Goal: Task Accomplishment & Management: Complete application form

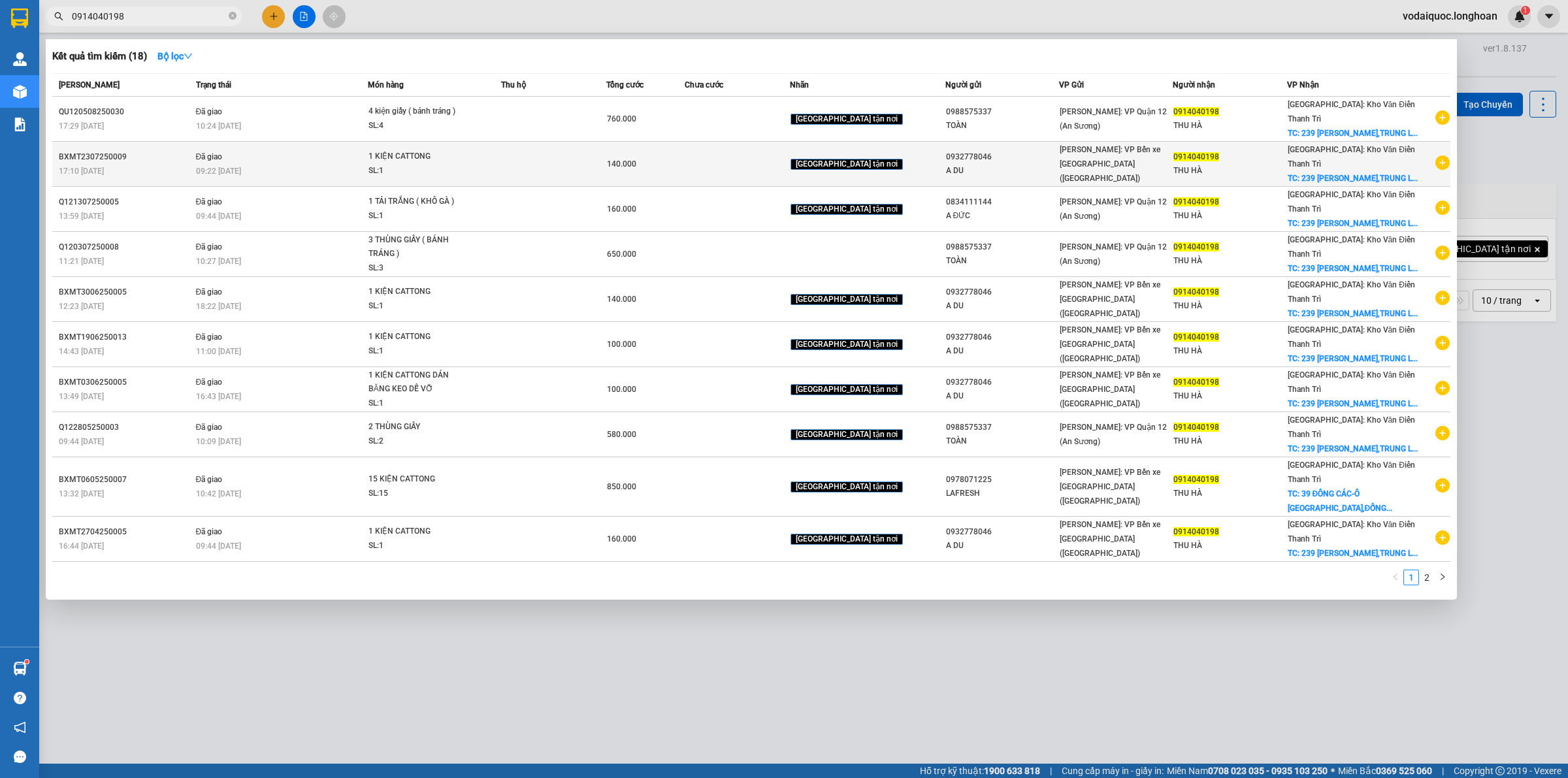
type input "0914040198"
click at [1437, 170] on icon "plus-circle" at bounding box center [1443, 162] width 14 height 14
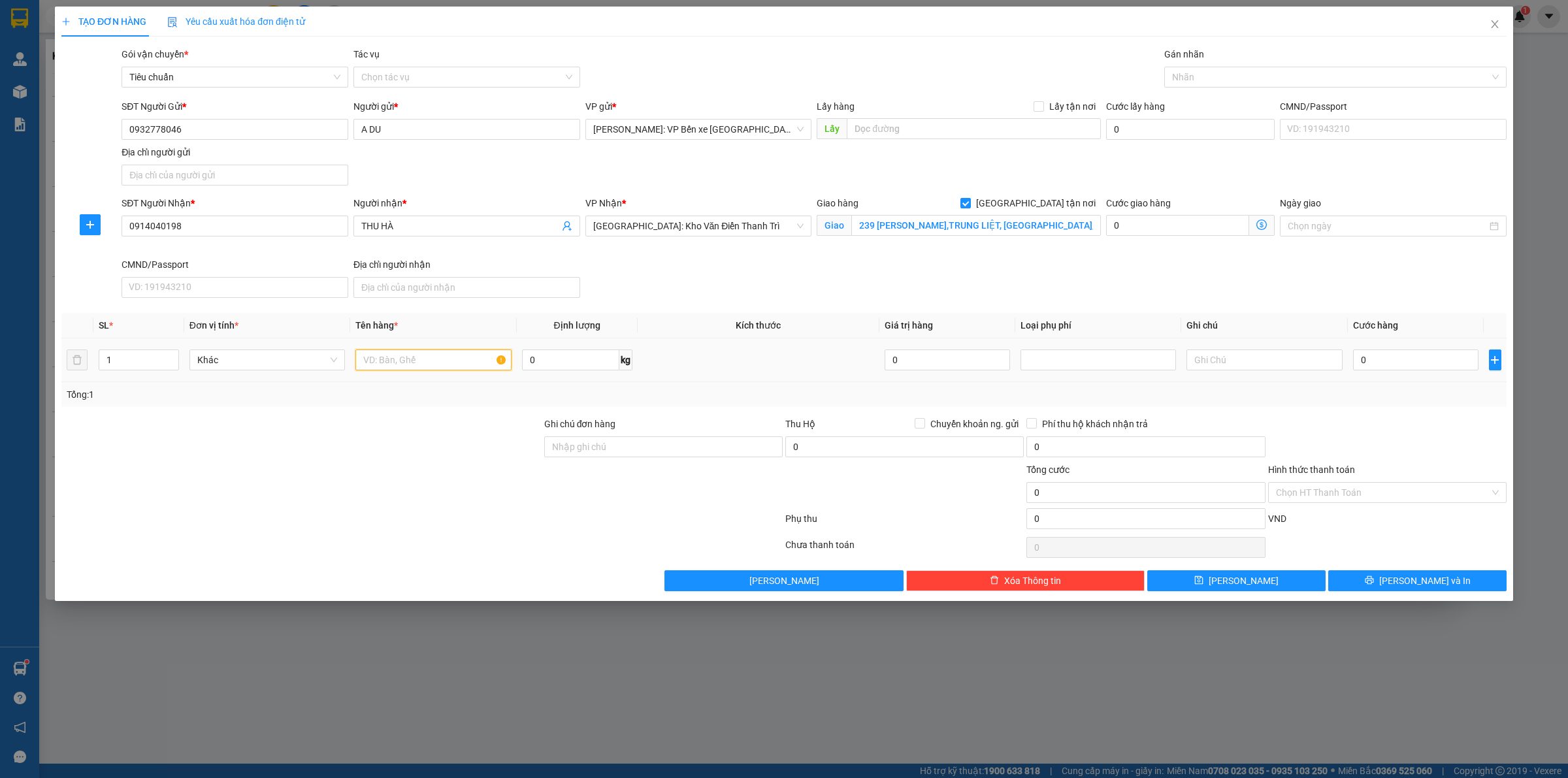
click at [383, 362] on input "text" at bounding box center [433, 360] width 155 height 21
click at [1006, 139] on input "text" at bounding box center [974, 129] width 254 height 21
click at [1413, 360] on input "0" at bounding box center [1416, 360] width 125 height 21
click at [402, 357] on input "text" at bounding box center [433, 360] width 155 height 21
type input "1 KIỆN CATTONG"
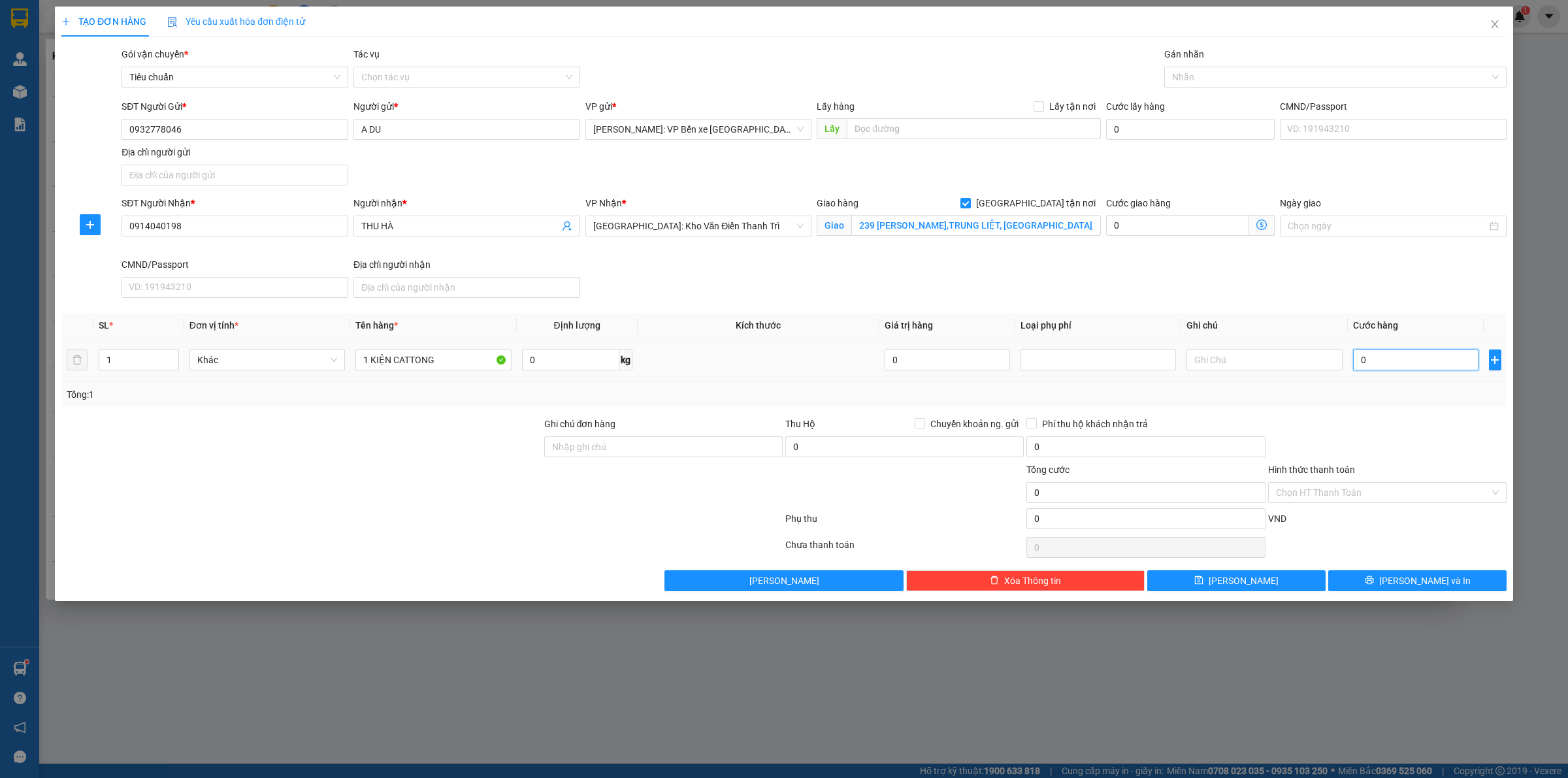
click at [1371, 362] on input "0" at bounding box center [1416, 360] width 125 height 21
type input "1"
type input "12"
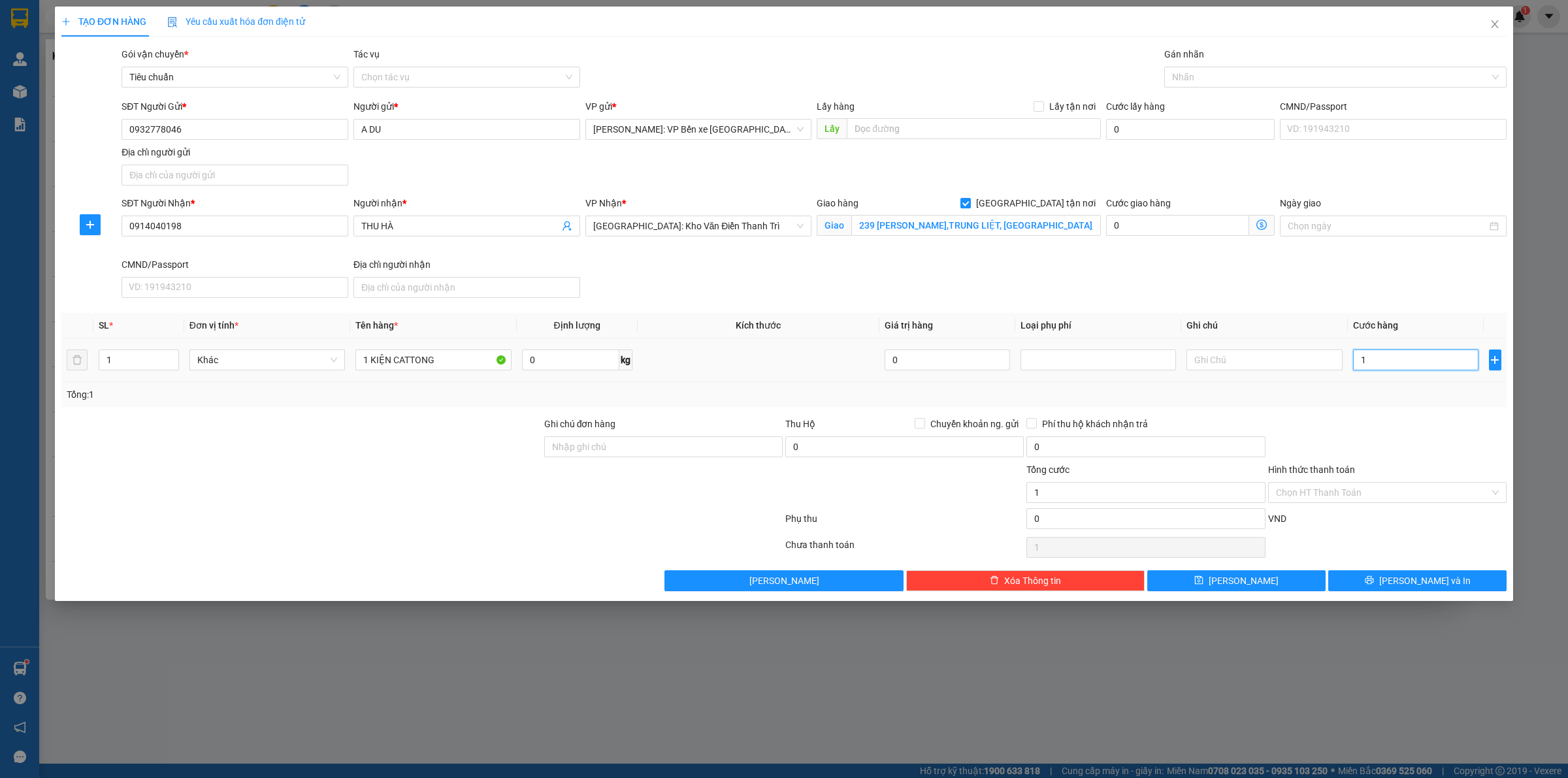
type input "12"
type input "120"
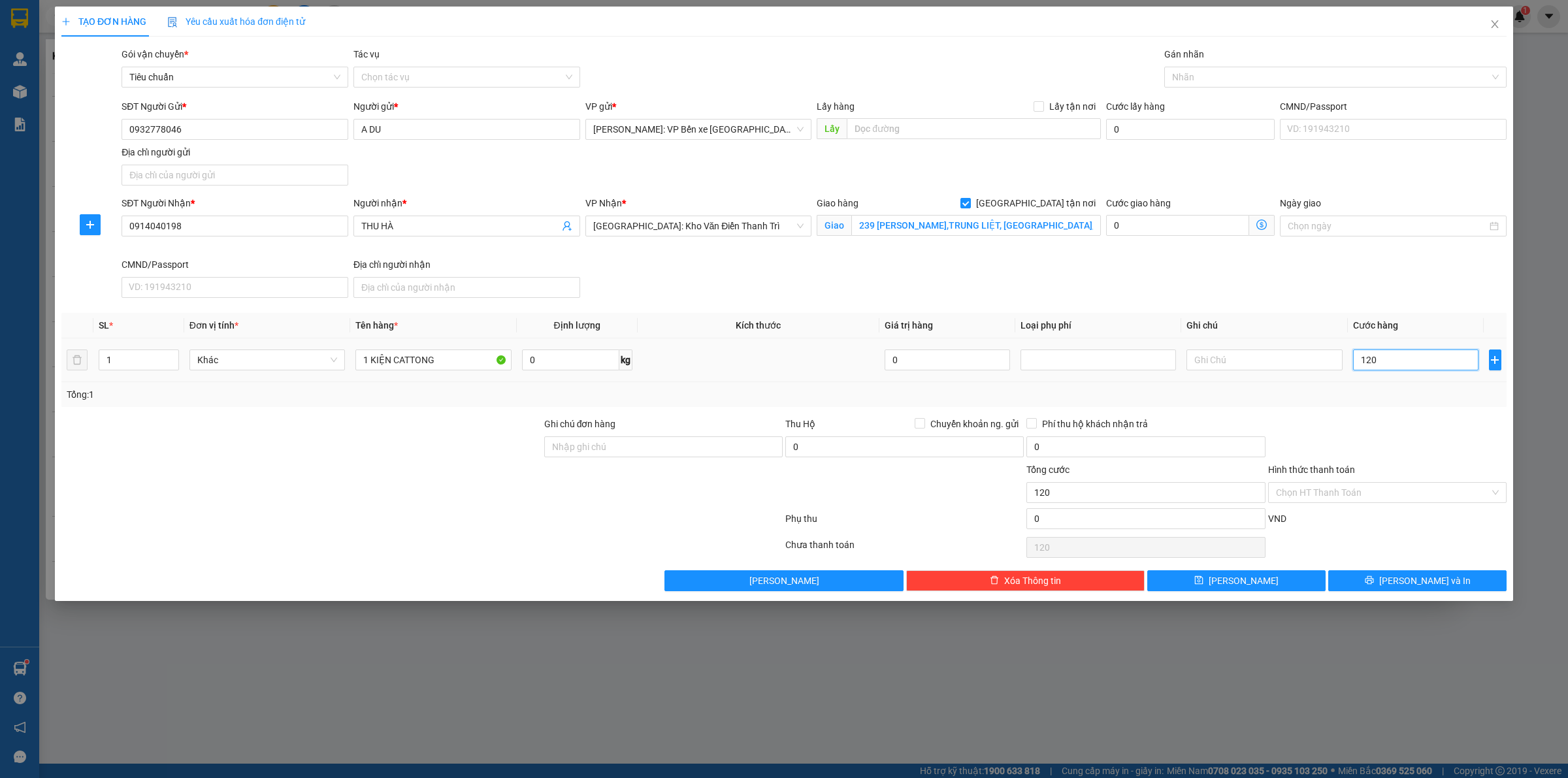
type input "1.200"
type input "12.000"
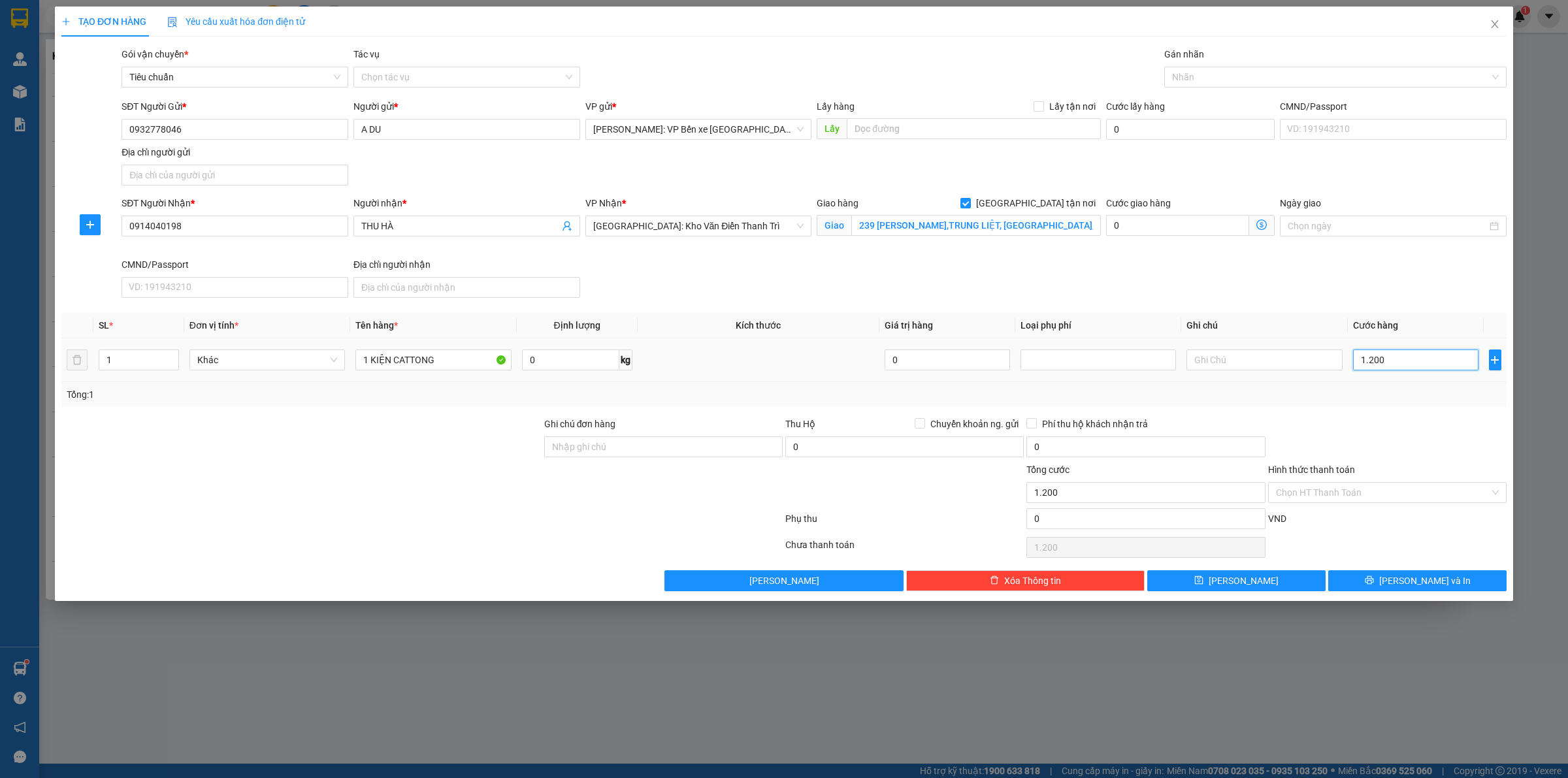
type input "12.000"
type input "120.000"
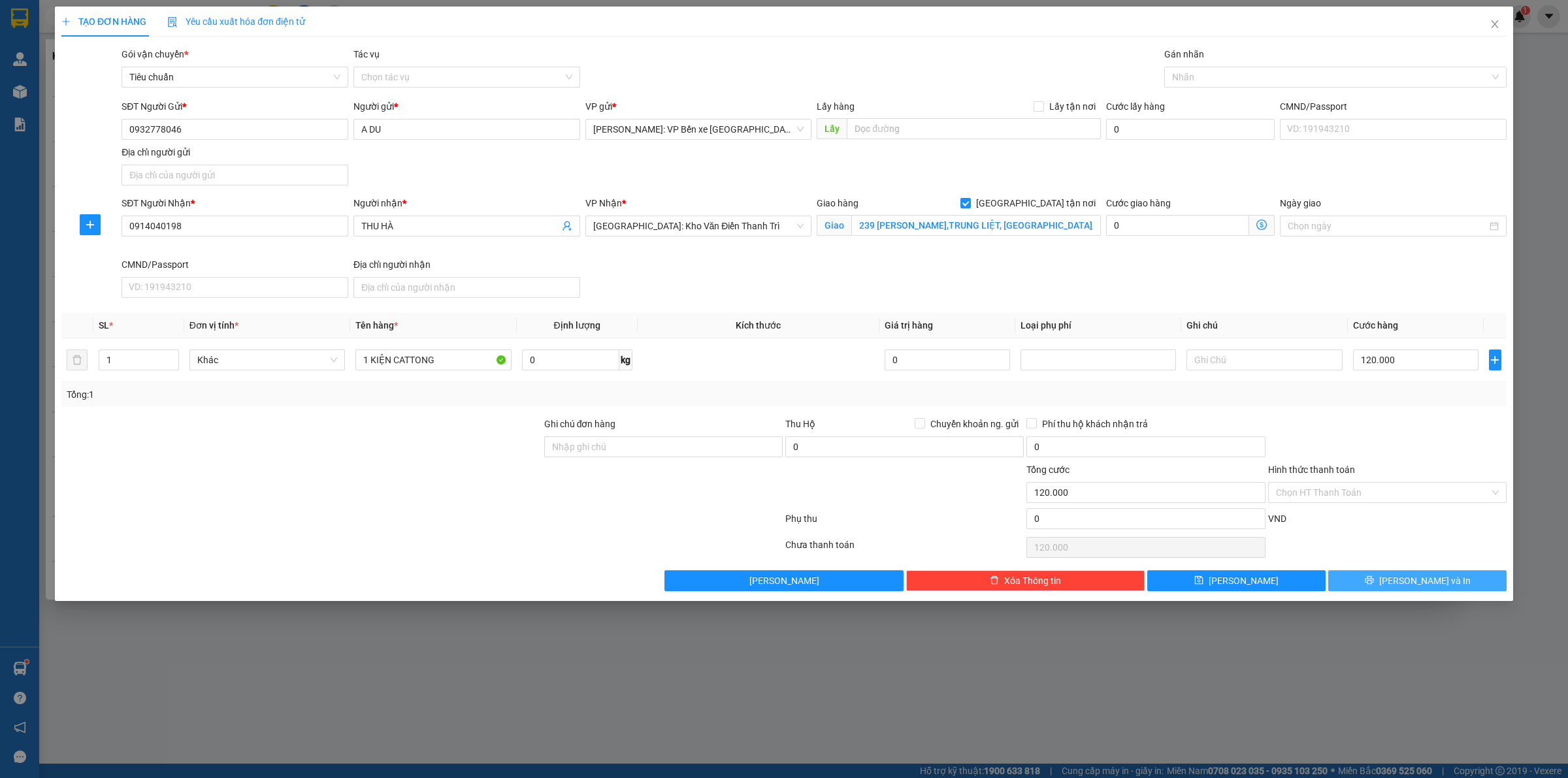
click at [1425, 580] on span "[PERSON_NAME] và In" at bounding box center [1425, 580] width 91 height 14
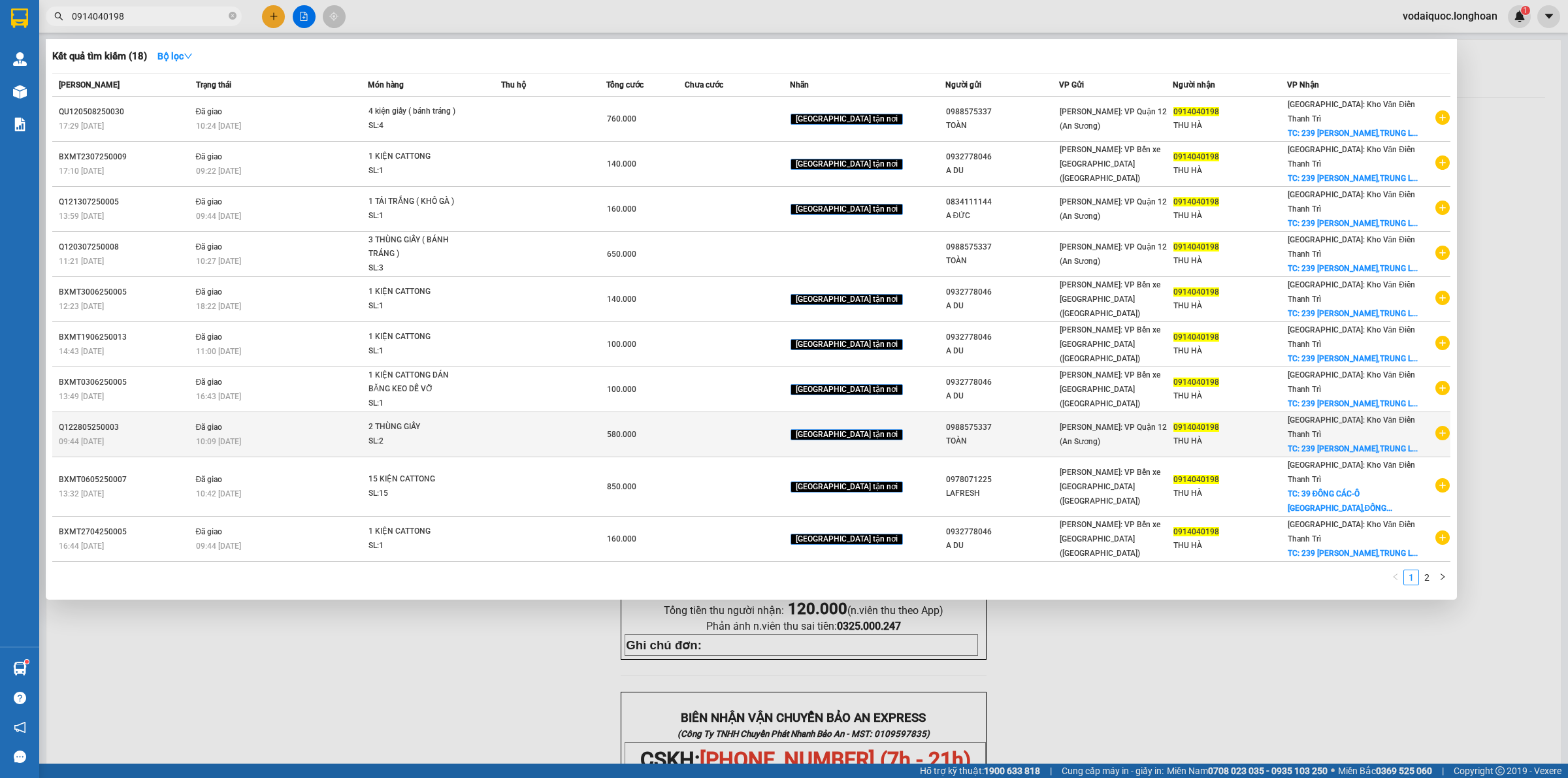
scroll to position [87, 0]
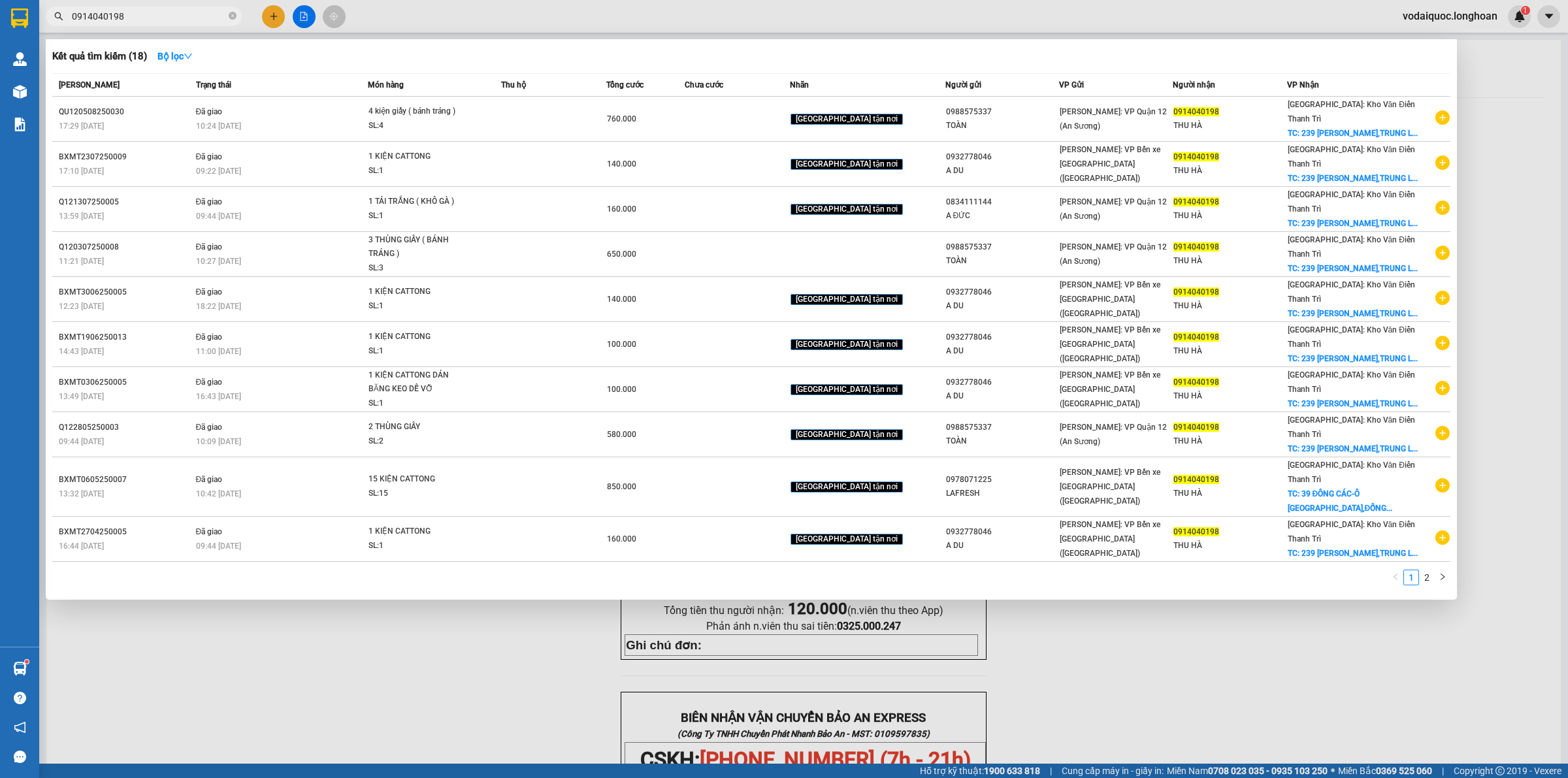
click at [537, 680] on div at bounding box center [784, 389] width 1568 height 778
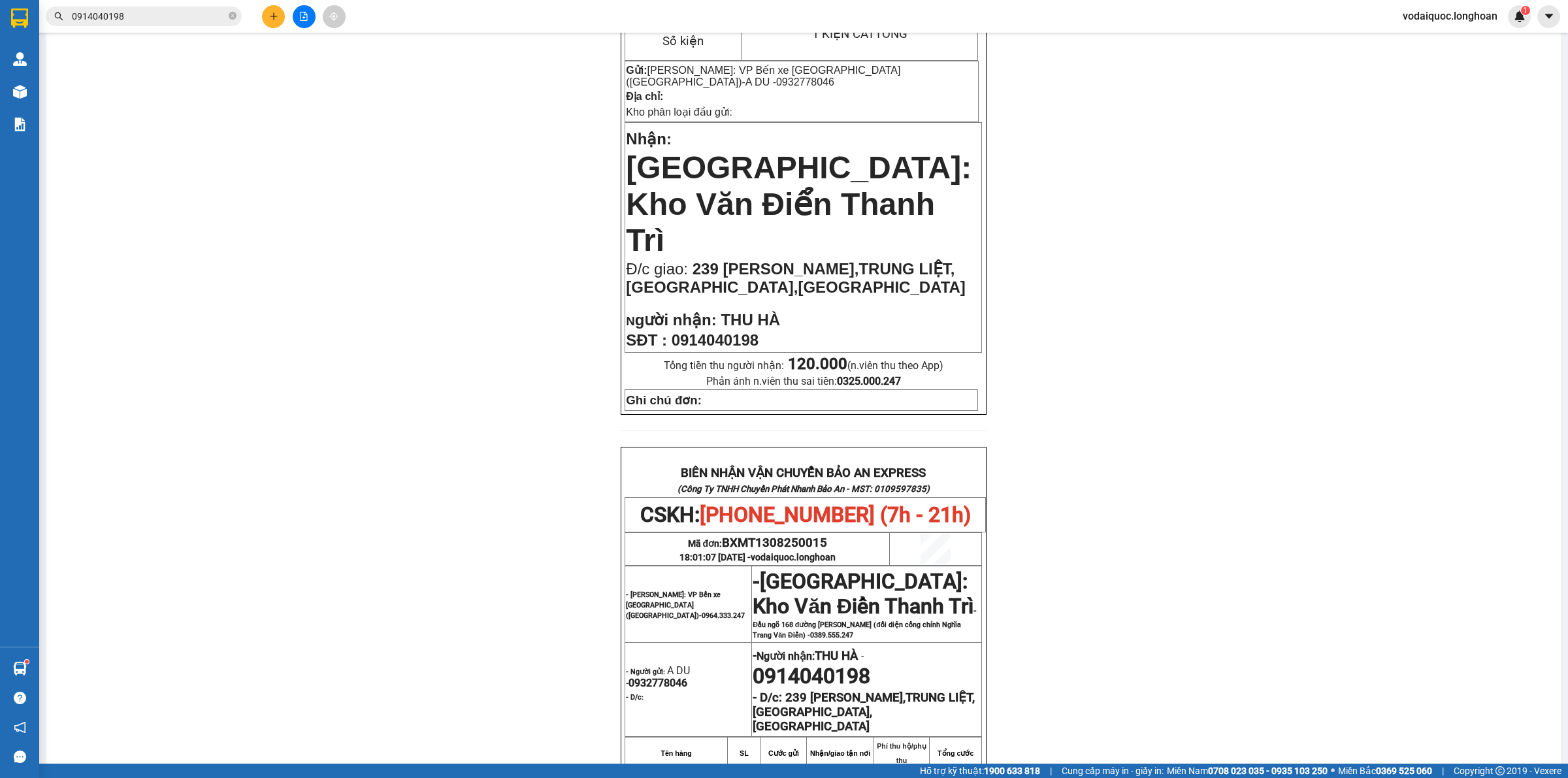
scroll to position [0, 0]
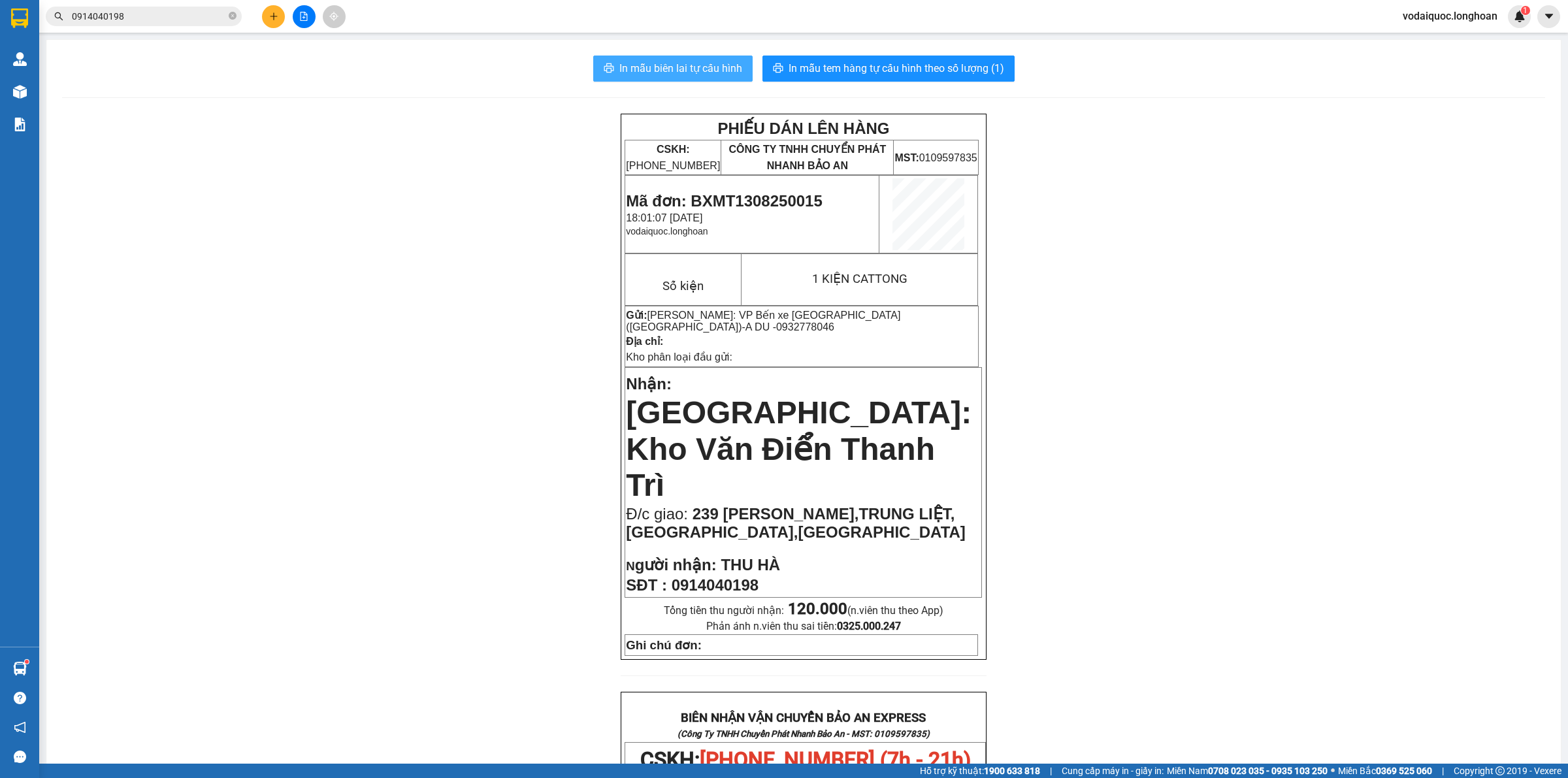
click at [665, 65] on span "In mẫu biên lai tự cấu hình" at bounding box center [681, 68] width 123 height 16
click at [936, 64] on span "In mẫu tem hàng tự cấu hình theo số lượng (1)" at bounding box center [896, 68] width 216 height 16
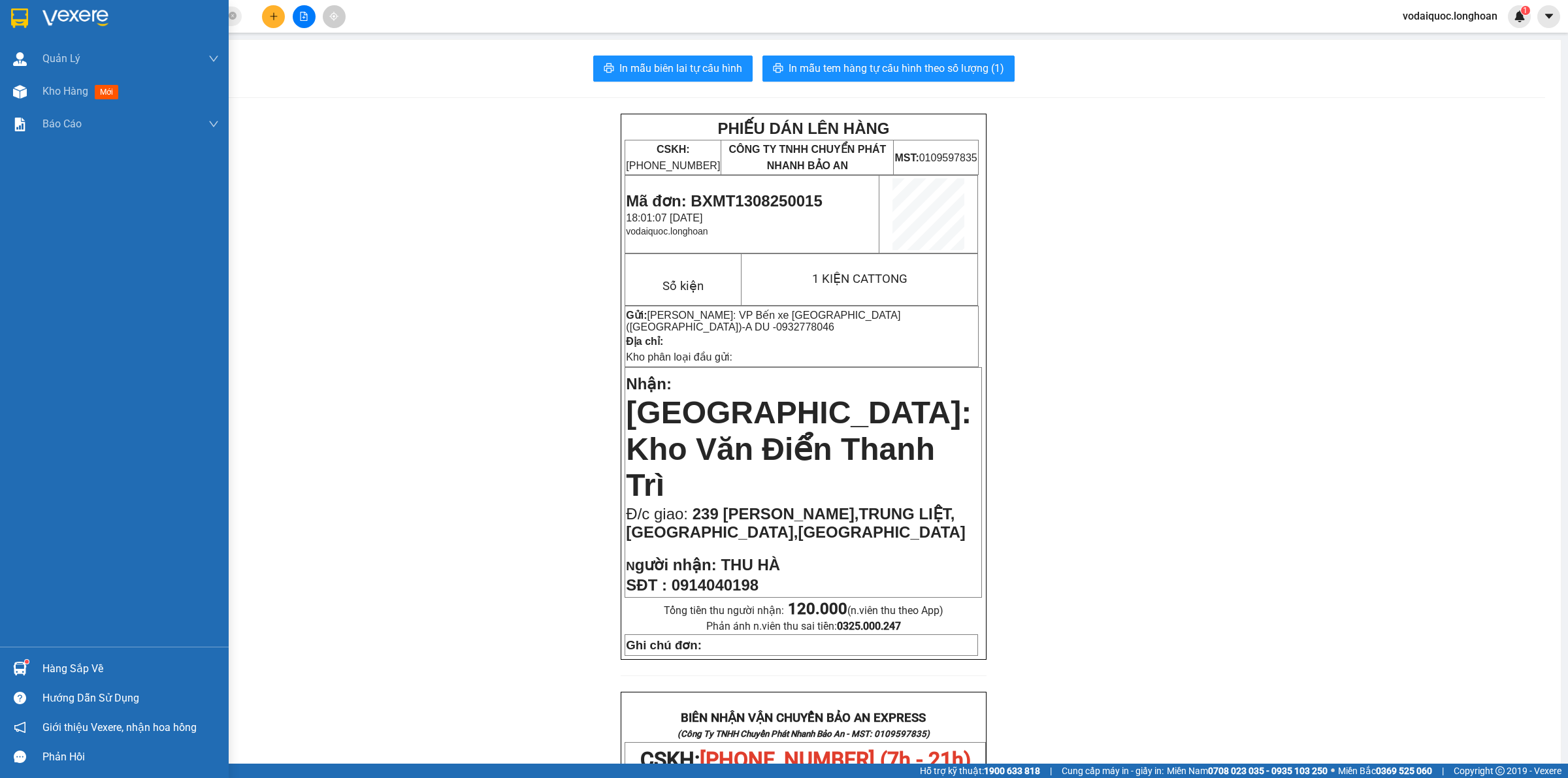
click at [77, 17] on img at bounding box center [75, 18] width 66 height 20
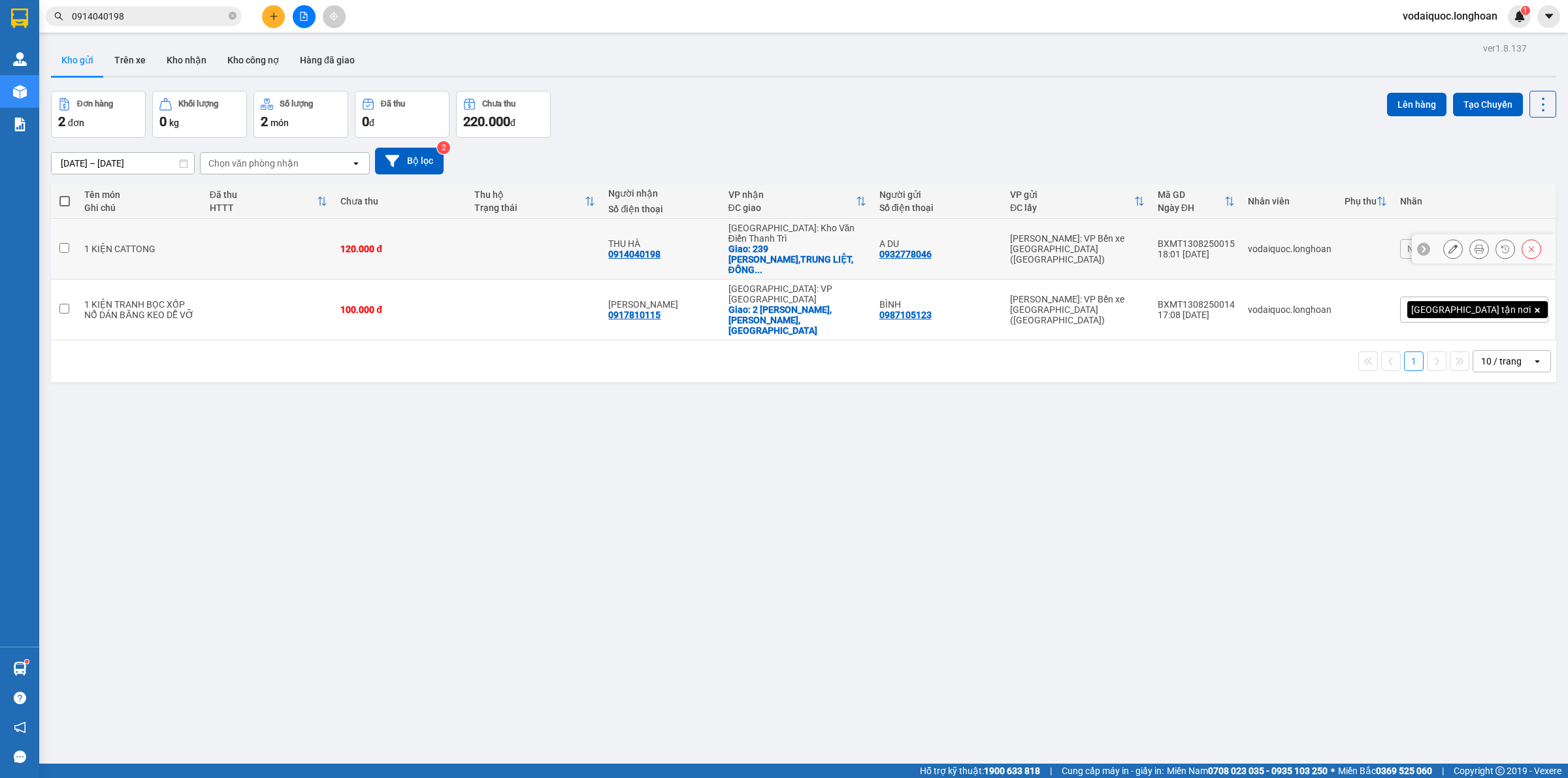
click at [1448, 244] on icon at bounding box center [1453, 248] width 9 height 9
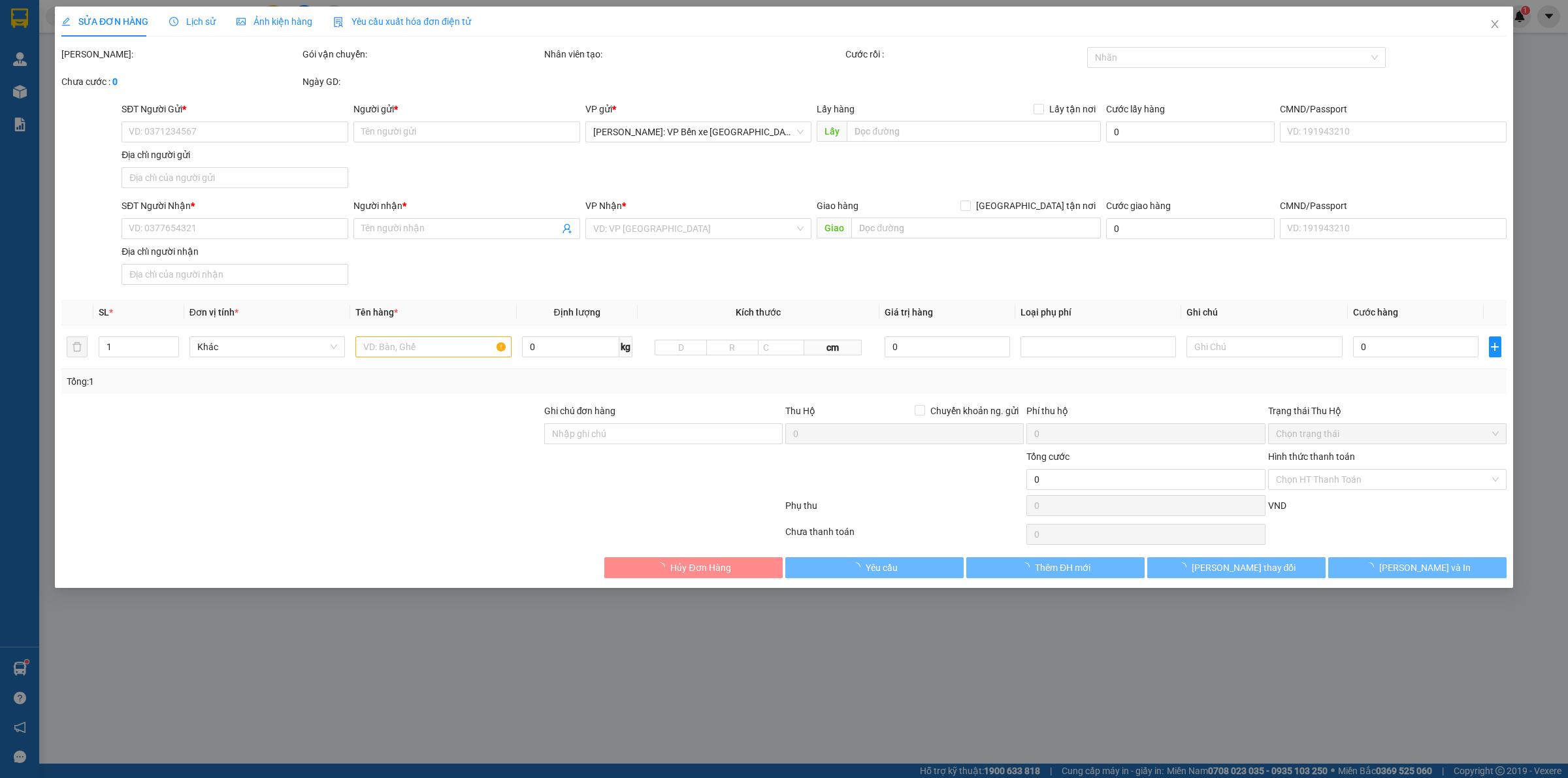
type input "0932778046"
type input "A DU"
type input "0914040198"
type input "THU HÀ"
checkbox input "true"
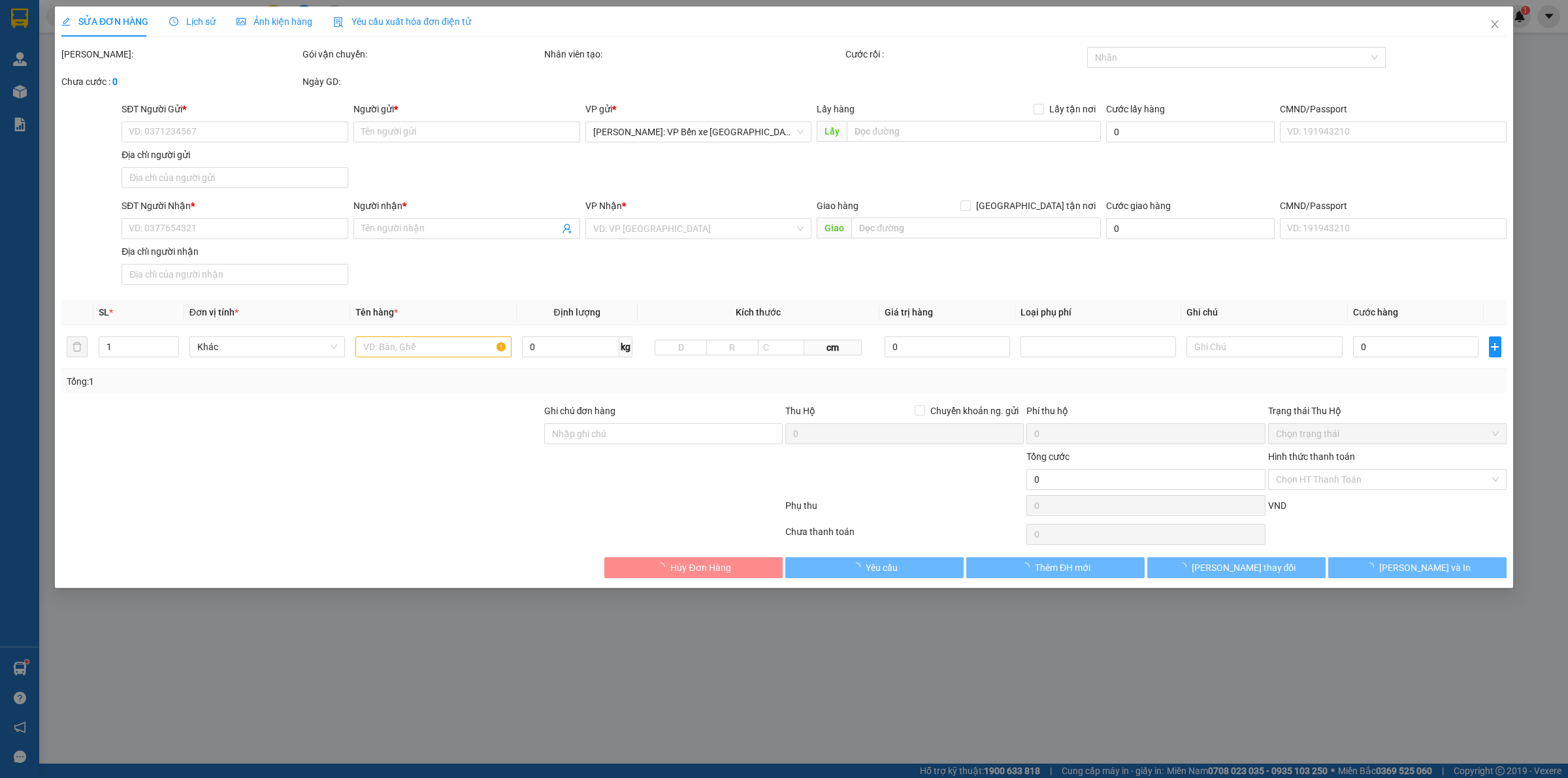
type input "239 [PERSON_NAME],TRUNG LIỆT, [GEOGRAPHIC_DATA],[GEOGRAPHIC_DATA]"
type input "120.000"
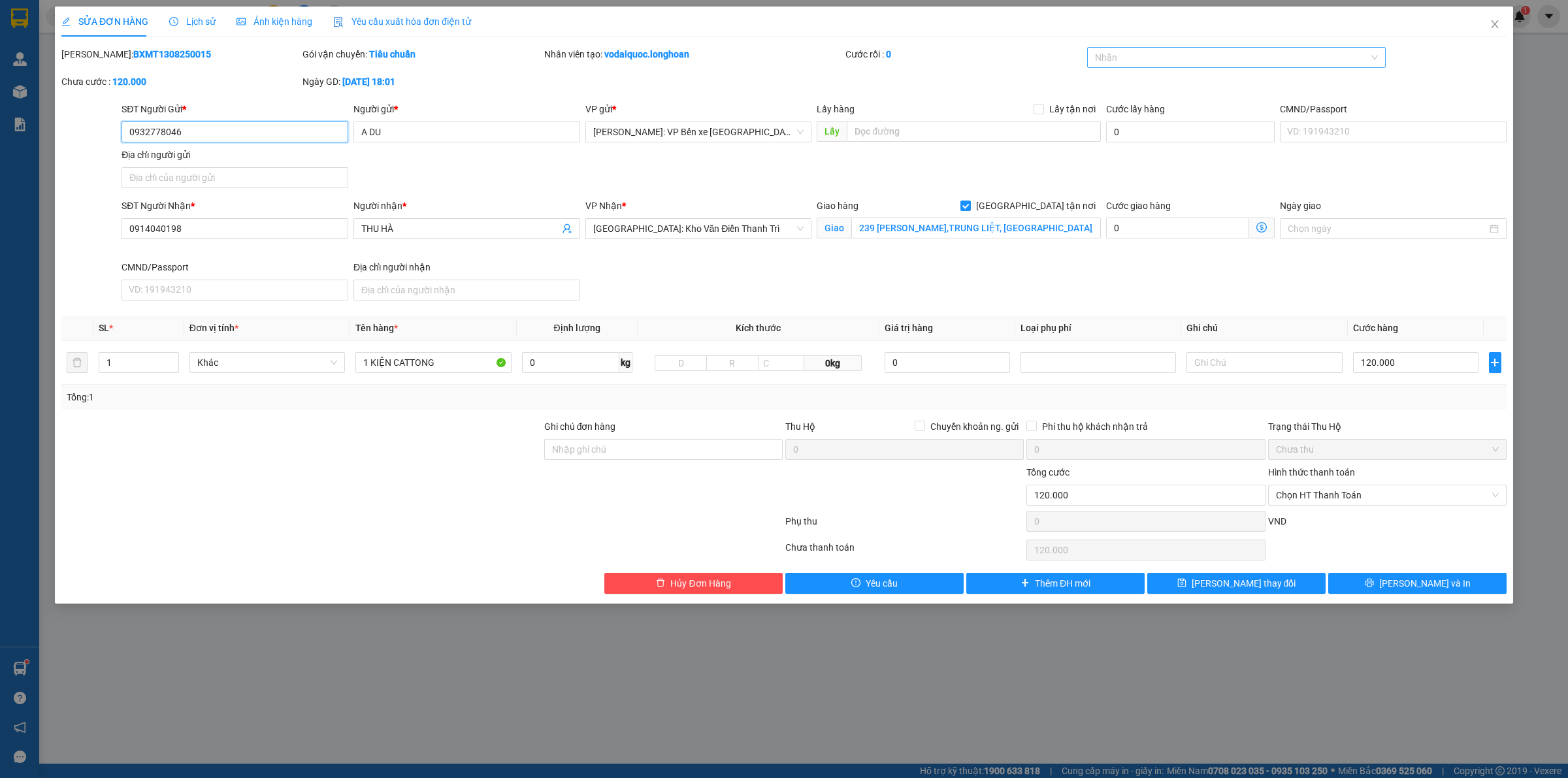
click at [1139, 67] on div "Nhãn" at bounding box center [1237, 58] width 299 height 21
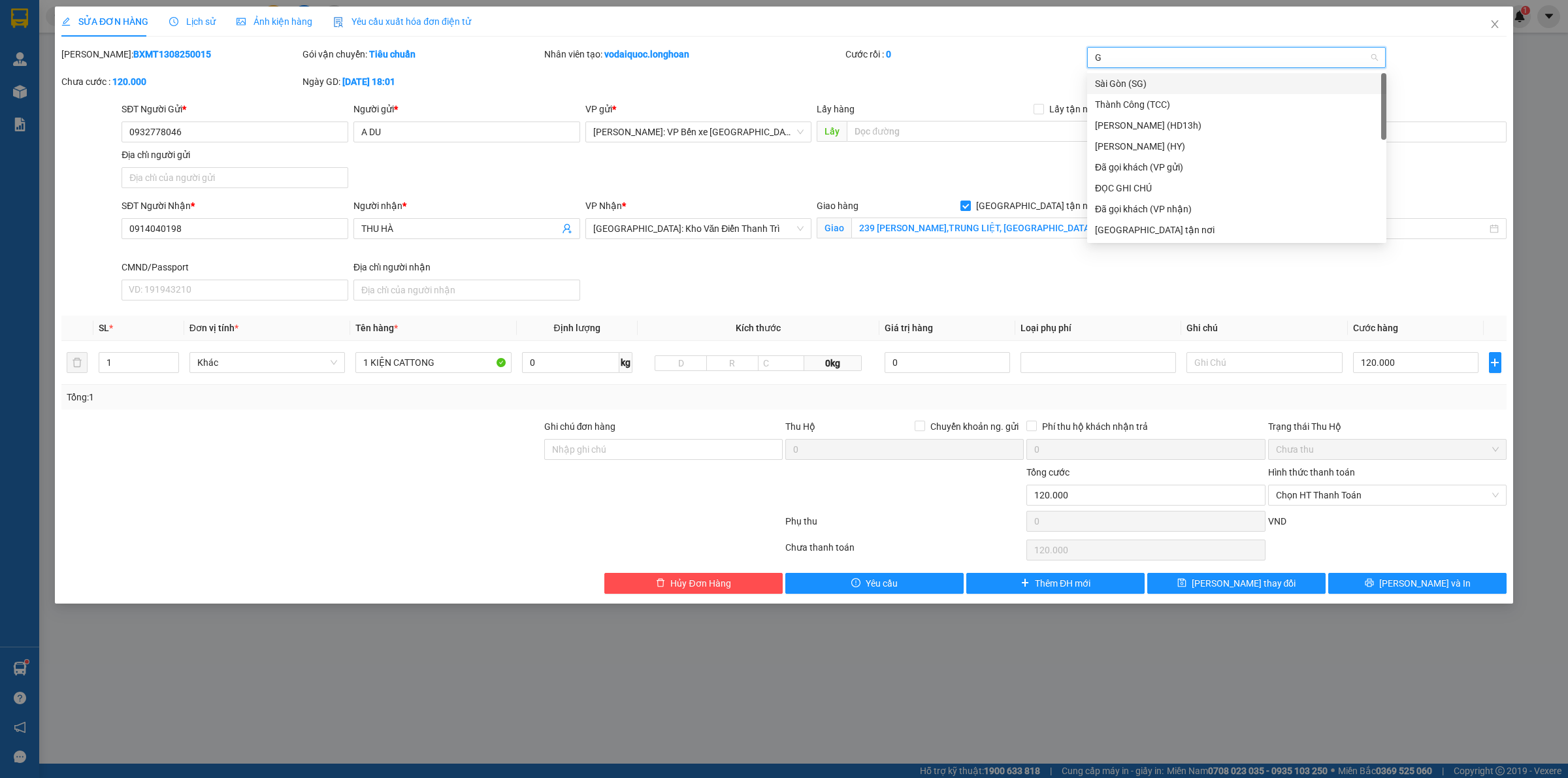
type input "GI"
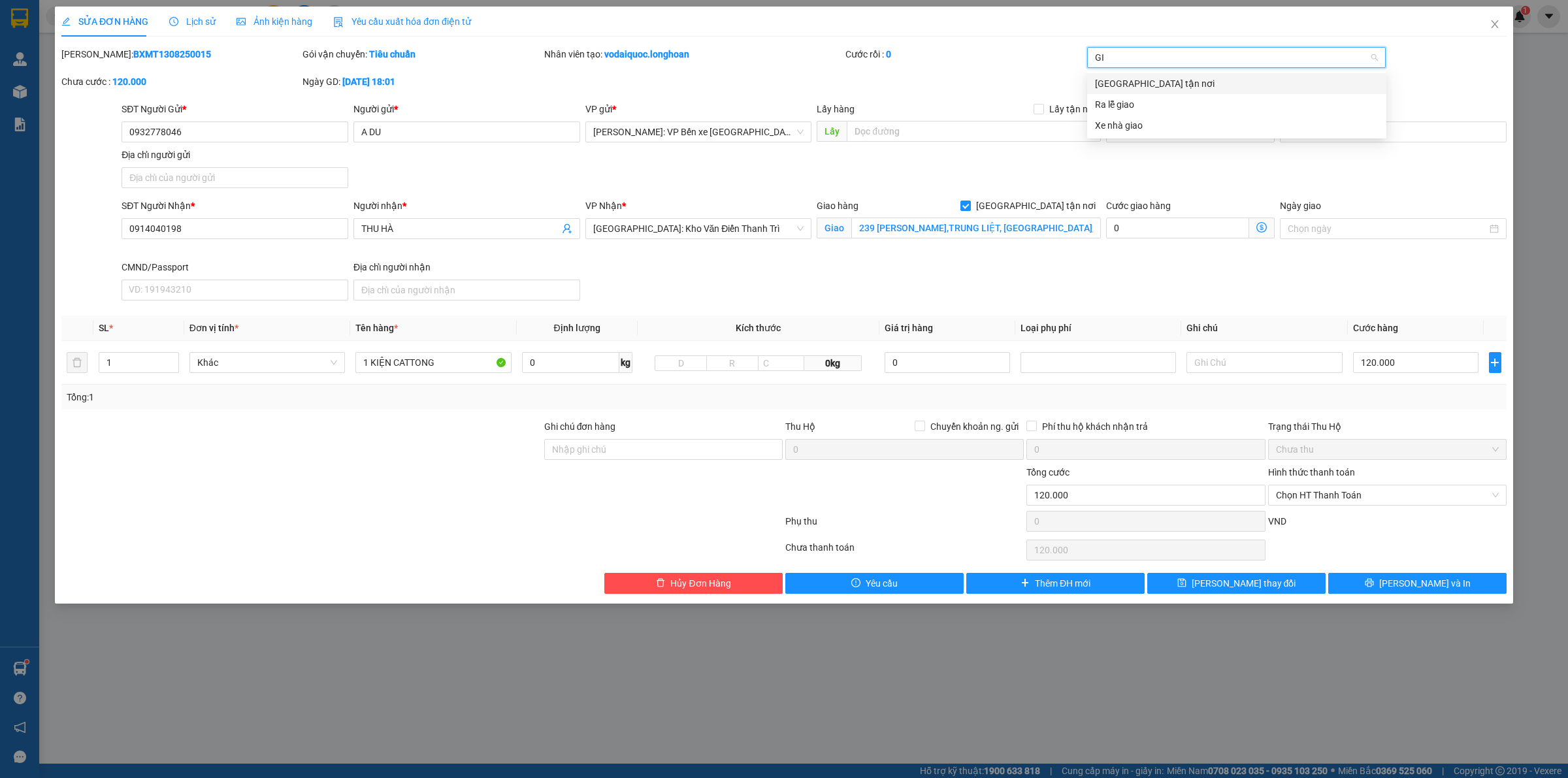
click at [1141, 80] on div "[GEOGRAPHIC_DATA] tận nơi" at bounding box center [1237, 84] width 283 height 14
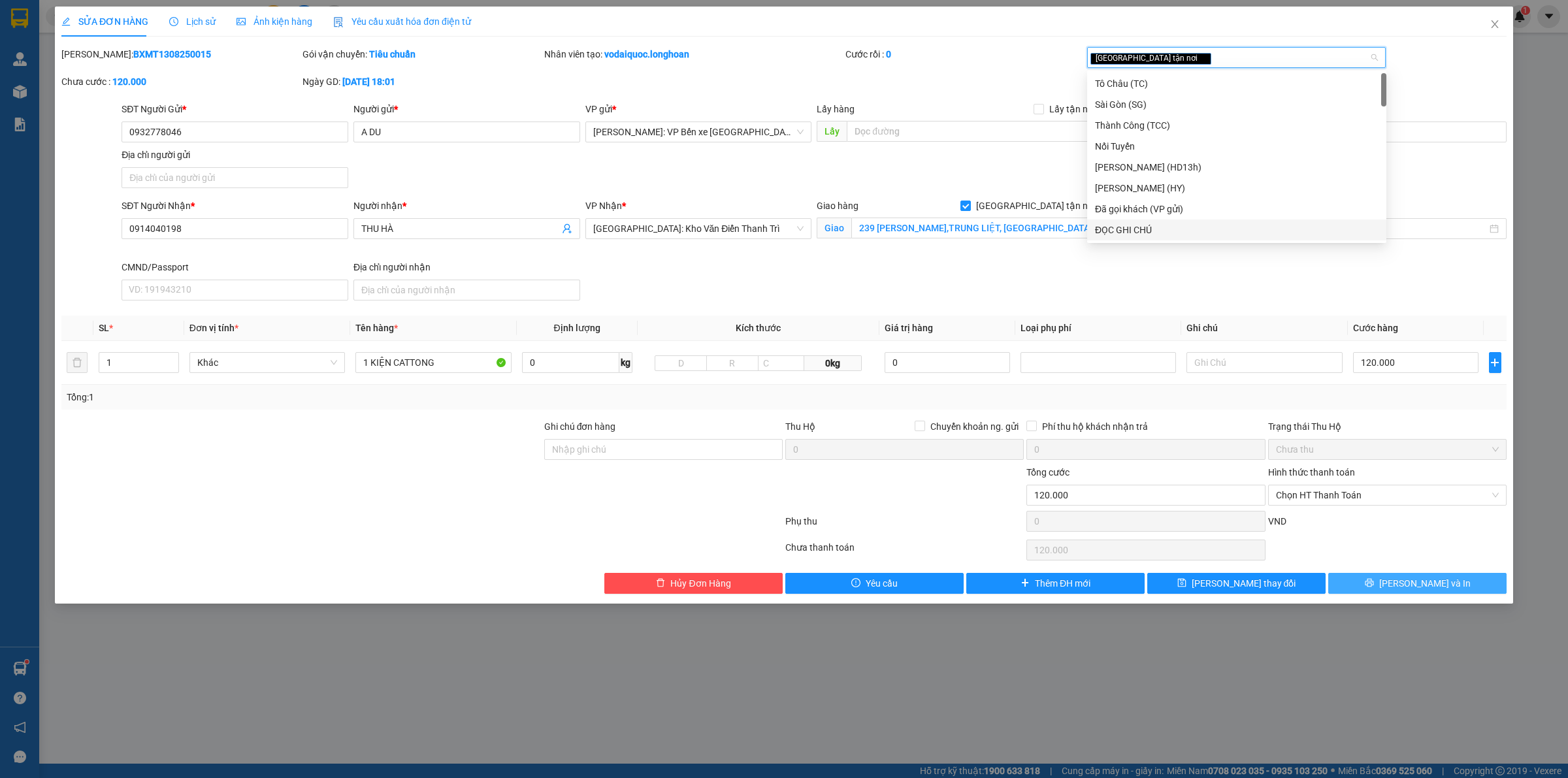
click at [1402, 586] on button "[PERSON_NAME] và In" at bounding box center [1417, 584] width 179 height 21
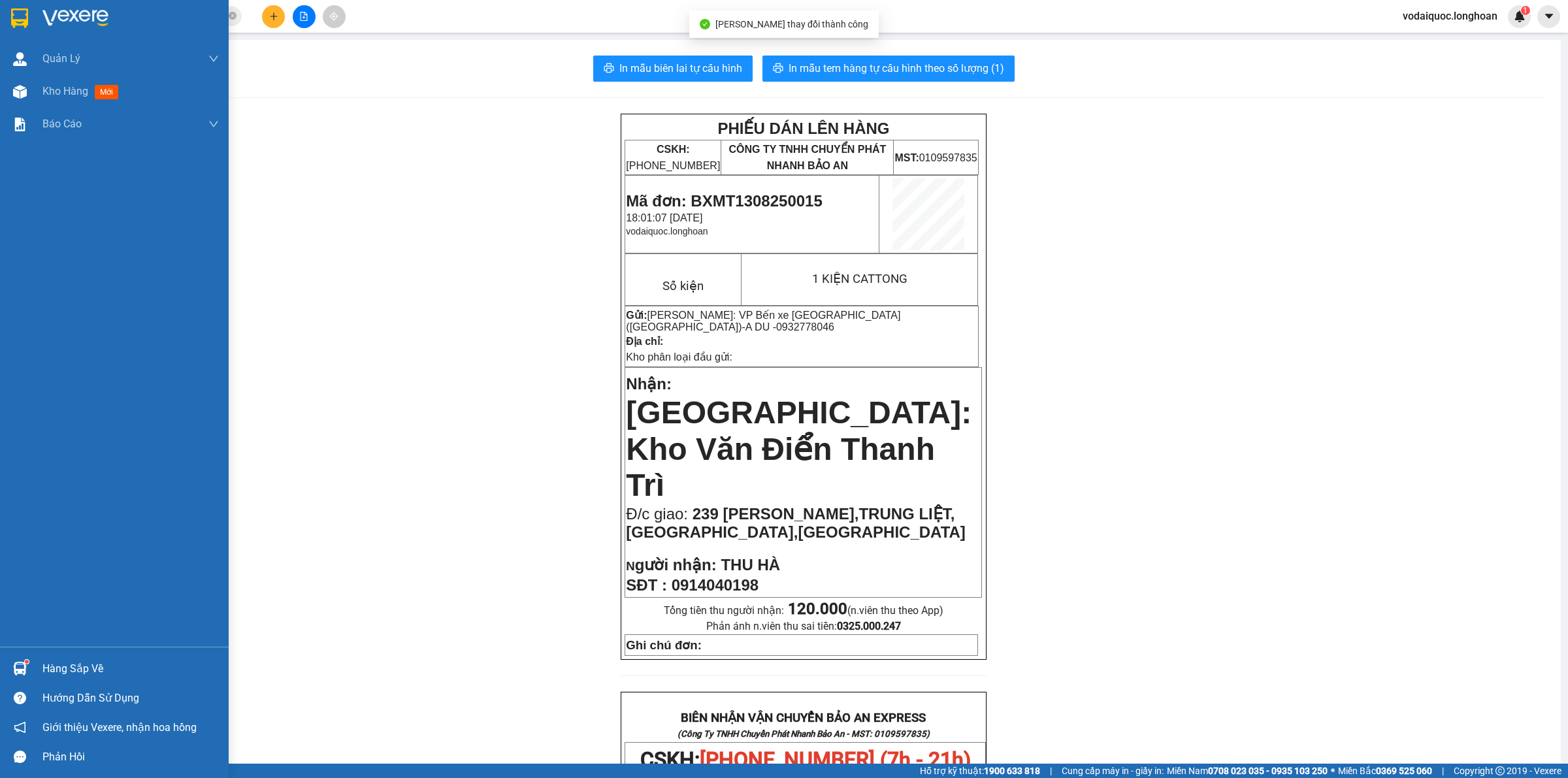
click at [70, 16] on img at bounding box center [75, 18] width 66 height 20
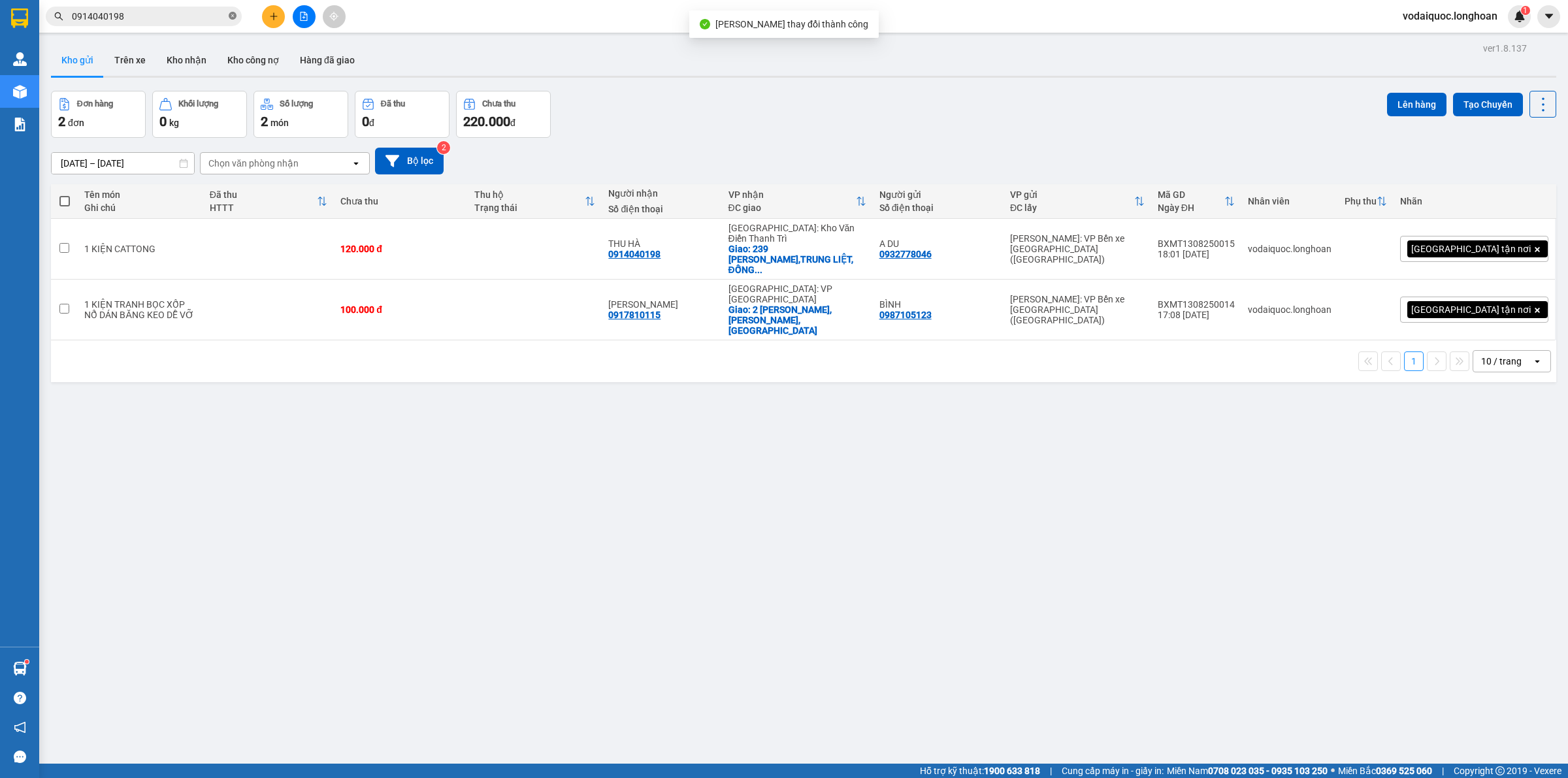
click at [234, 14] on icon "close-circle" at bounding box center [232, 15] width 8 height 8
click at [151, 12] on input "text" at bounding box center [148, 16] width 154 height 14
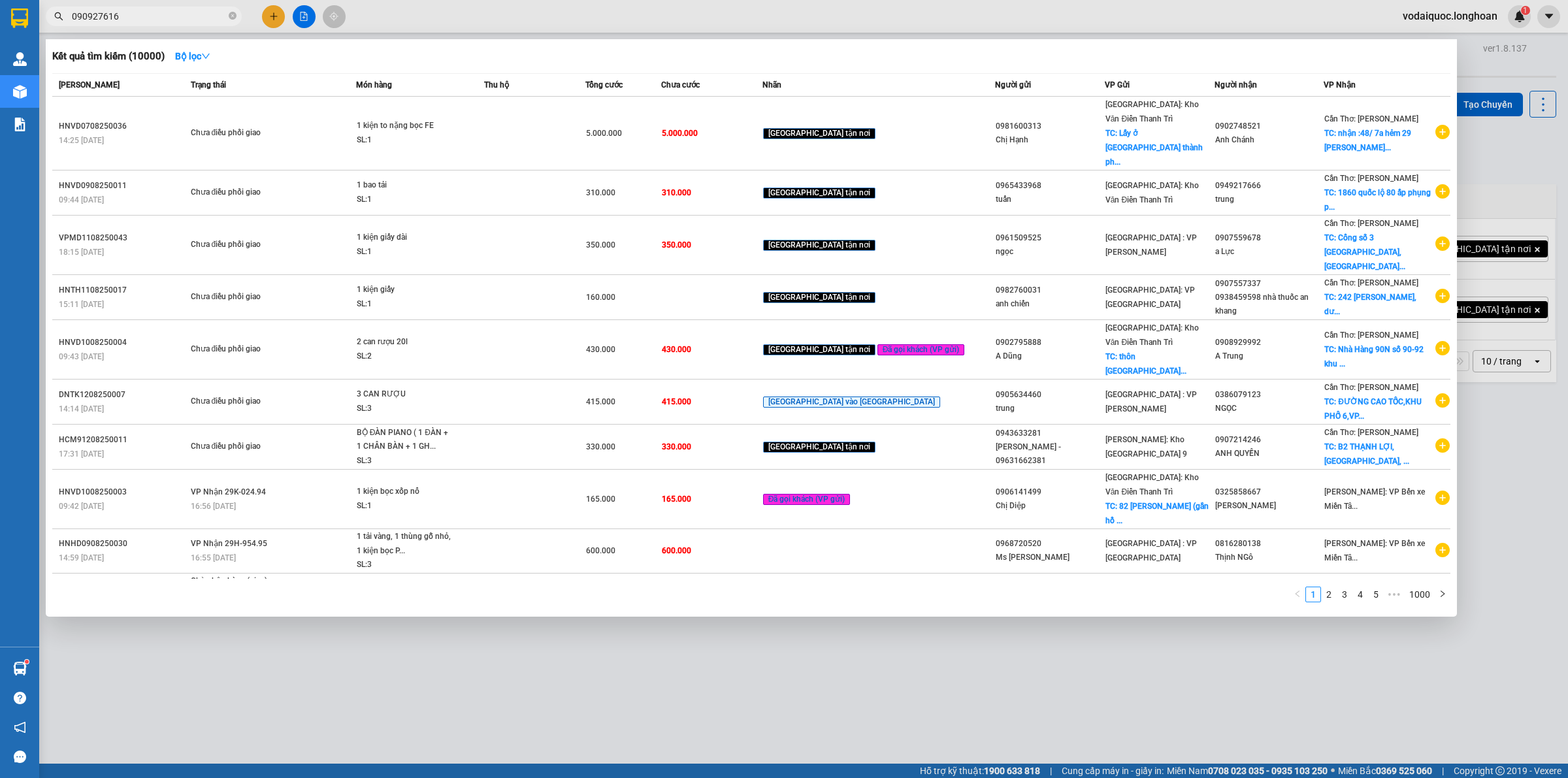
type input "0909276169"
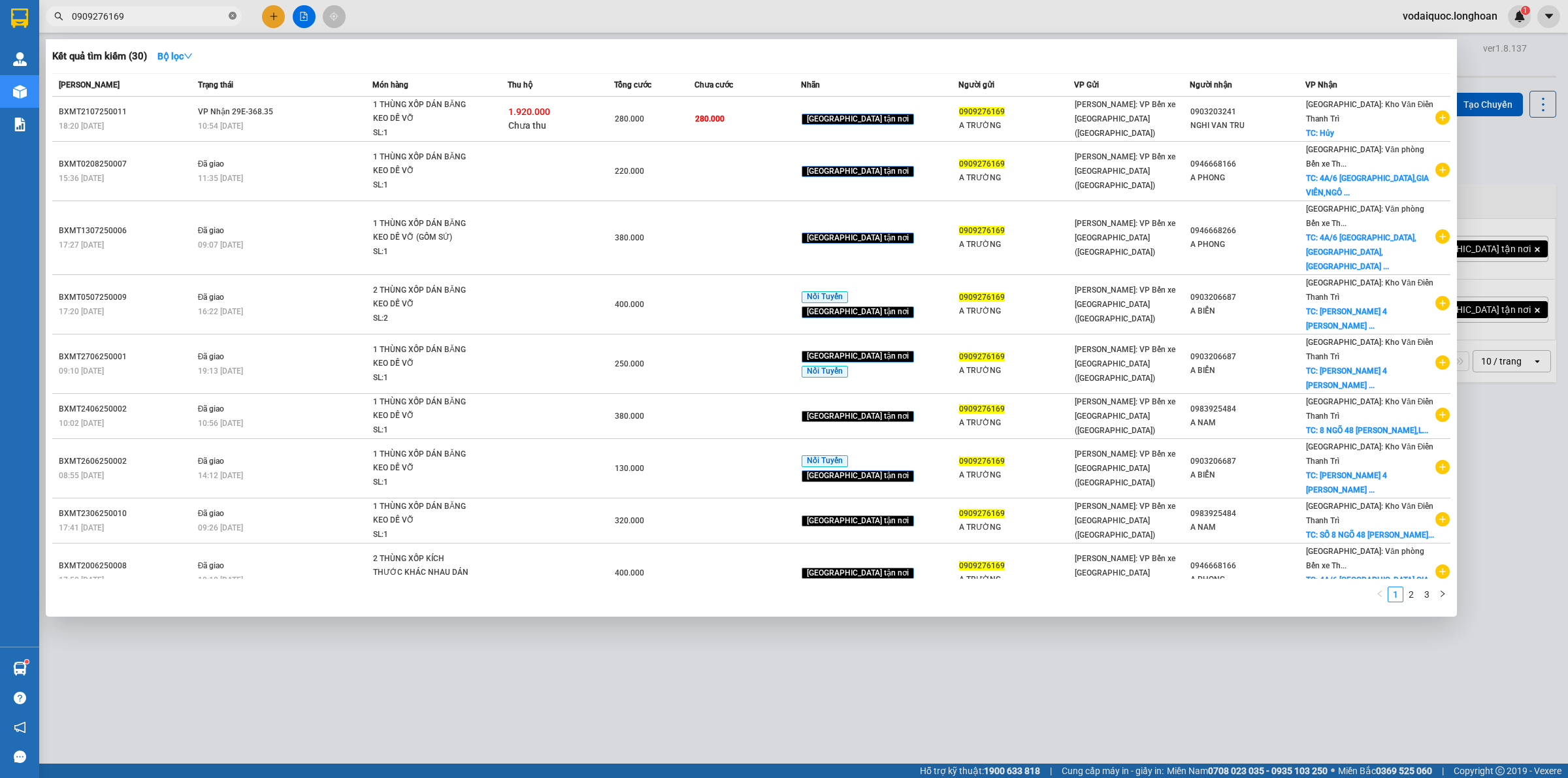
click at [231, 15] on icon "close-circle" at bounding box center [232, 15] width 8 height 8
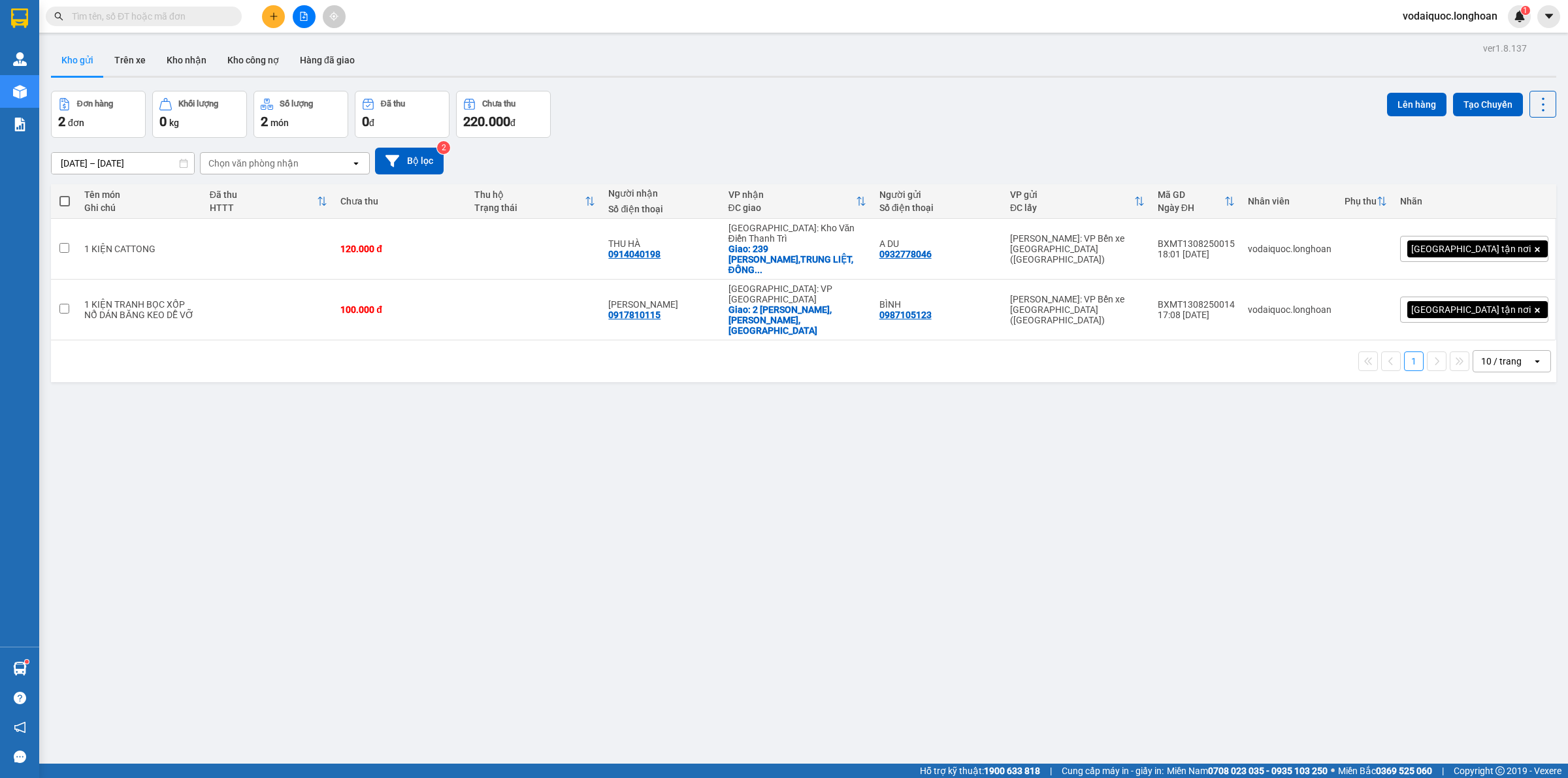
click at [709, 59] on div "Kho gửi Trên xe Kho nhận Kho công nợ Hàng đã giao" at bounding box center [803, 61] width 1505 height 34
click at [132, 16] on input "text" at bounding box center [148, 16] width 154 height 14
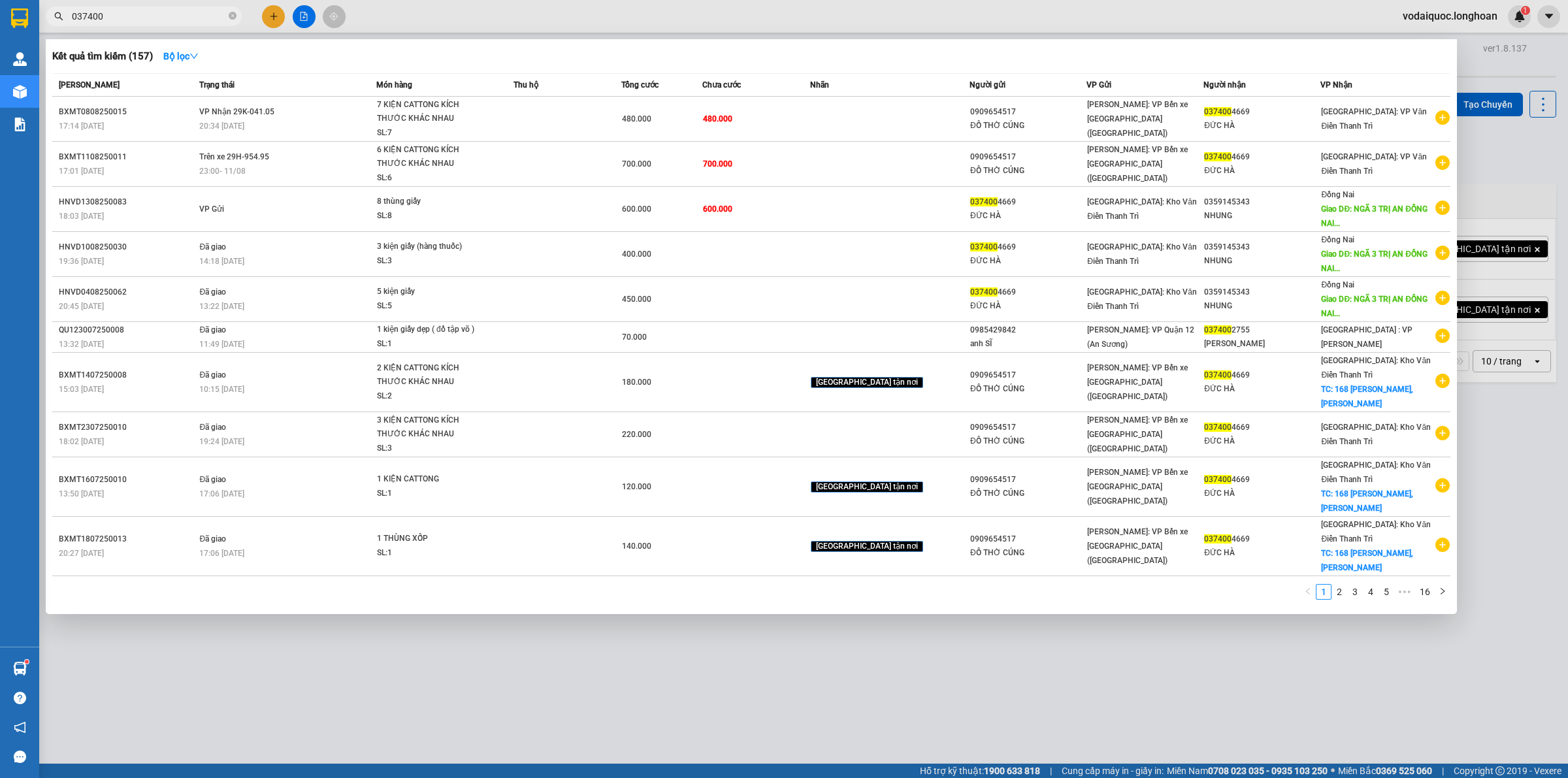
click at [129, 16] on input "037400" at bounding box center [148, 16] width 154 height 14
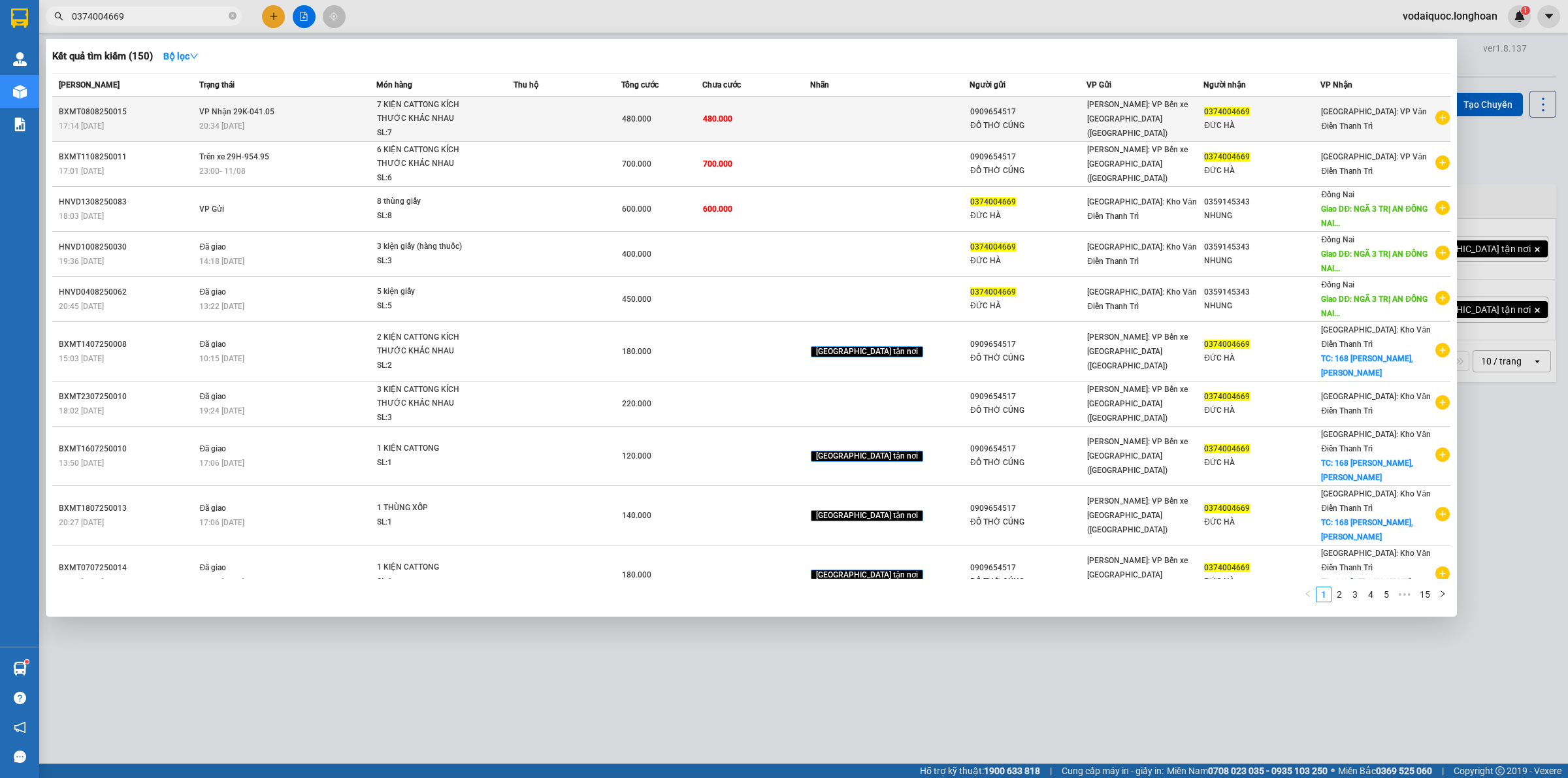
type input "0374004669"
click at [1437, 117] on icon "plus-circle" at bounding box center [1443, 117] width 14 height 14
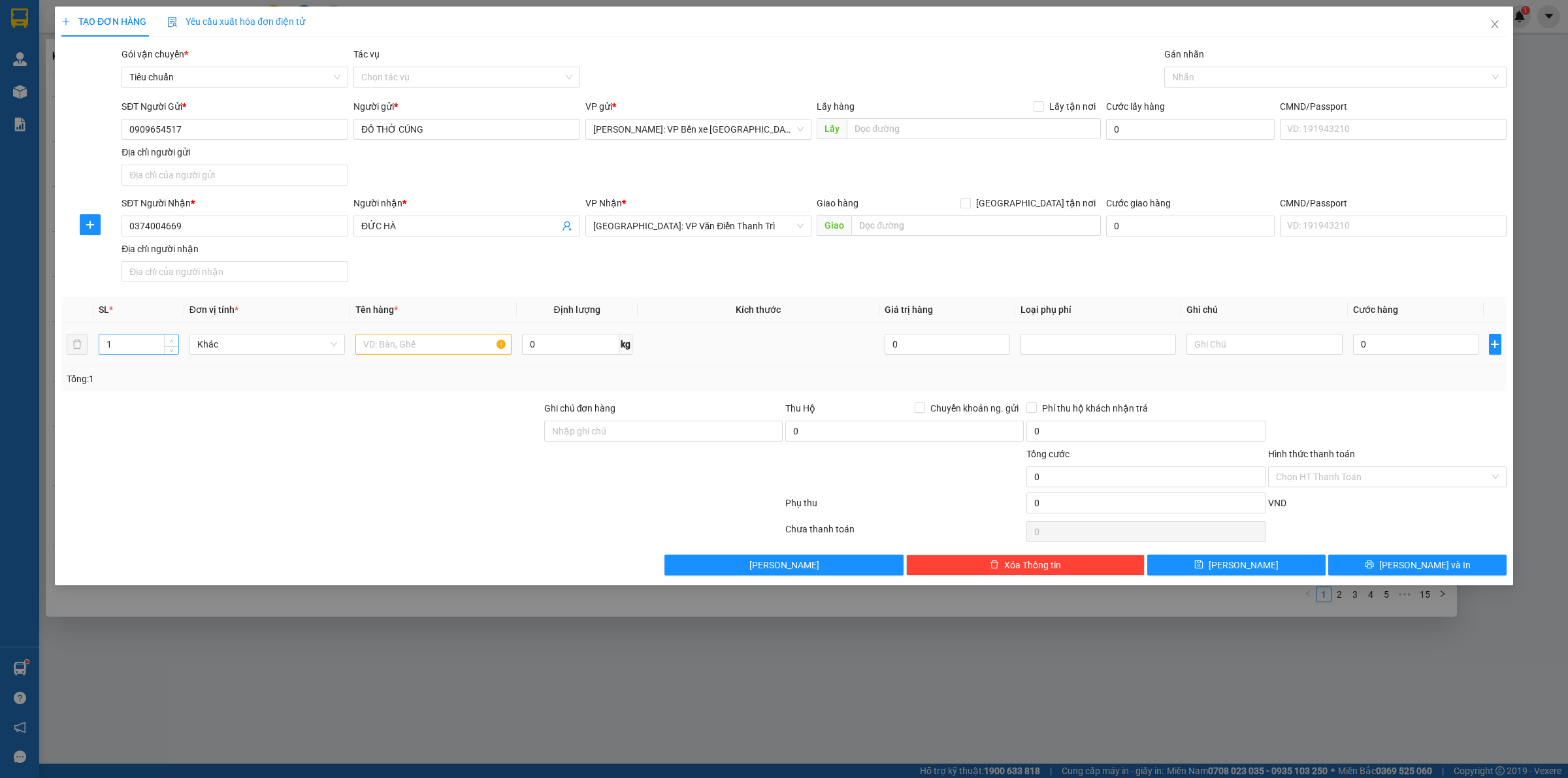
click at [170, 336] on span "Increase Value" at bounding box center [171, 340] width 14 height 12
click at [165, 337] on span "Increase Value" at bounding box center [171, 340] width 14 height 12
click at [164, 340] on span "Increase Value" at bounding box center [171, 340] width 14 height 12
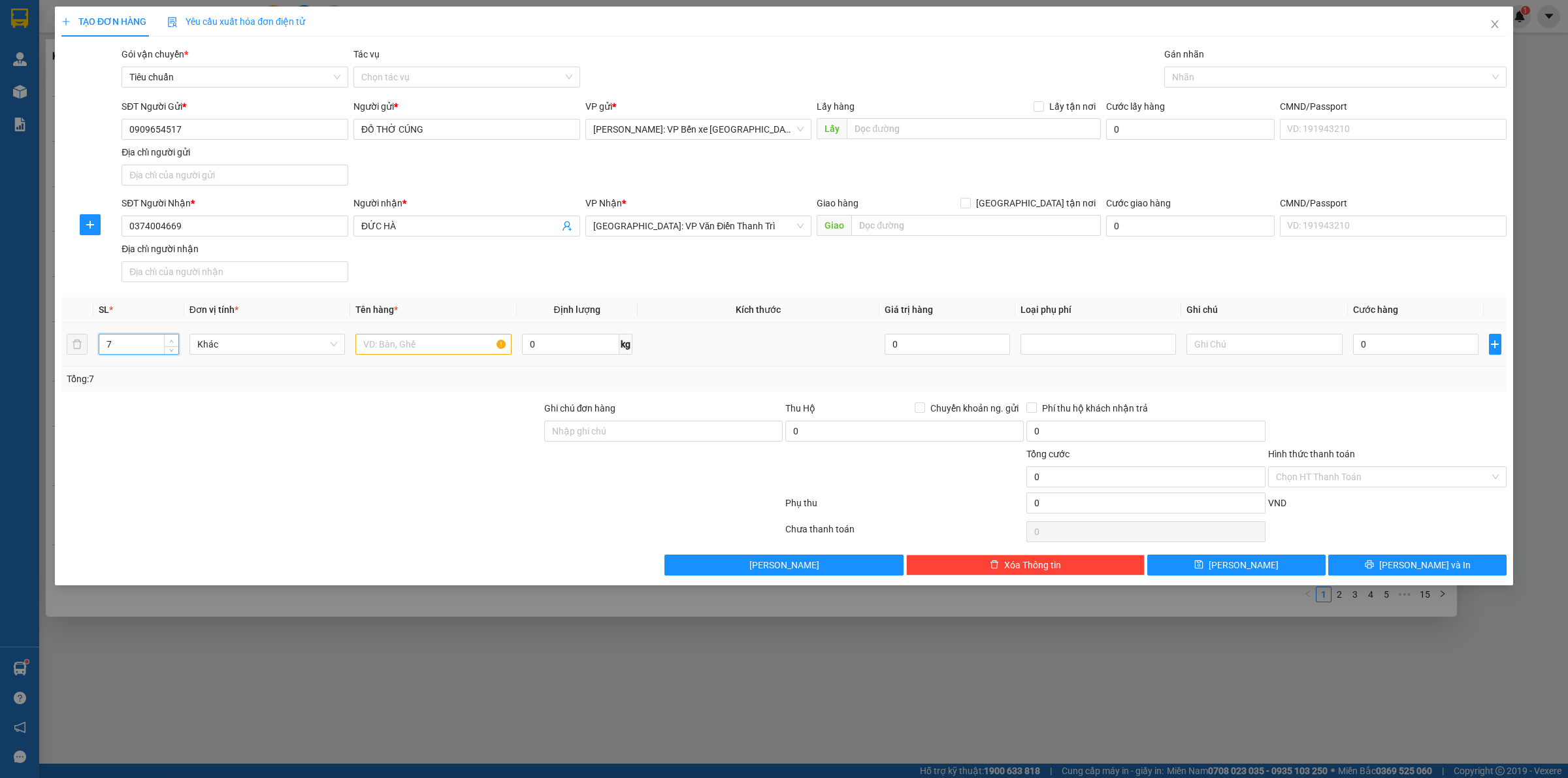
click at [168, 340] on span "up" at bounding box center [172, 340] width 8 height 8
type input "8"
click at [414, 347] on input "text" at bounding box center [433, 345] width 155 height 21
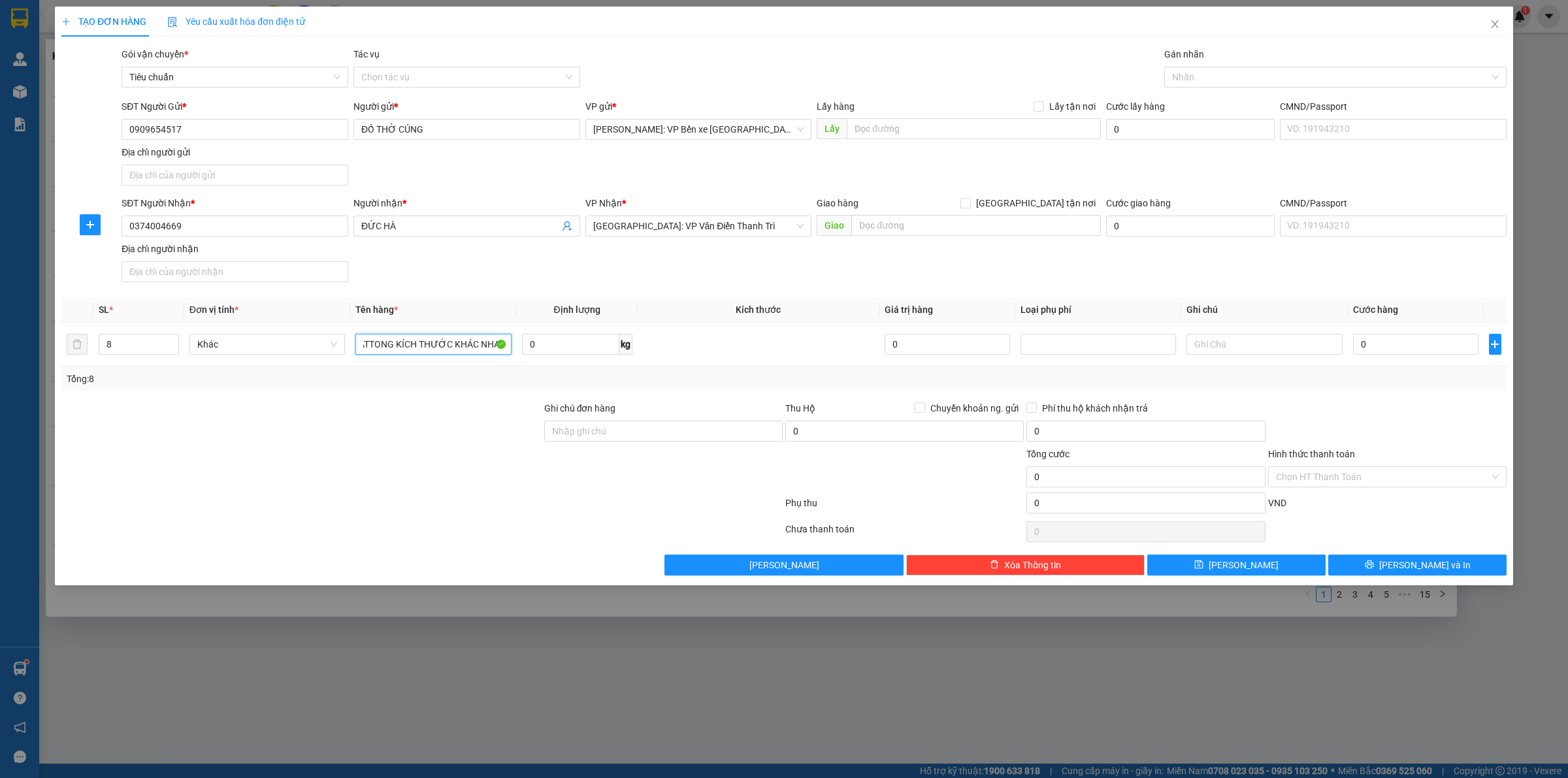
type input "8 KIỆN CATTONG KÍCH THƯỚC KHÁC NHAU"
click at [1396, 343] on input "0" at bounding box center [1416, 345] width 125 height 21
type input "5"
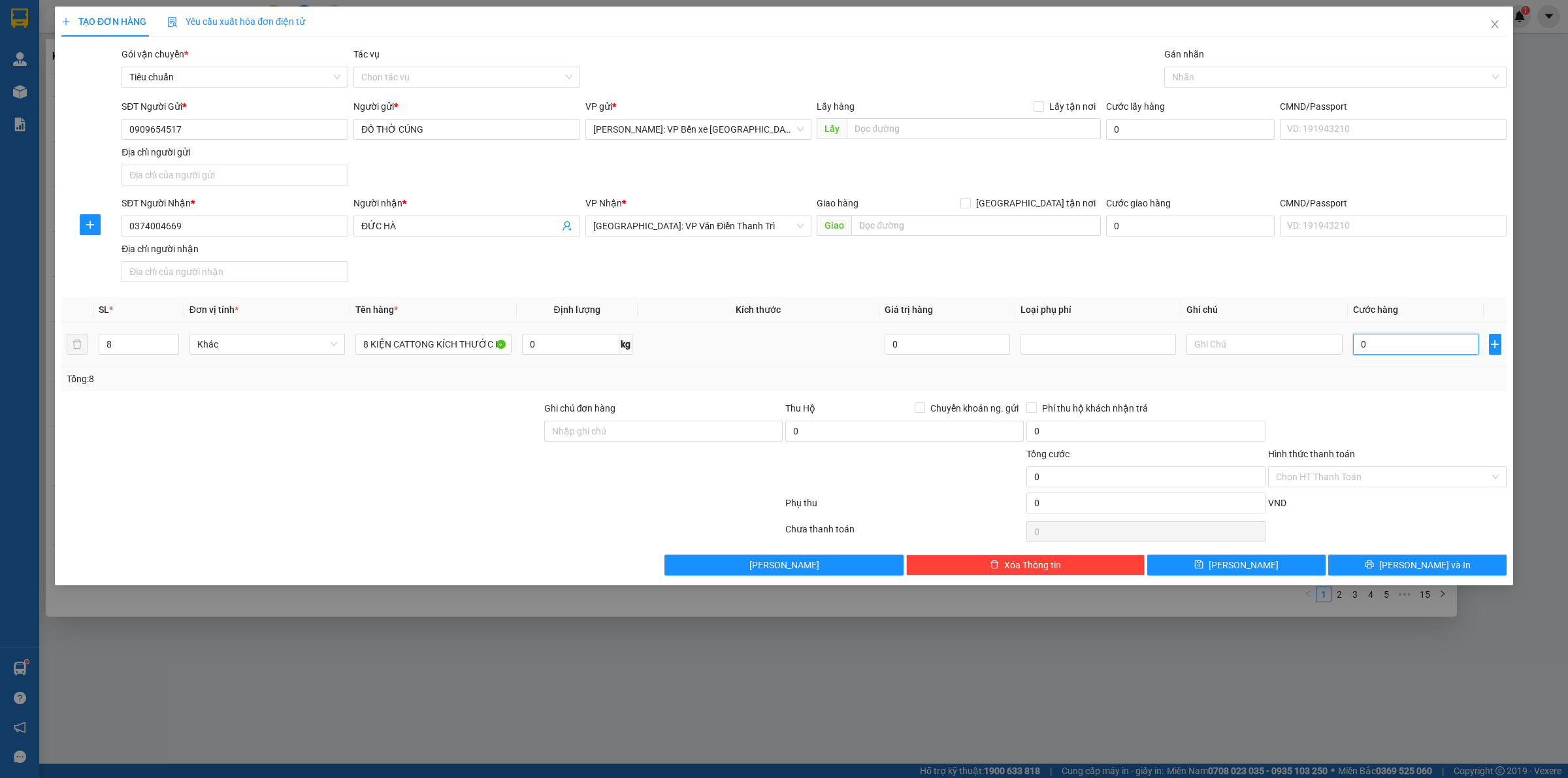
type input "5"
type input "54"
type input "5"
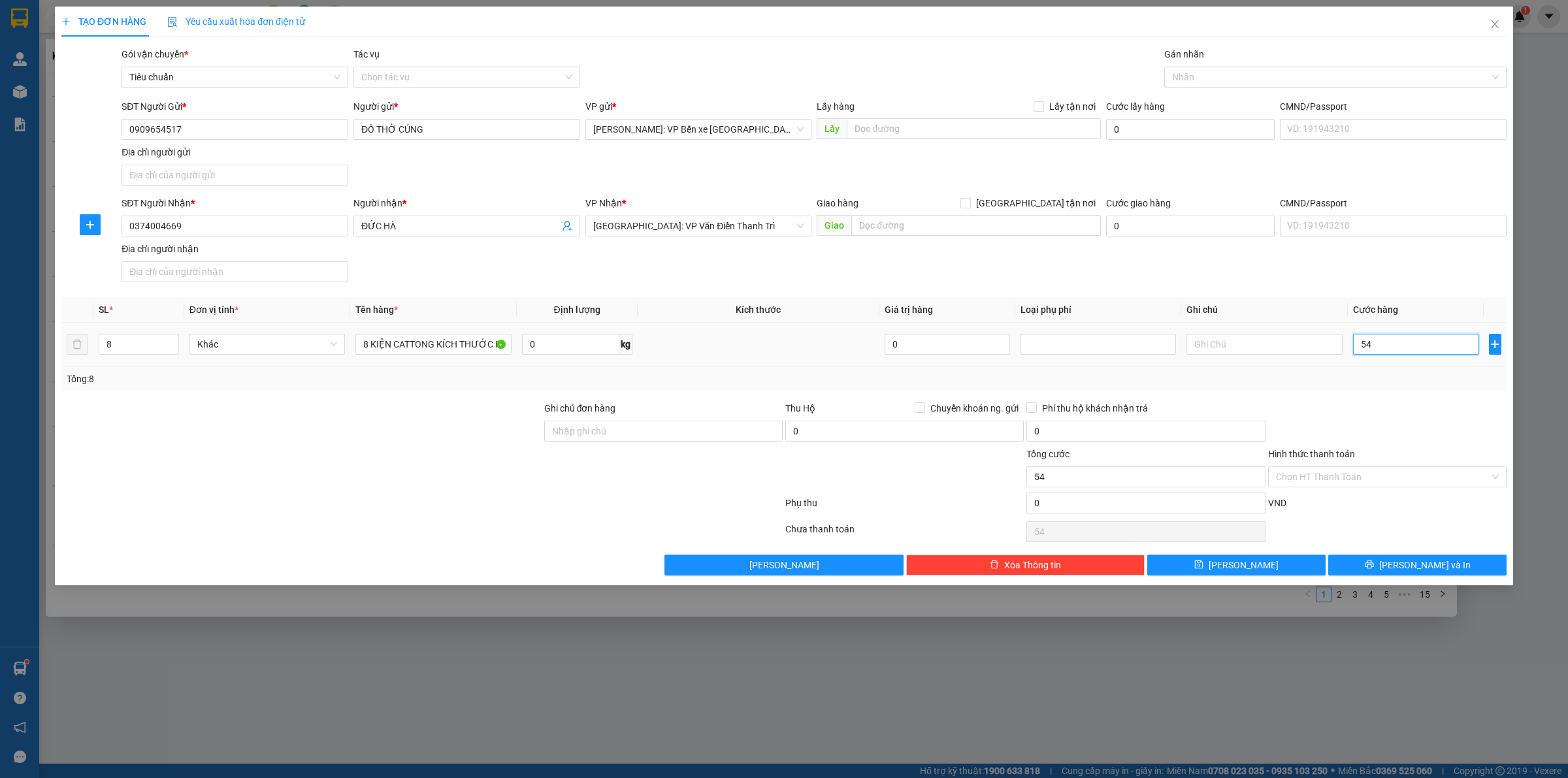
type input "5"
type input "0"
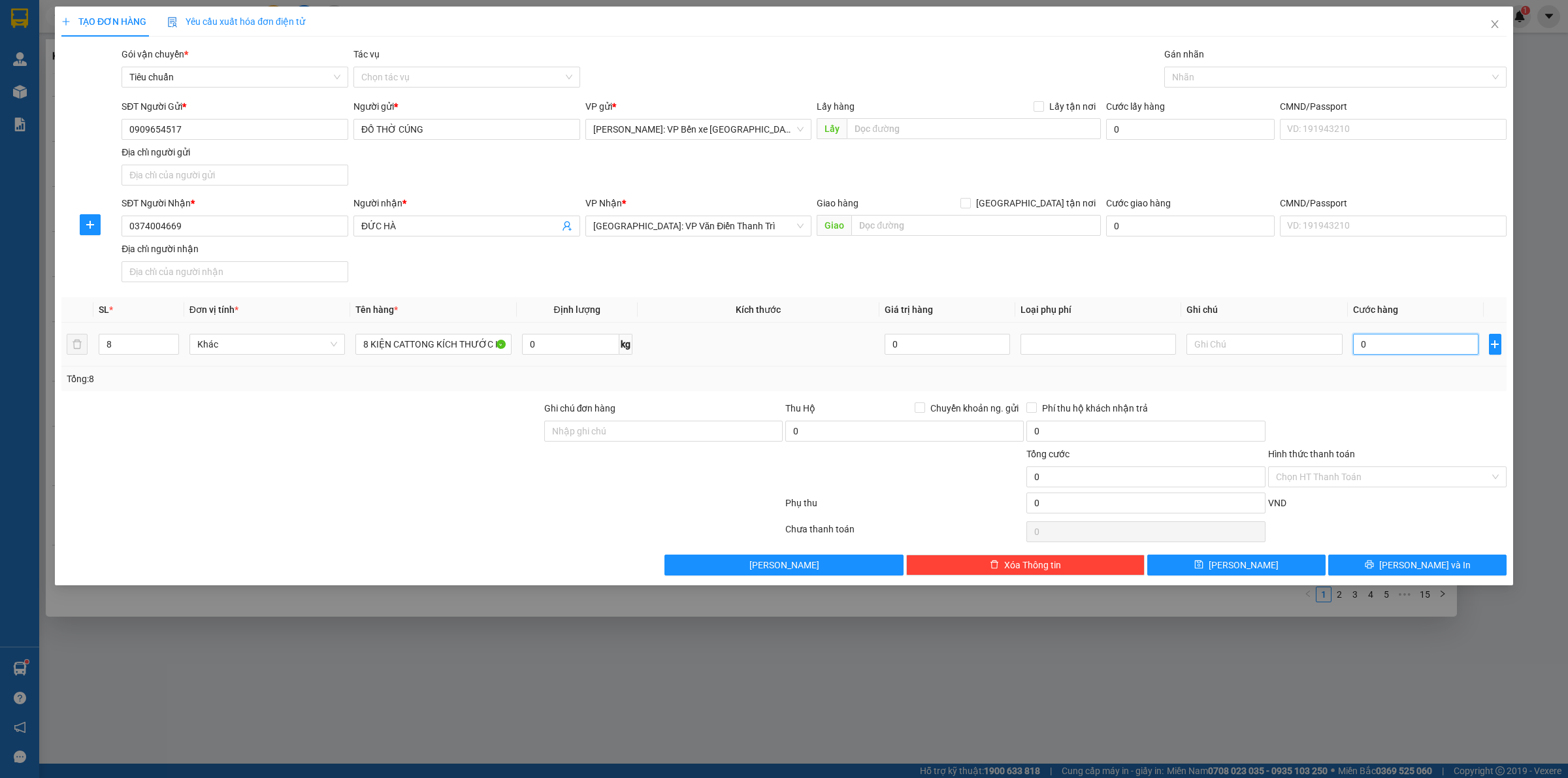
type input "05"
type input "5"
type input "054"
type input "54"
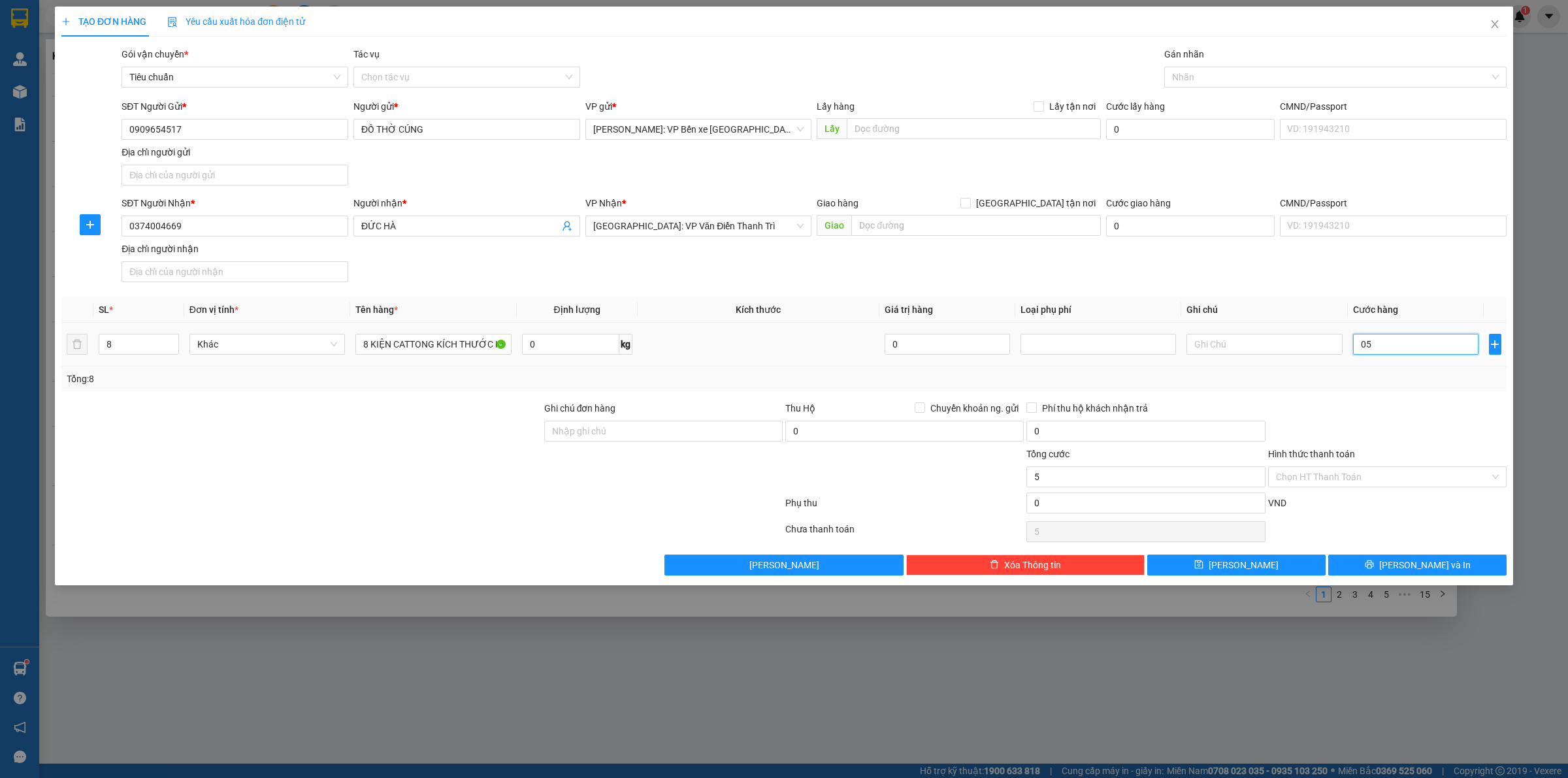
type input "54"
type input "0.540"
type input "540"
type input "05.400"
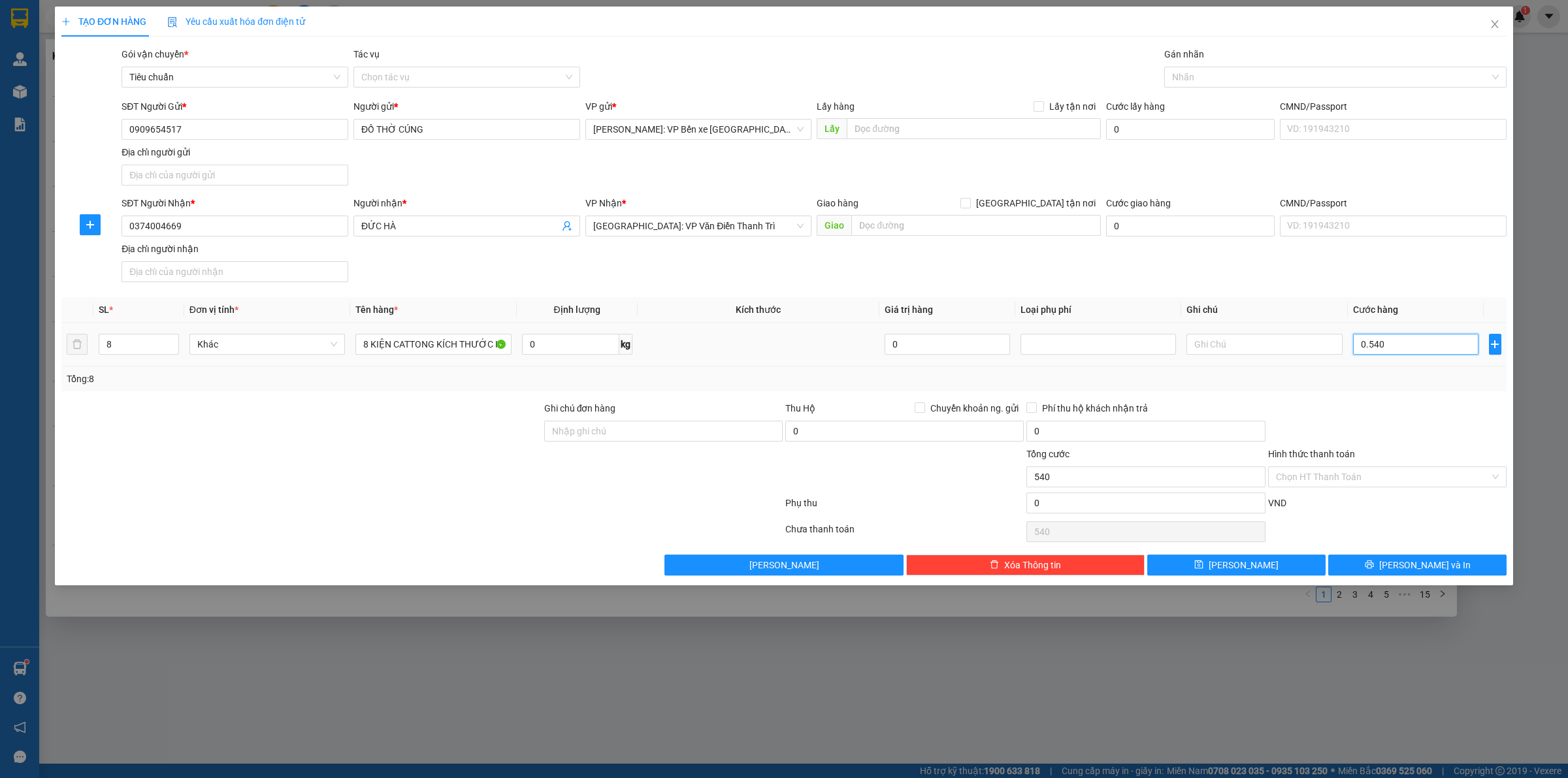
type input "5.400"
type input "054.000"
type input "54.000"
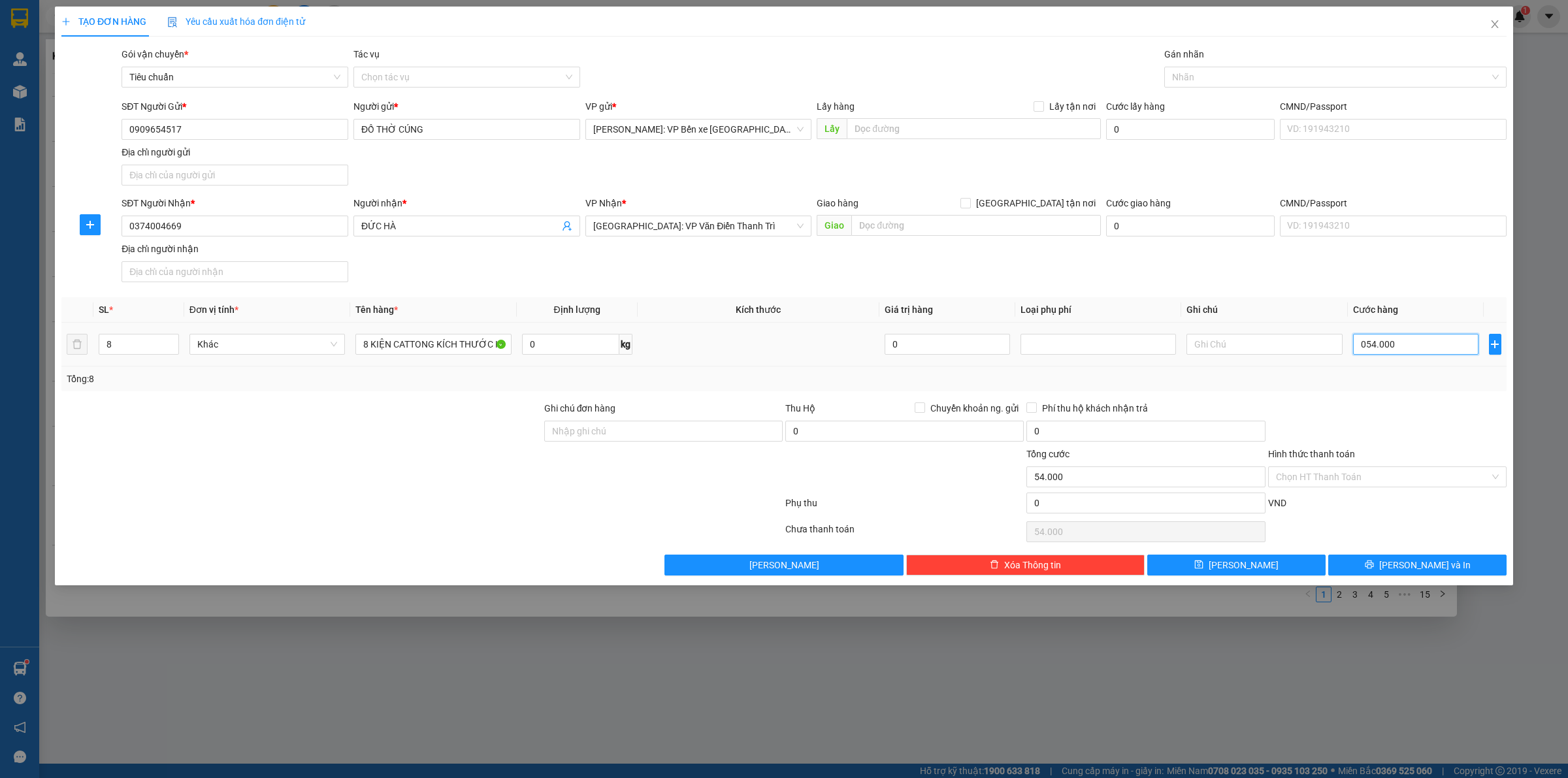
type input "0.540.000"
type input "540.000"
click at [1406, 563] on button "[PERSON_NAME] và In" at bounding box center [1417, 566] width 179 height 21
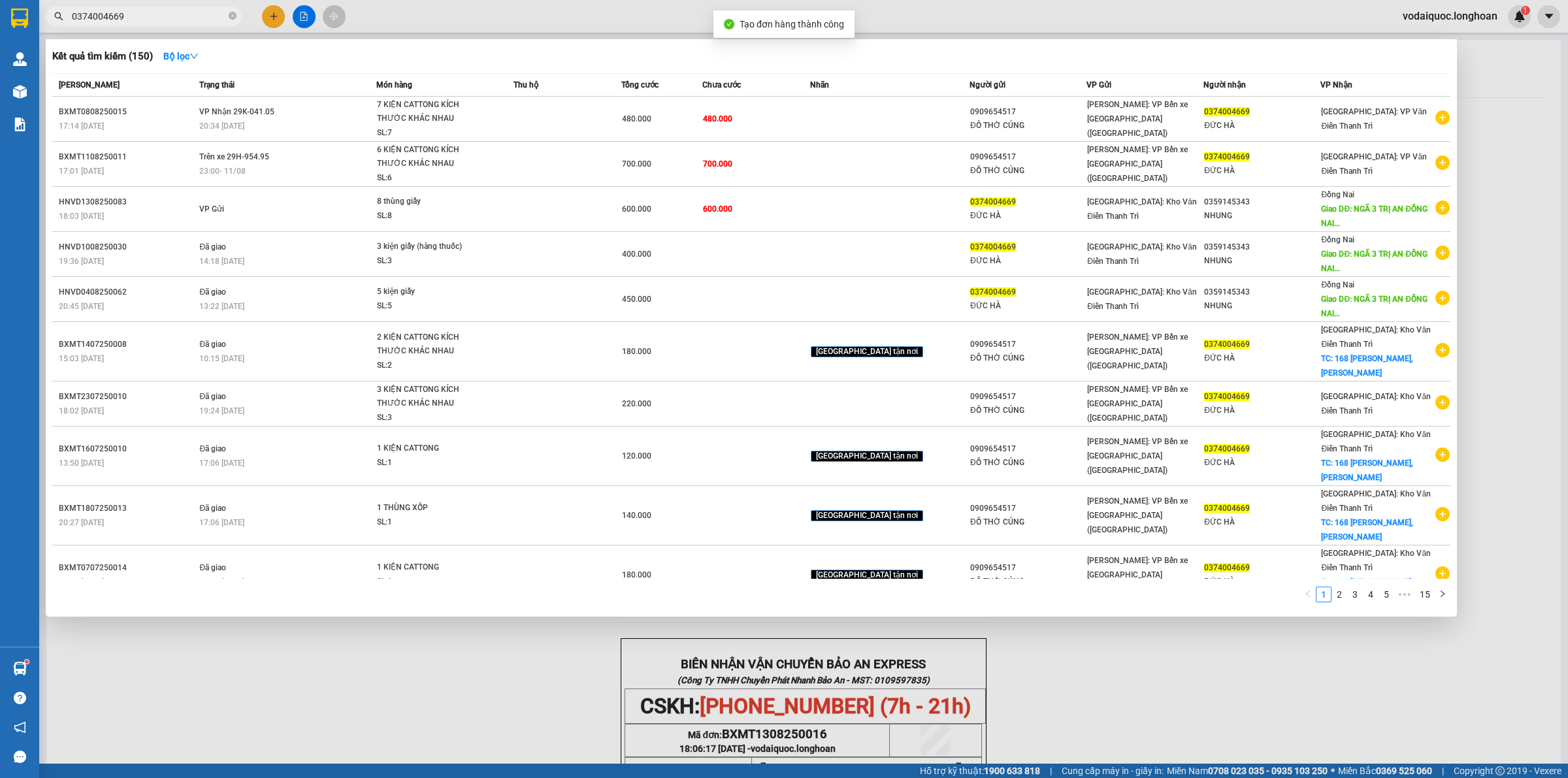
click at [620, 686] on div at bounding box center [784, 389] width 1568 height 778
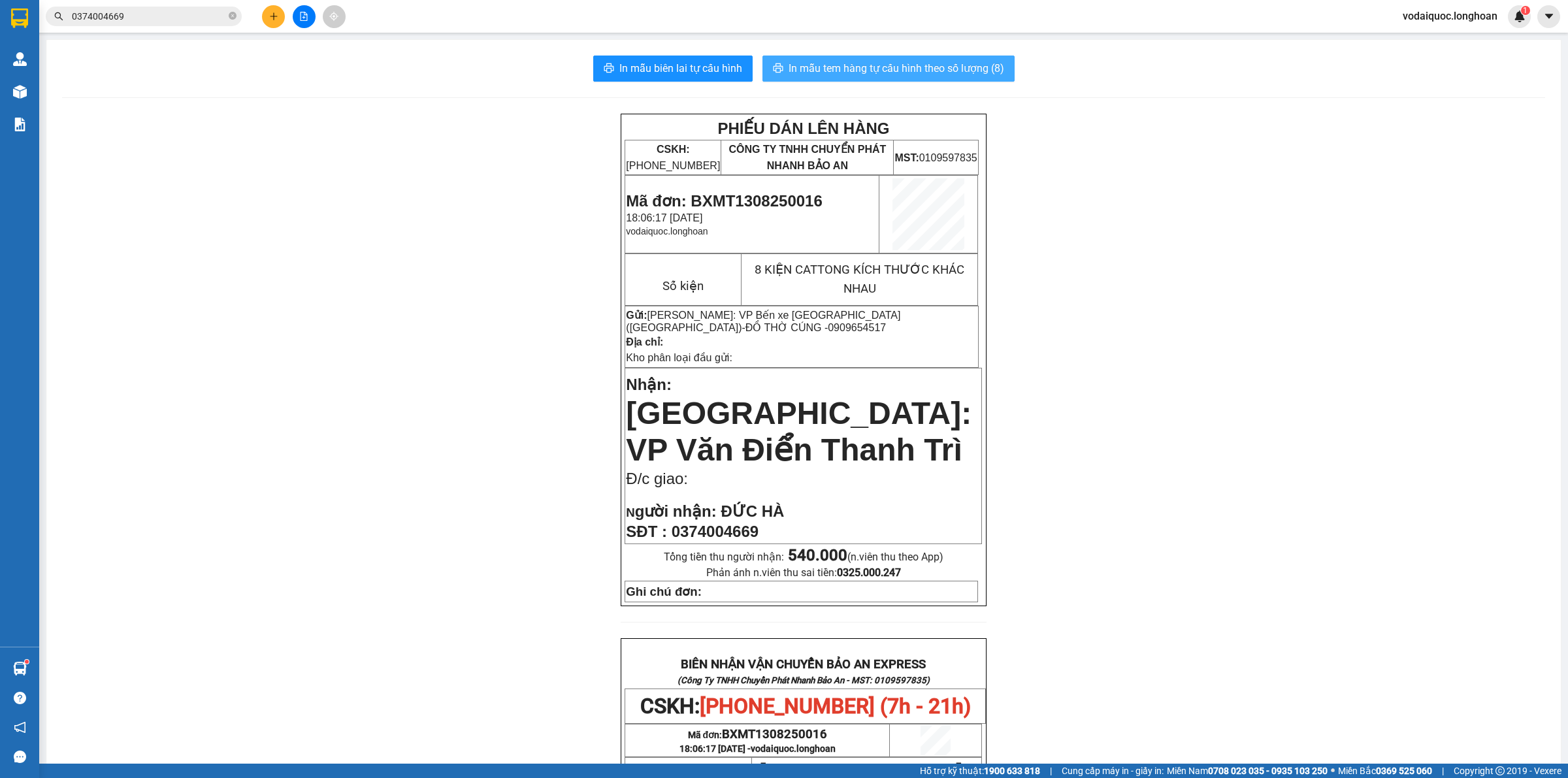
click at [914, 60] on span "In mẫu tem hàng tự cấu hình theo số lượng (8)" at bounding box center [896, 68] width 216 height 16
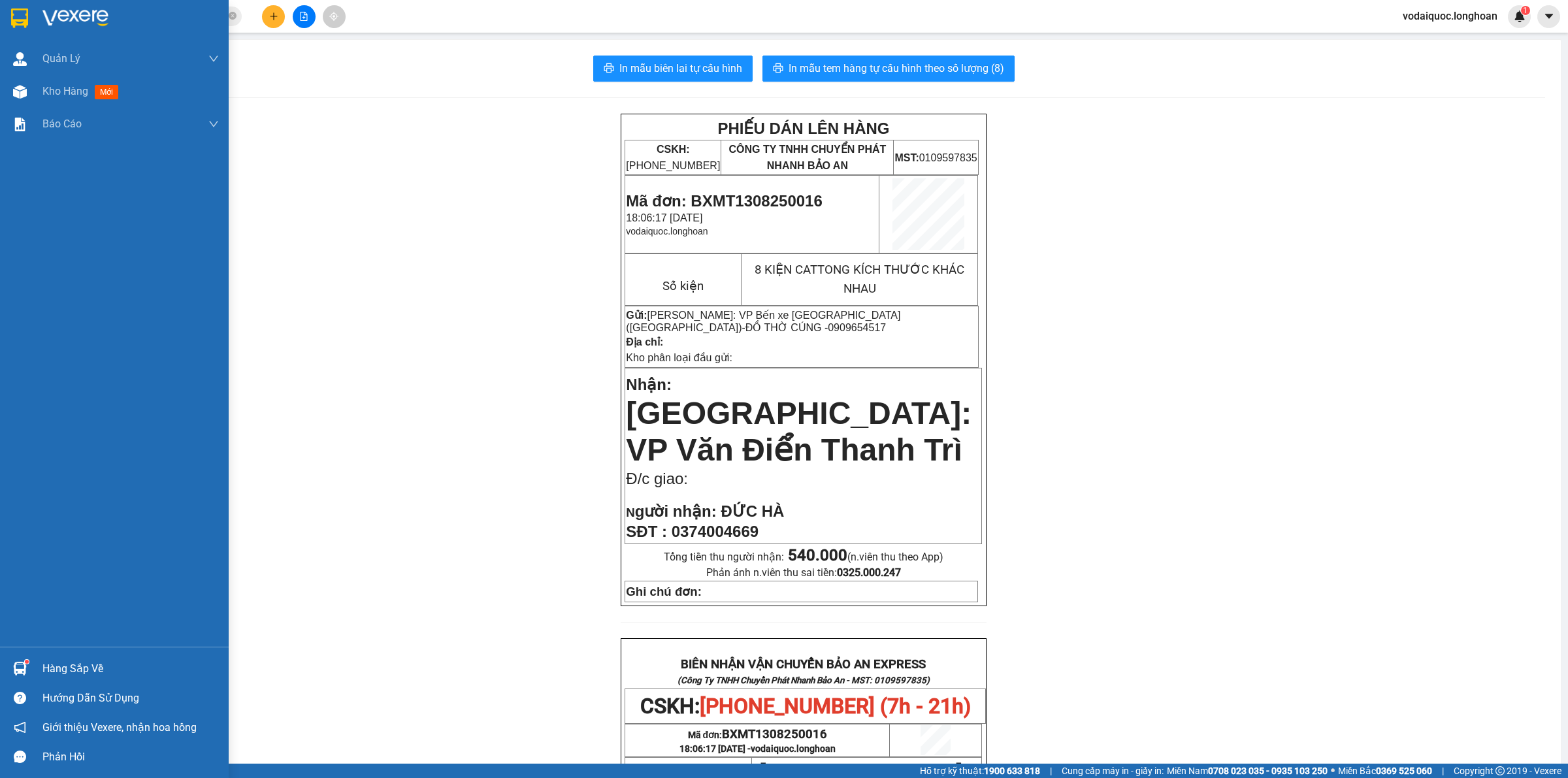
click at [60, 18] on img at bounding box center [75, 18] width 66 height 20
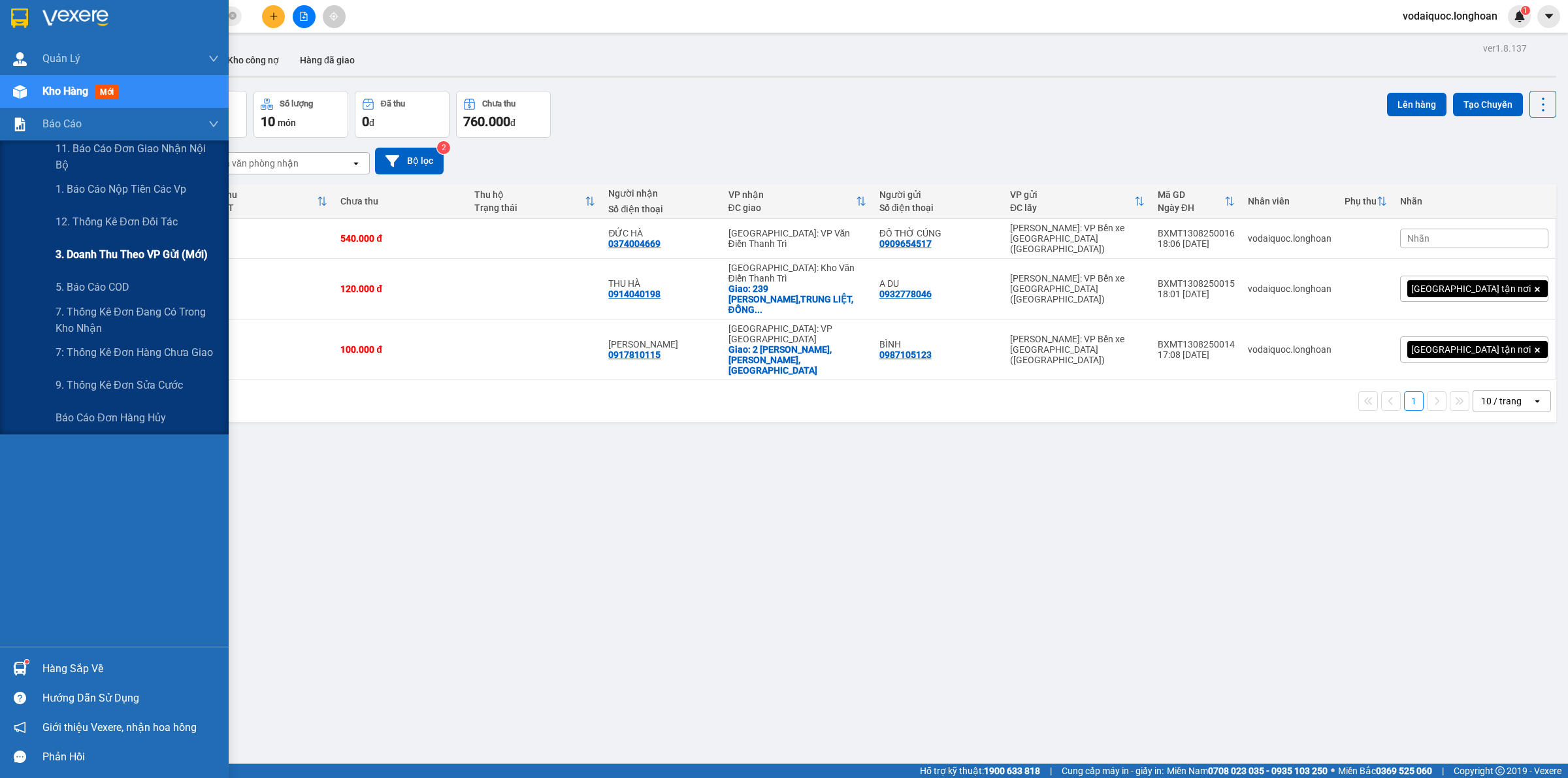
click at [117, 246] on span "3. Doanh Thu theo VP Gửi (mới)" at bounding box center [132, 254] width 152 height 16
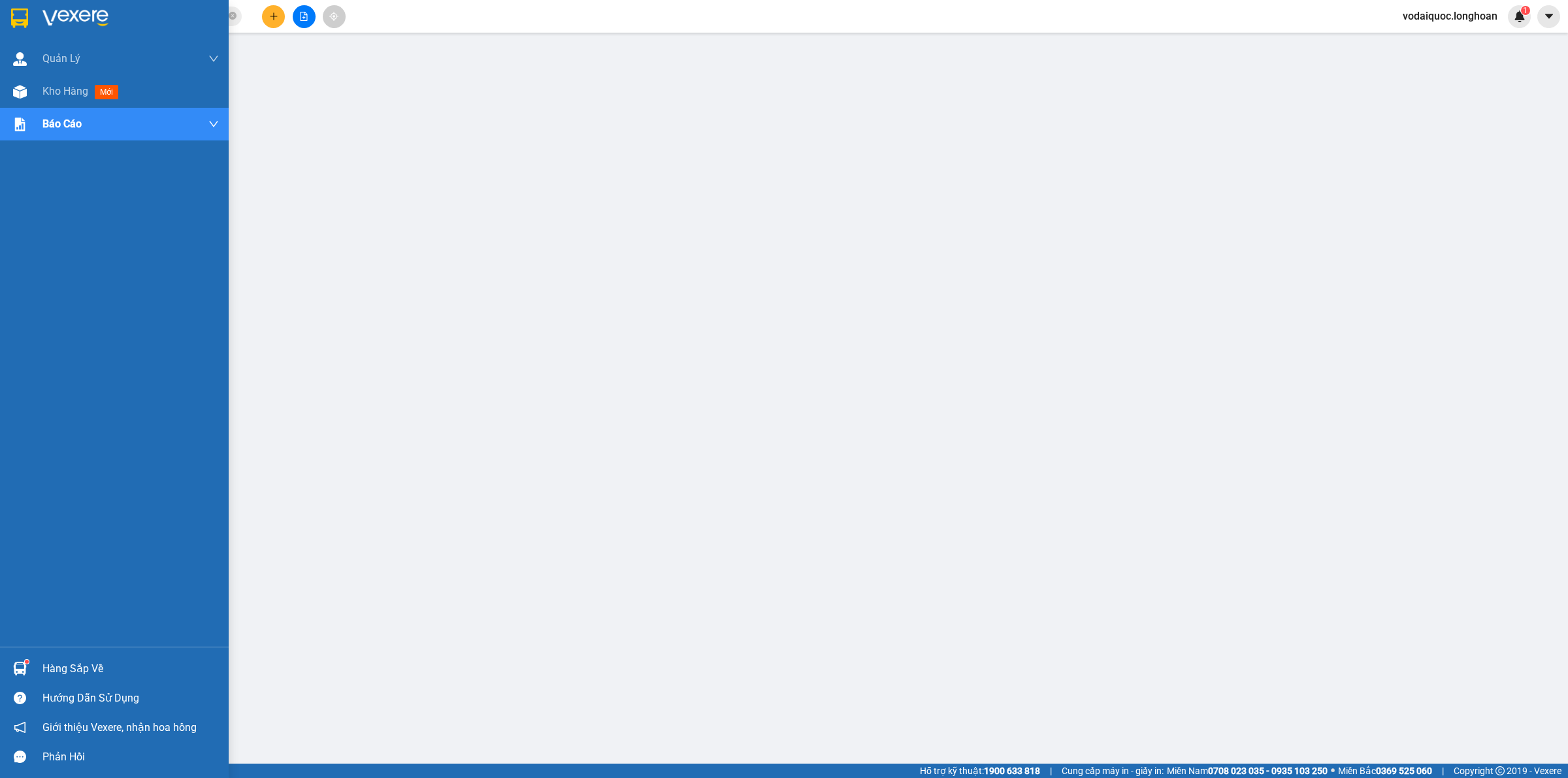
click at [70, 18] on img at bounding box center [75, 18] width 66 height 20
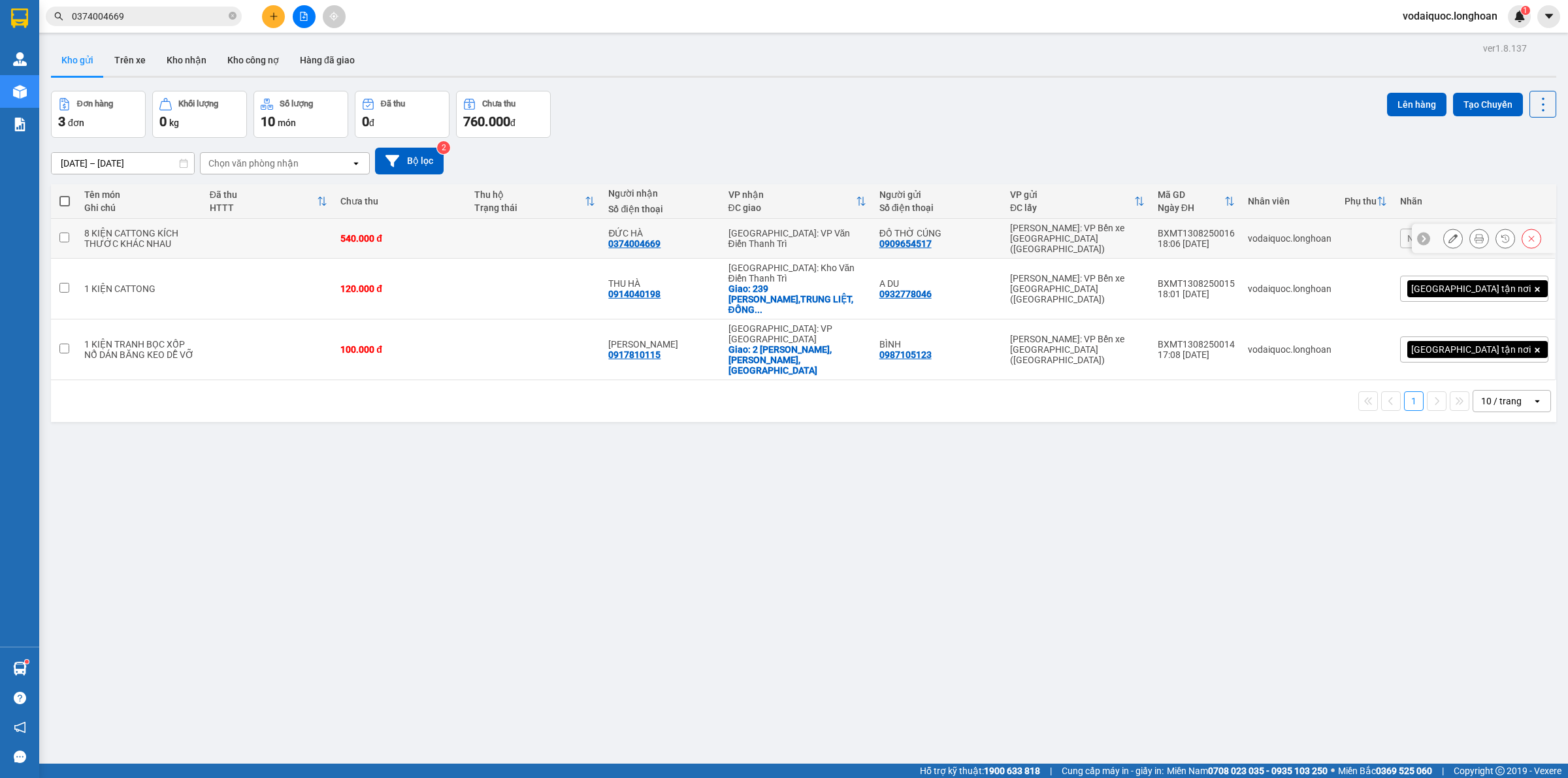
click at [1474, 234] on icon at bounding box center [1479, 238] width 9 height 9
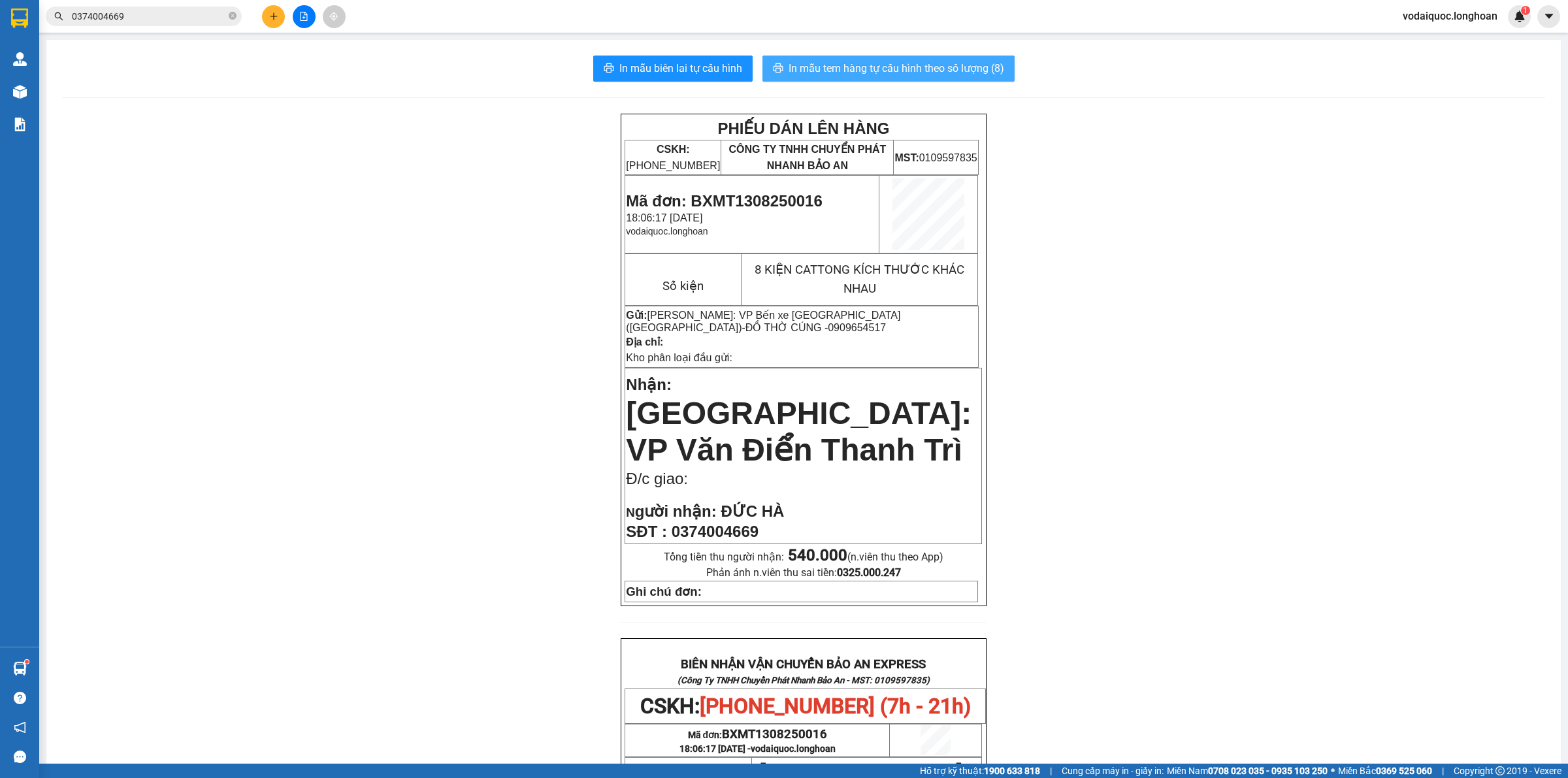
click at [903, 64] on span "In mẫu tem hàng tự cấu hình theo số lượng (8)" at bounding box center [896, 68] width 216 height 16
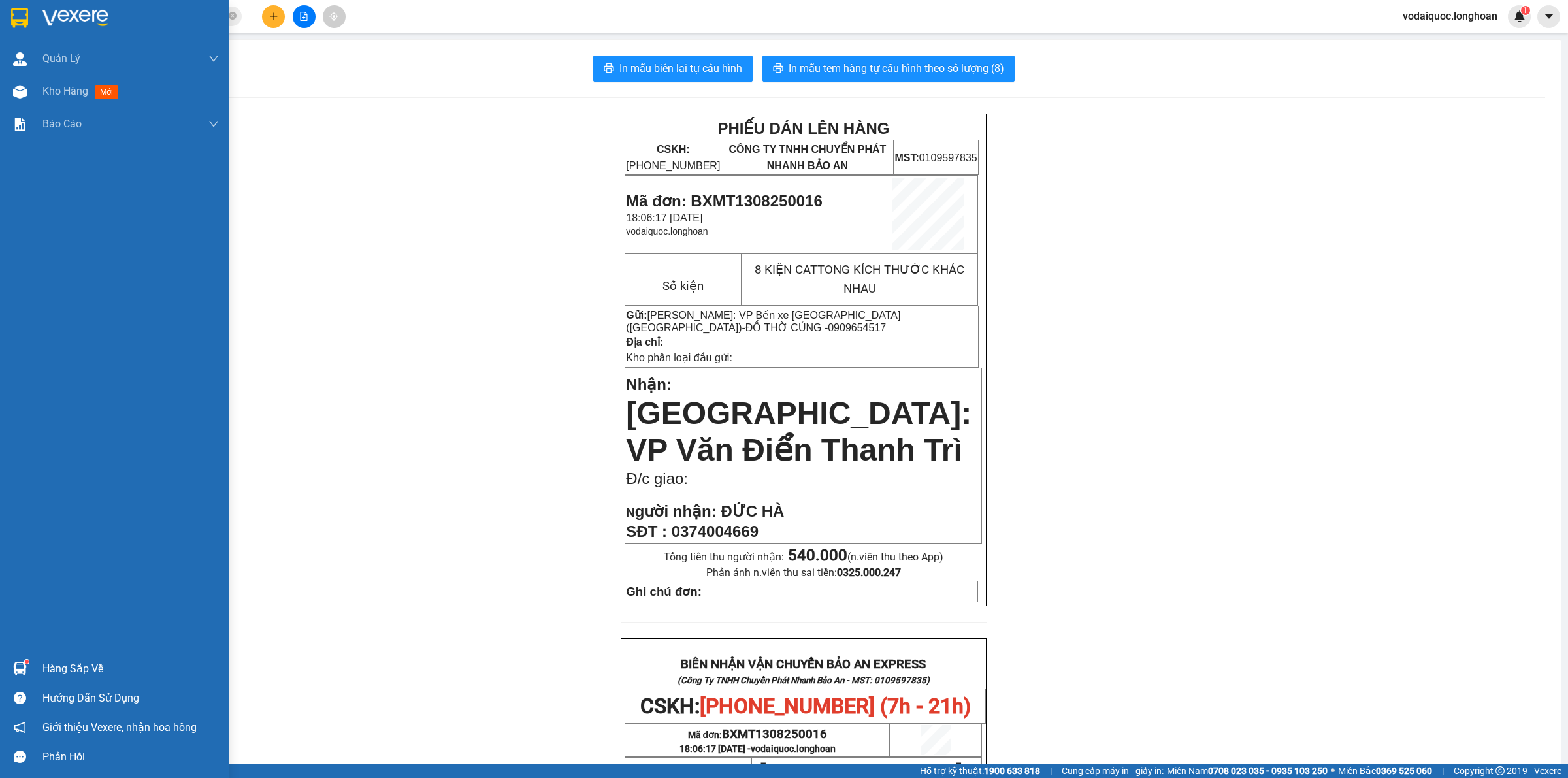
click at [96, 26] on img at bounding box center [75, 18] width 66 height 20
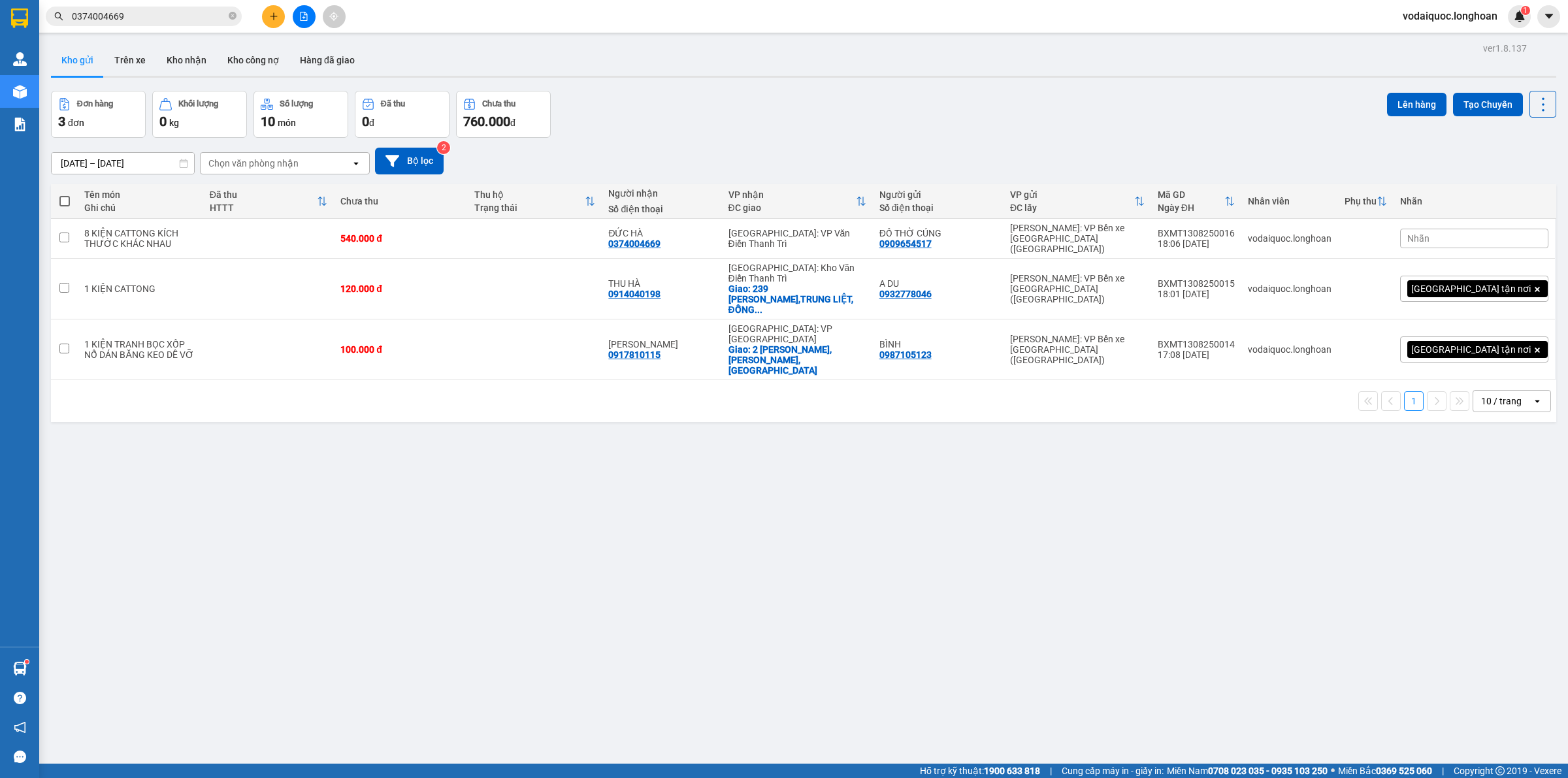
click at [257, 406] on div "ver 1.8.137 Kho gửi Trên xe Kho nhận Kho công nợ Hàng đã giao Đơn hàng 3 đơn Kh…" at bounding box center [803, 428] width 1516 height 778
click at [1474, 345] on icon at bounding box center [1479, 349] width 9 height 9
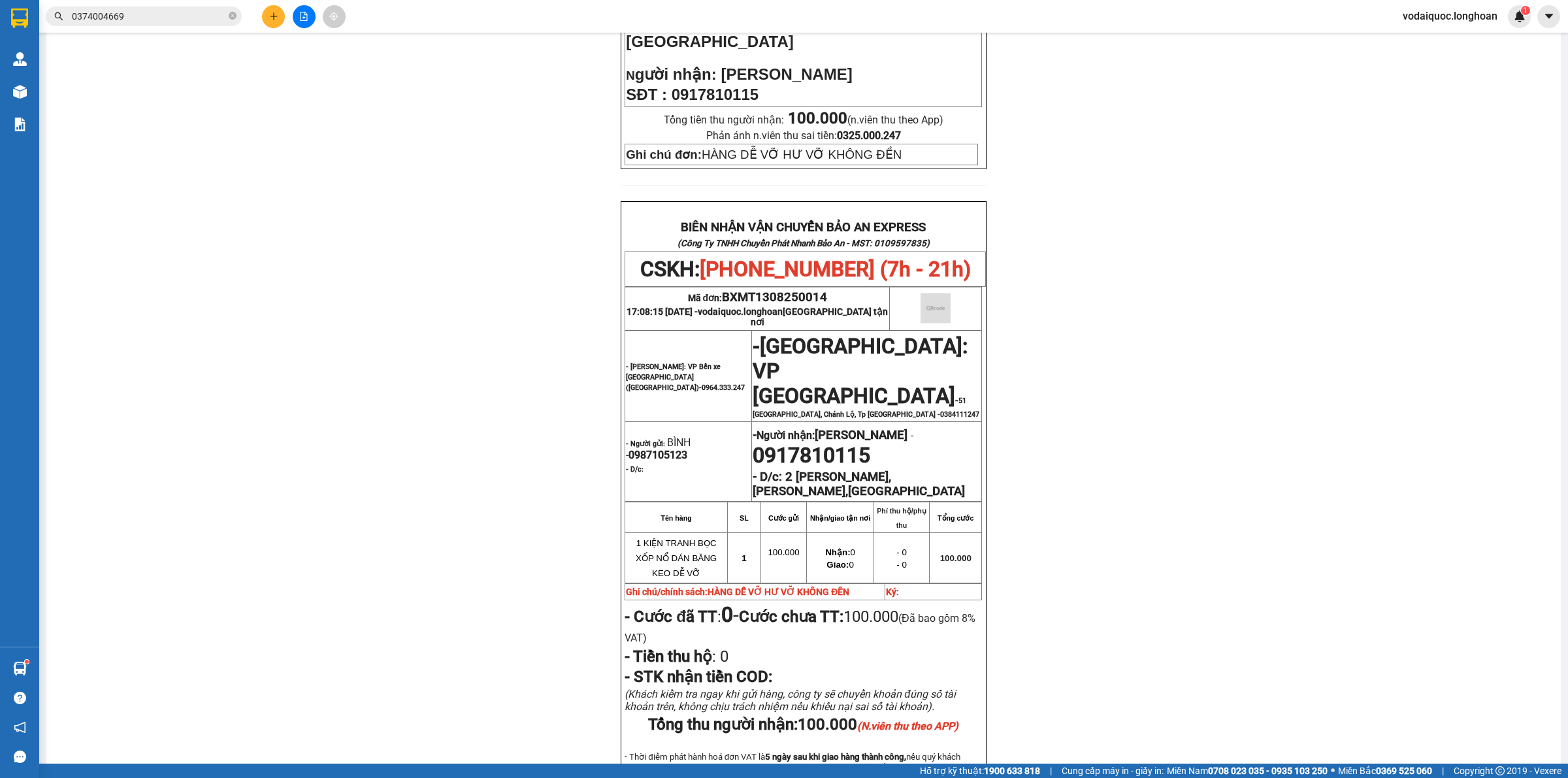
scroll to position [599, 0]
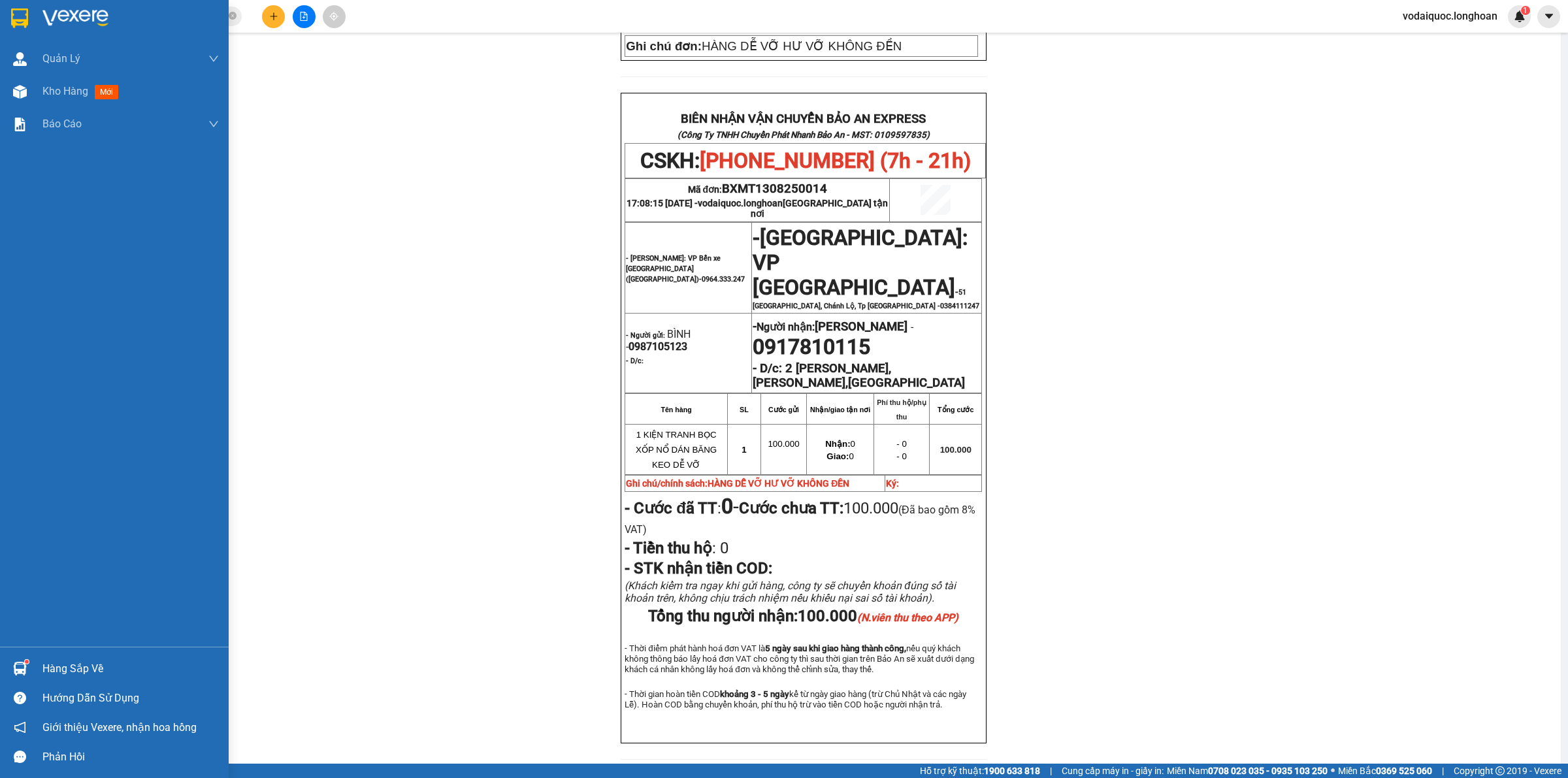
click at [44, 11] on img at bounding box center [75, 18] width 66 height 20
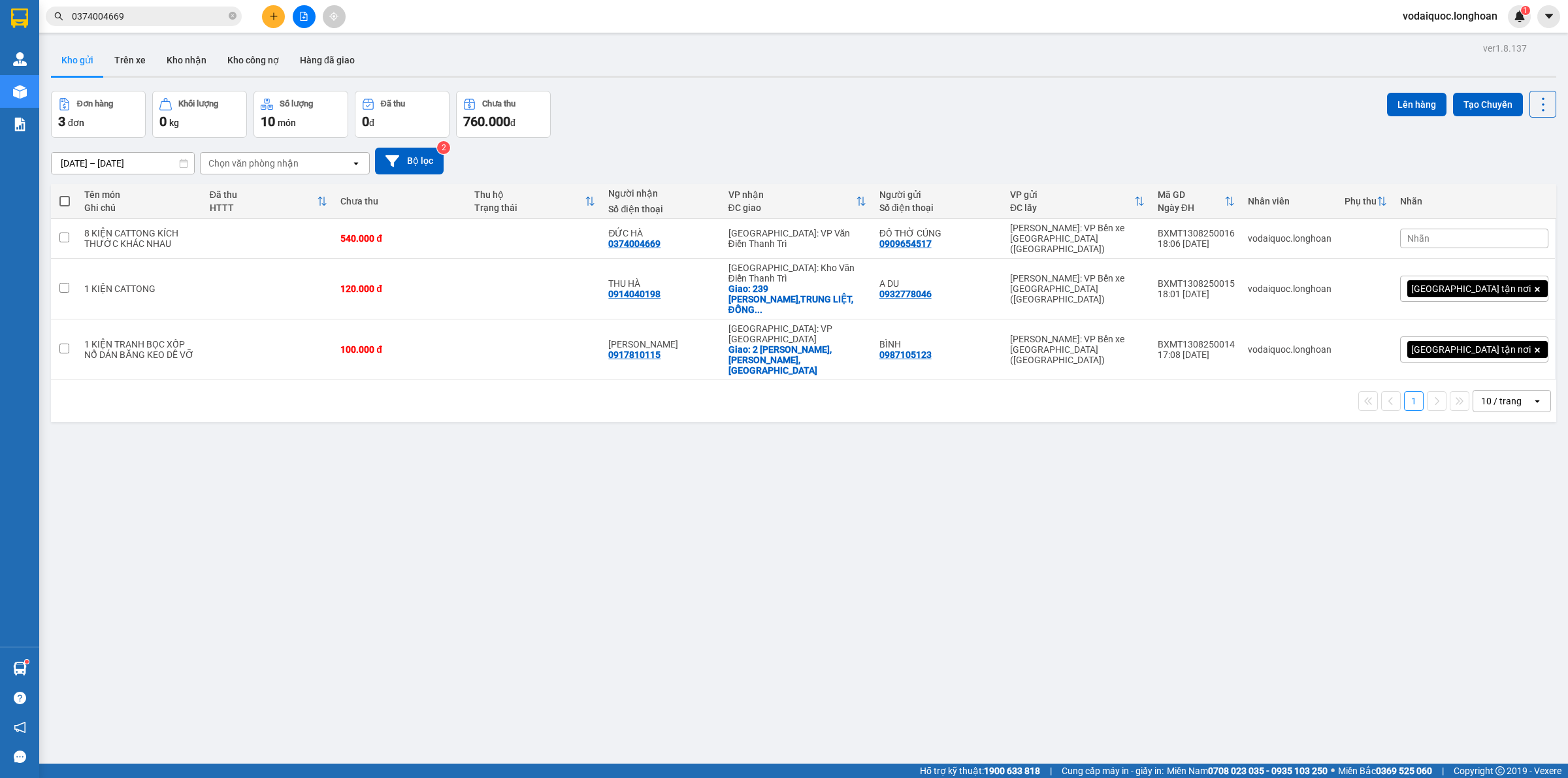
click at [315, 435] on div "ver 1.8.137 Kho gửi Trên xe Kho nhận Kho công nợ Hàng đã giao Đơn hàng 3 đơn Kh…" at bounding box center [803, 428] width 1516 height 778
click at [1444, 338] on button at bounding box center [1453, 350] width 18 height 23
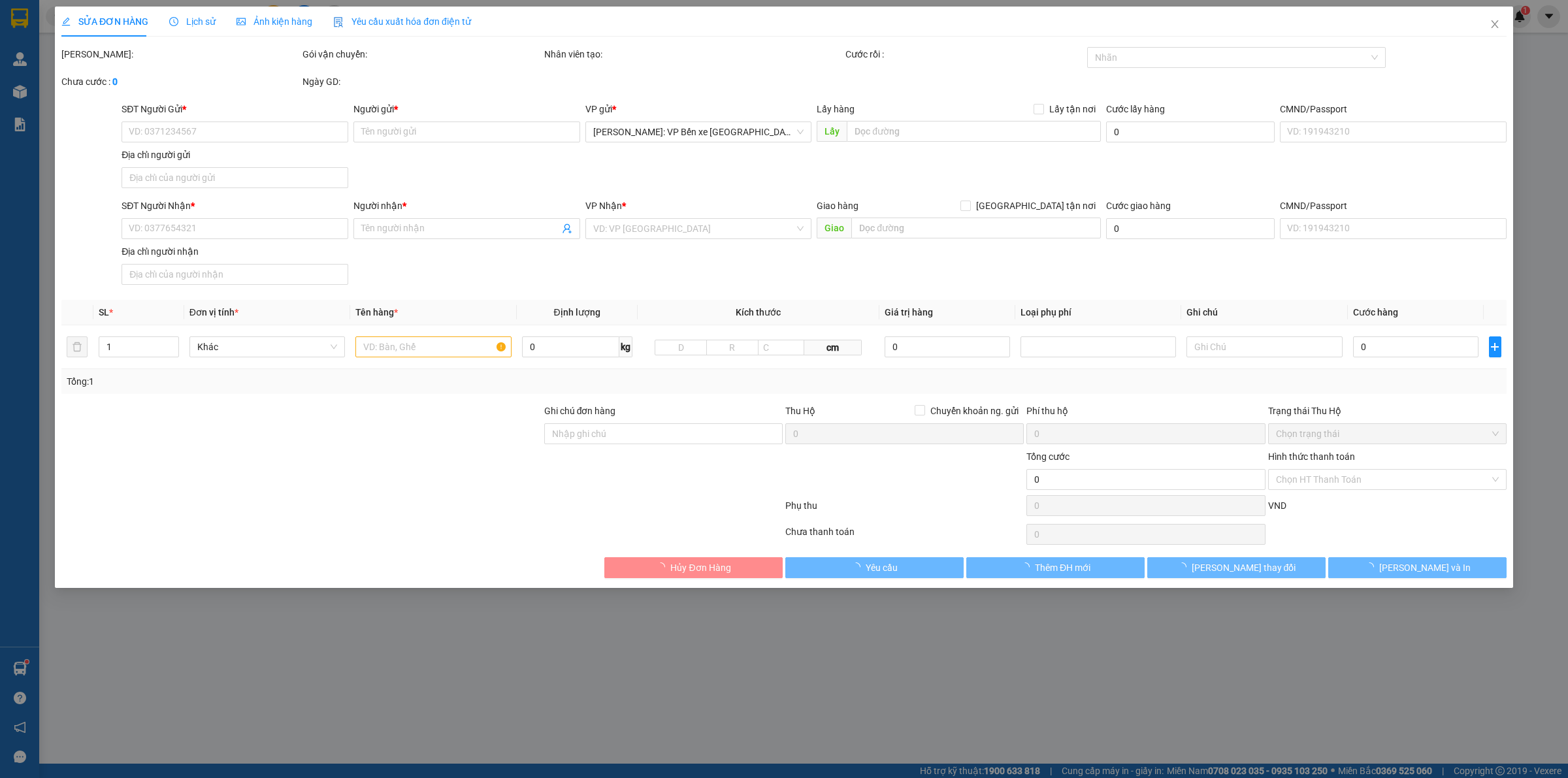
type input "0987105123"
type input "BÌNH"
type input "0917810115"
type input "[PERSON_NAME]"
checkbox input "true"
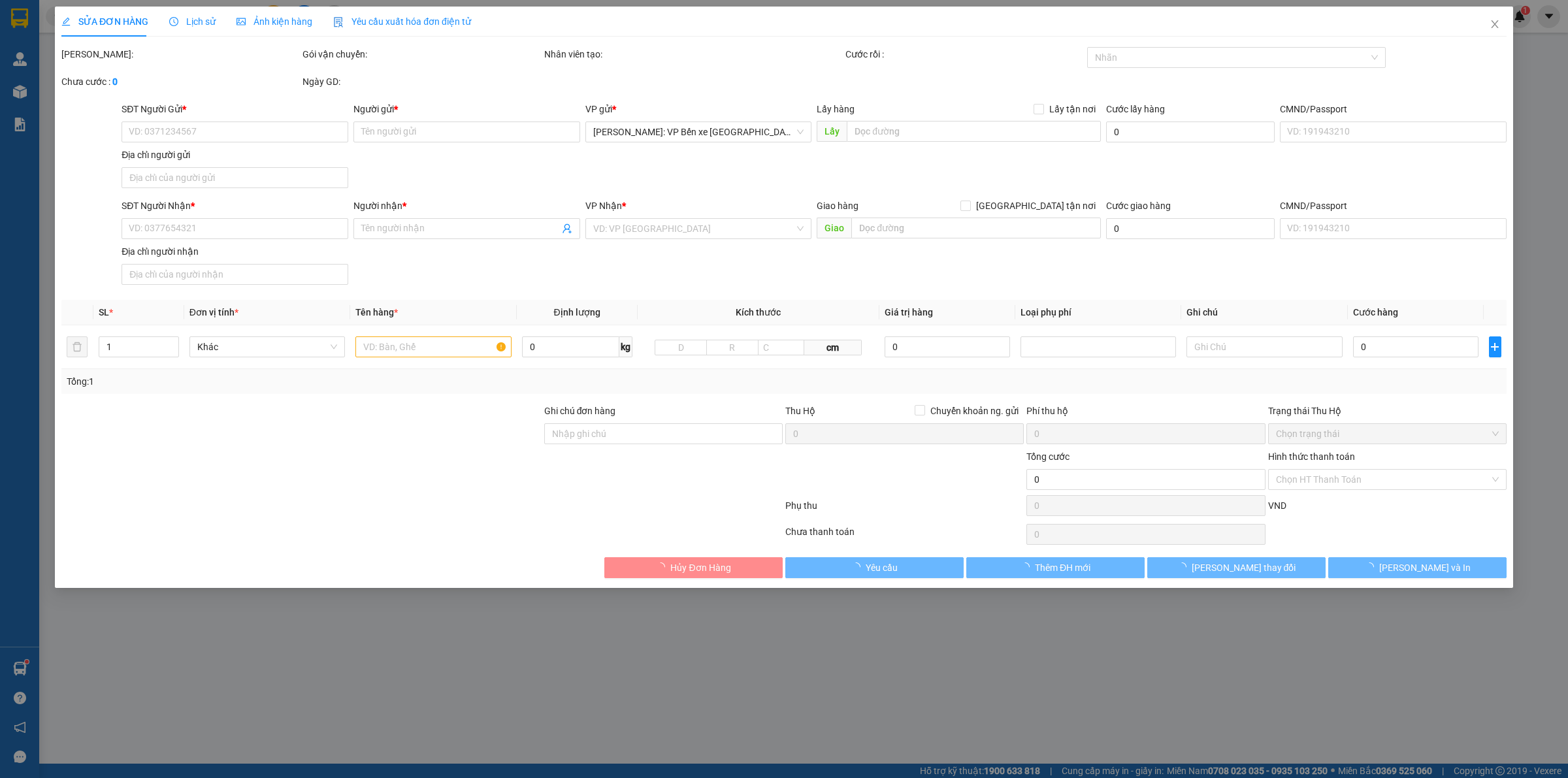
type input "2 [PERSON_NAME],[PERSON_NAME],[GEOGRAPHIC_DATA]"
type input "HÀNG DỄ VỠ HƯ VỠ KHÔNG ĐỀN"
type input "100.000"
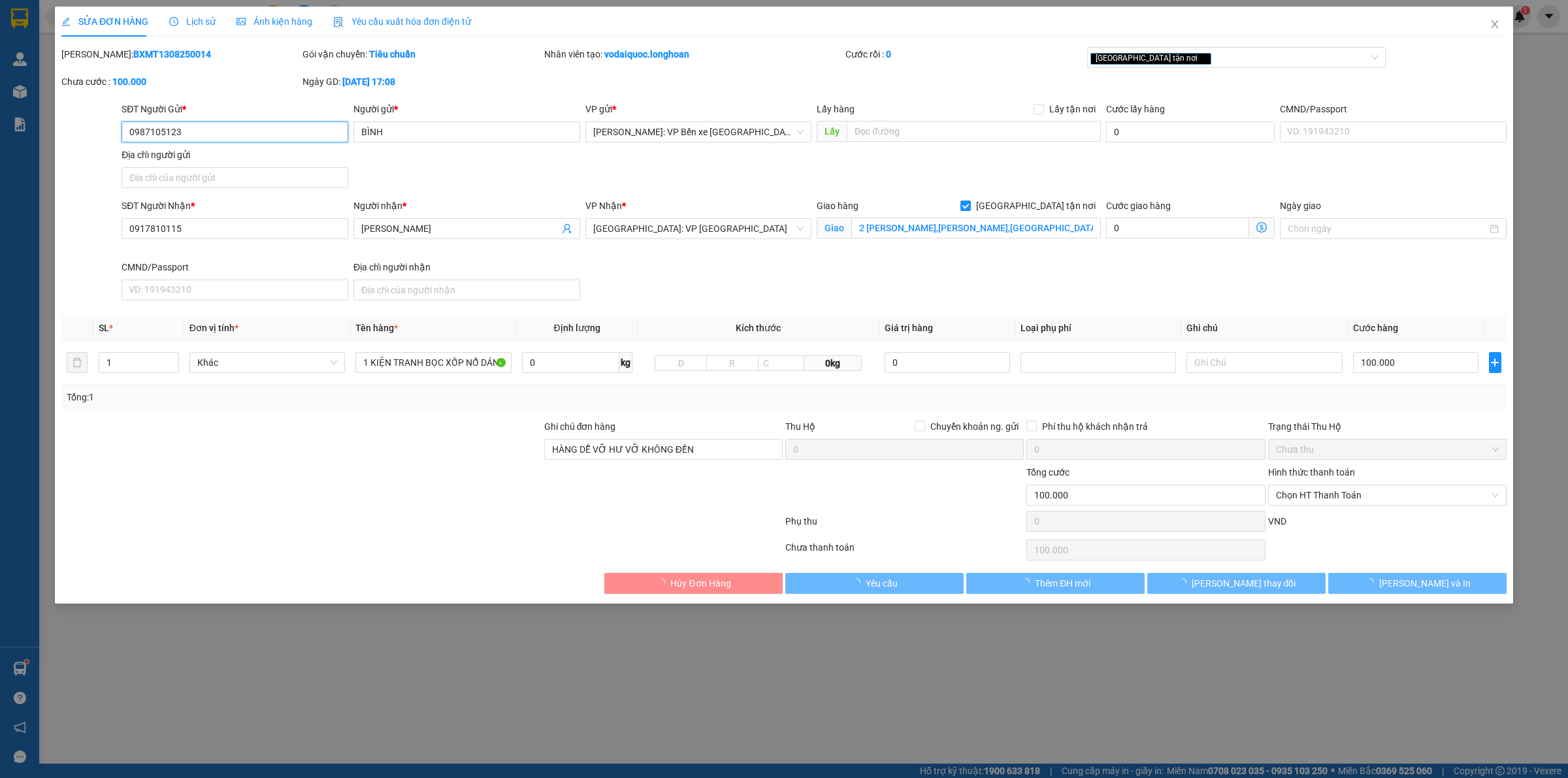
drag, startPoint x: 232, startPoint y: 129, endPoint x: 250, endPoint y: 125, distance: 18.4
click at [230, 129] on input "0987105123" at bounding box center [235, 132] width 227 height 21
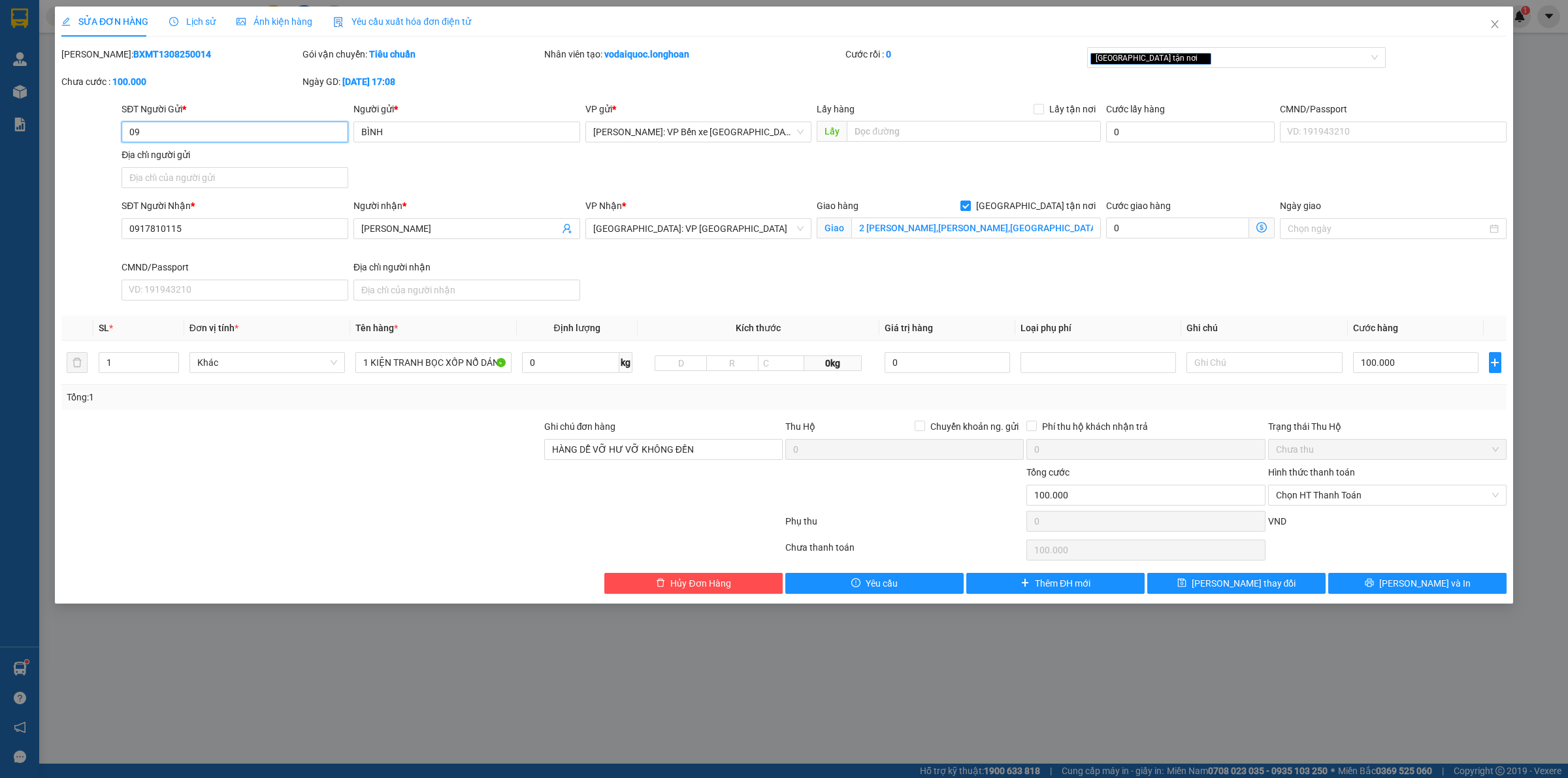
type input "0"
paste input "0363505626"
type input "0363505626"
click at [402, 128] on input "BÌNH" at bounding box center [466, 132] width 227 height 21
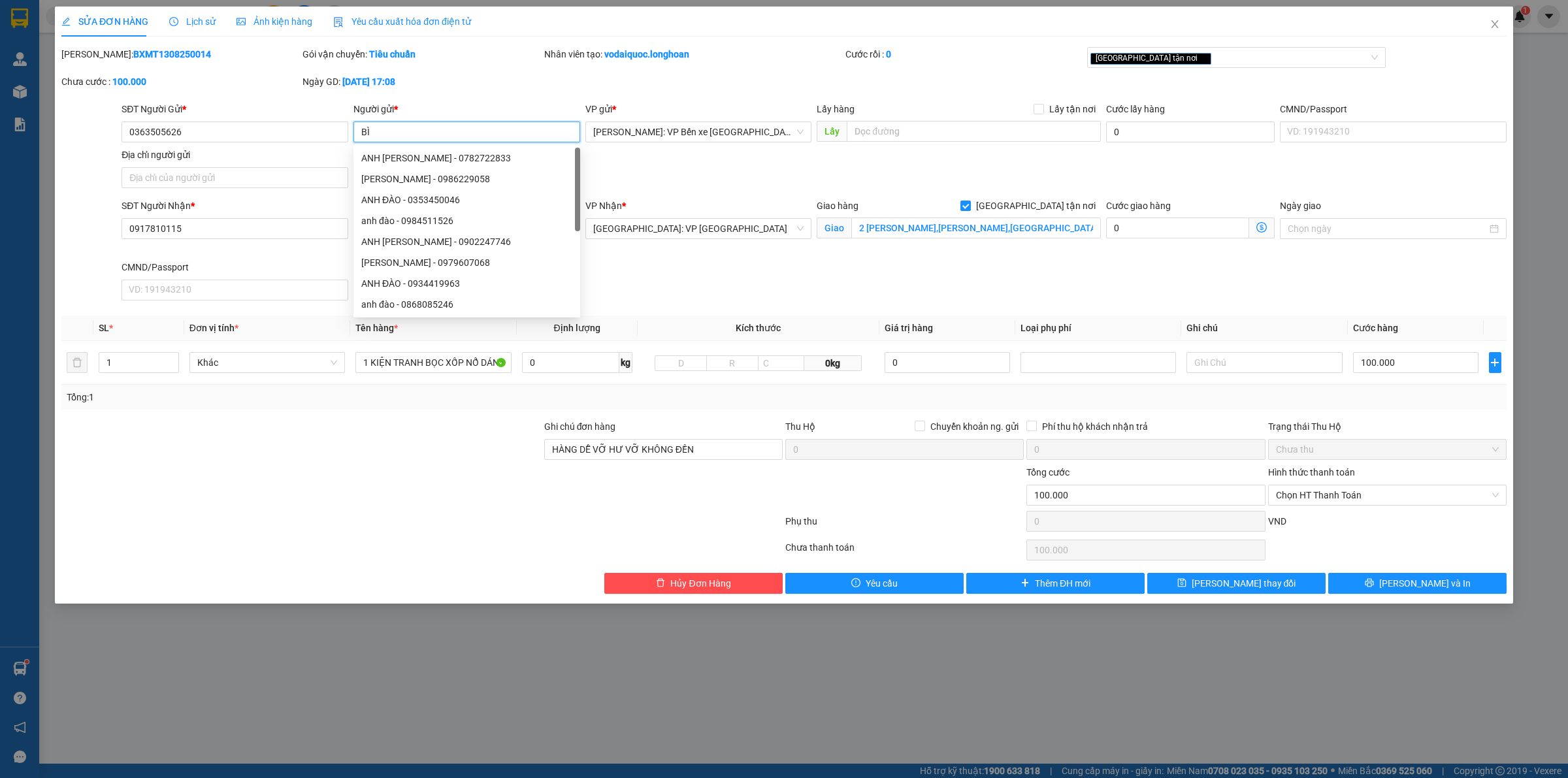
type input "B"
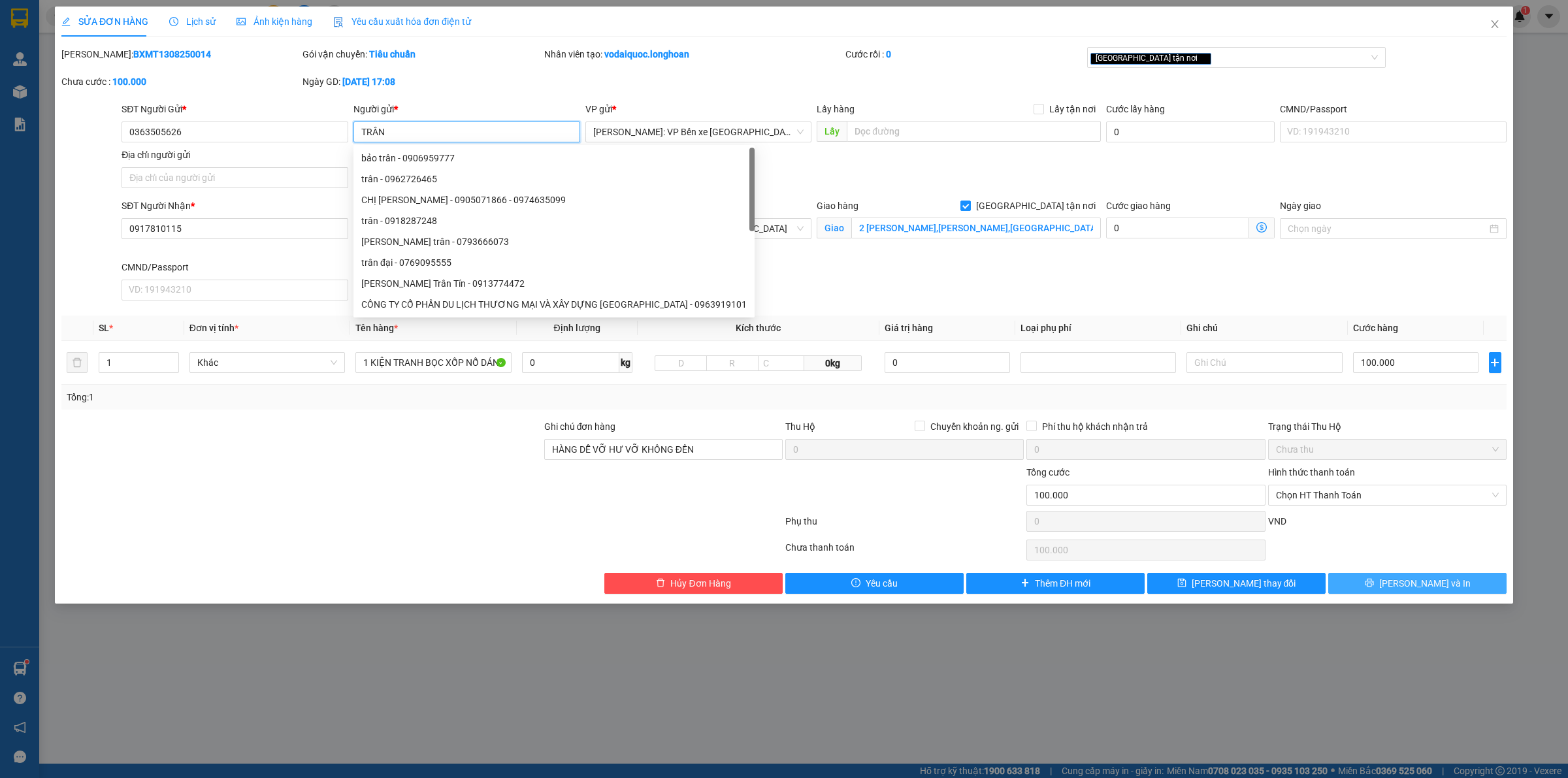
type input "TRÂN"
click at [1420, 578] on span "[PERSON_NAME] và In" at bounding box center [1425, 583] width 91 height 14
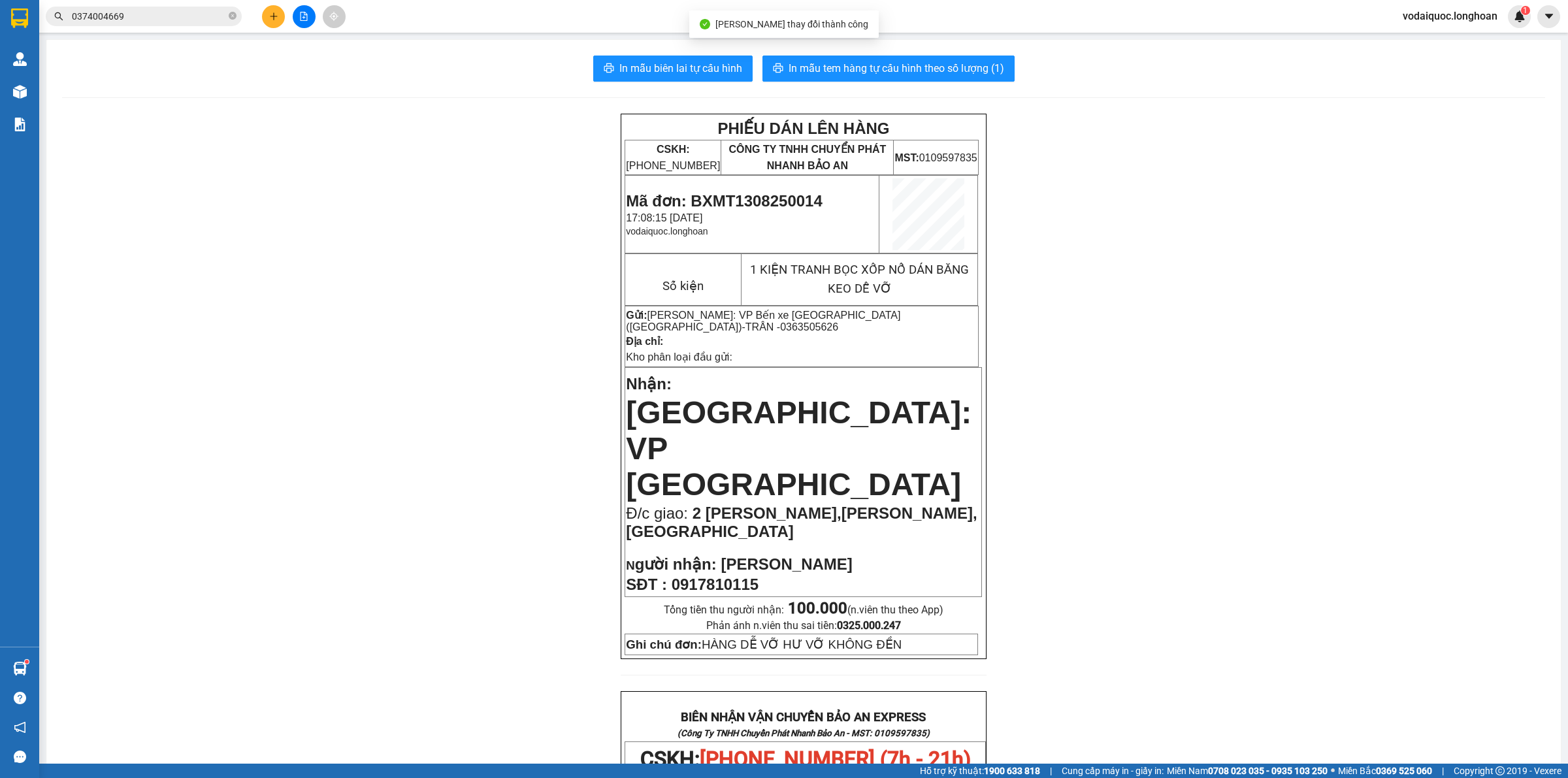
scroll to position [572, 0]
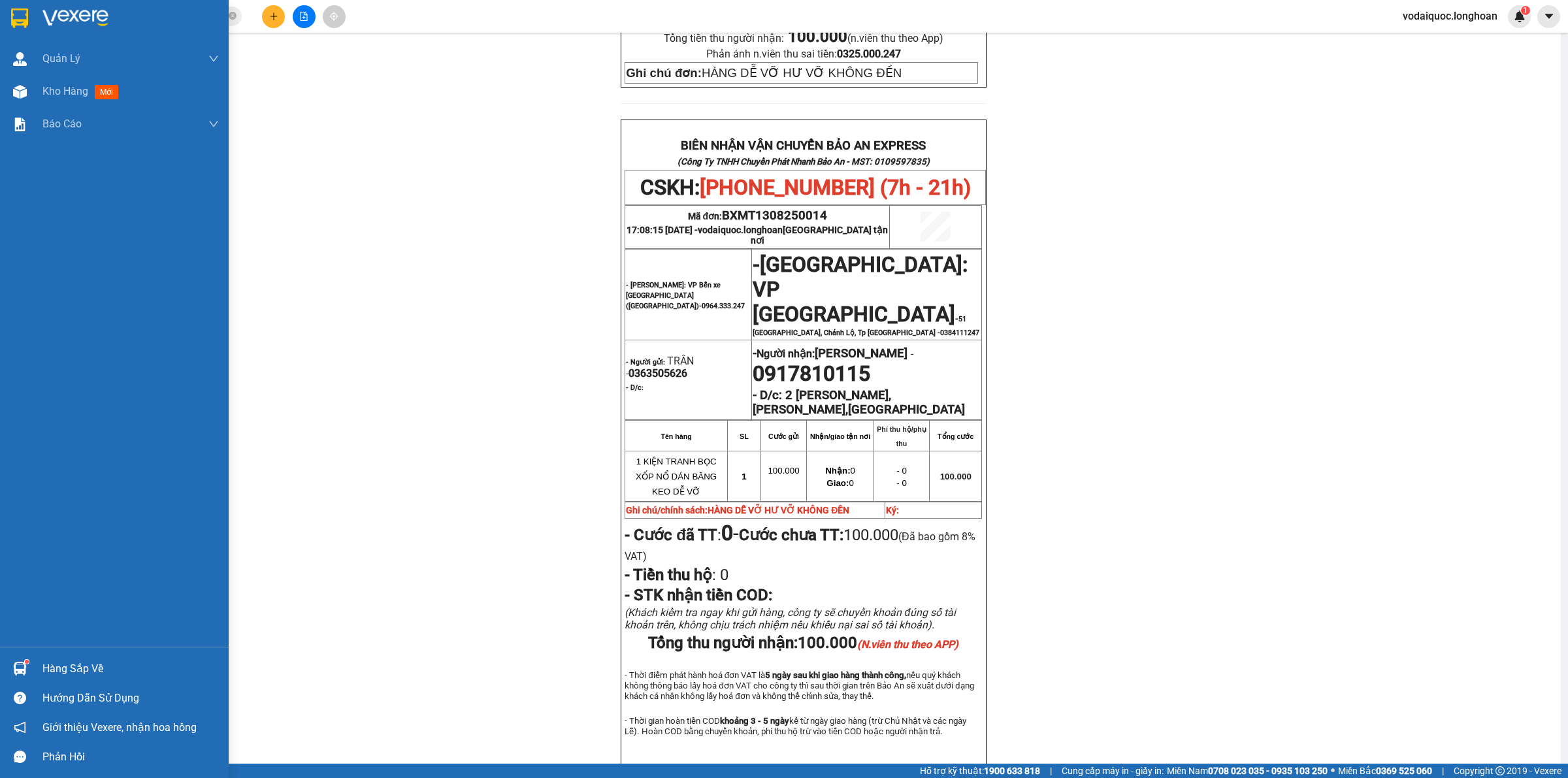
click at [44, 17] on img at bounding box center [75, 18] width 66 height 20
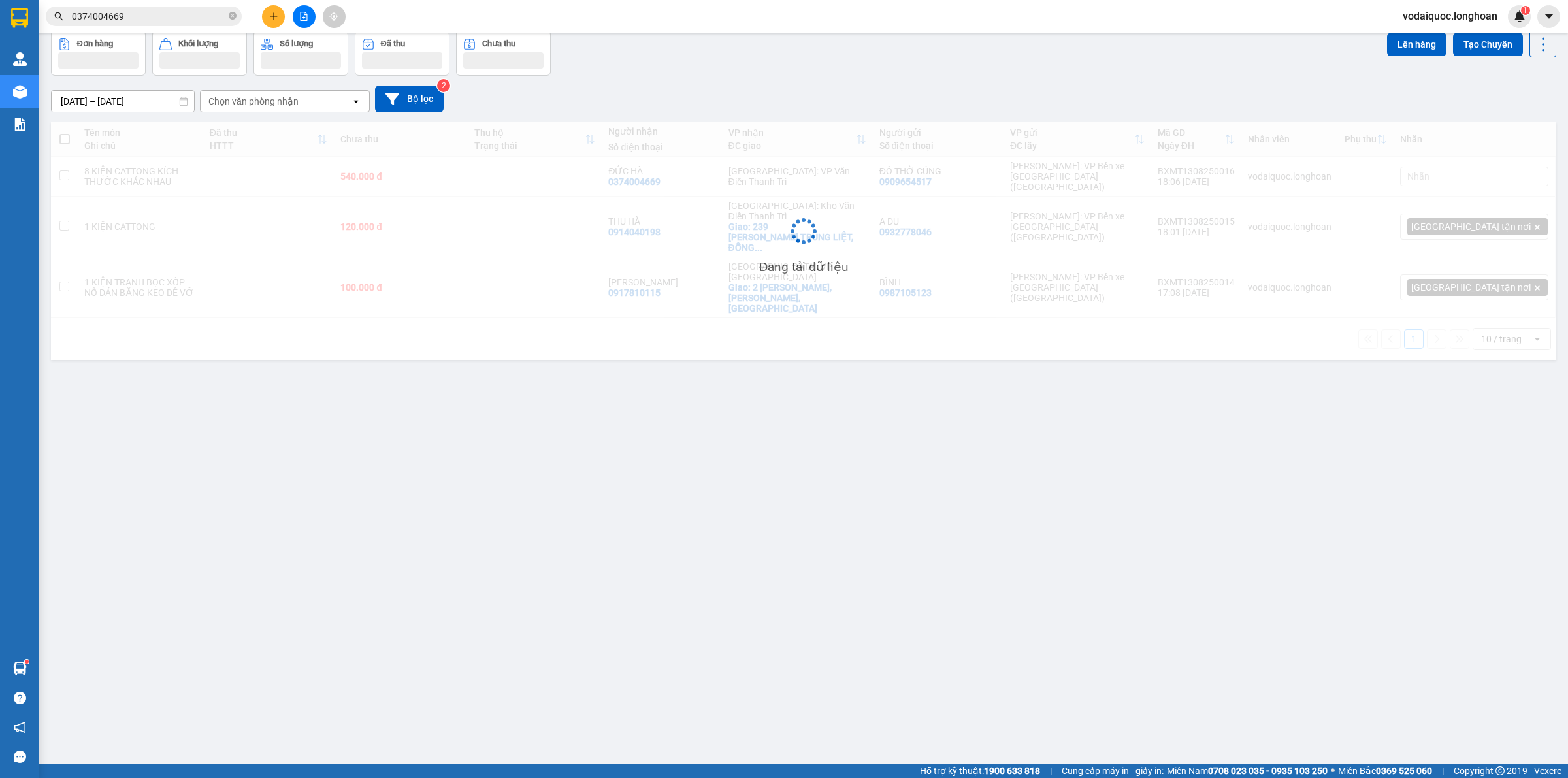
scroll to position [60, 0]
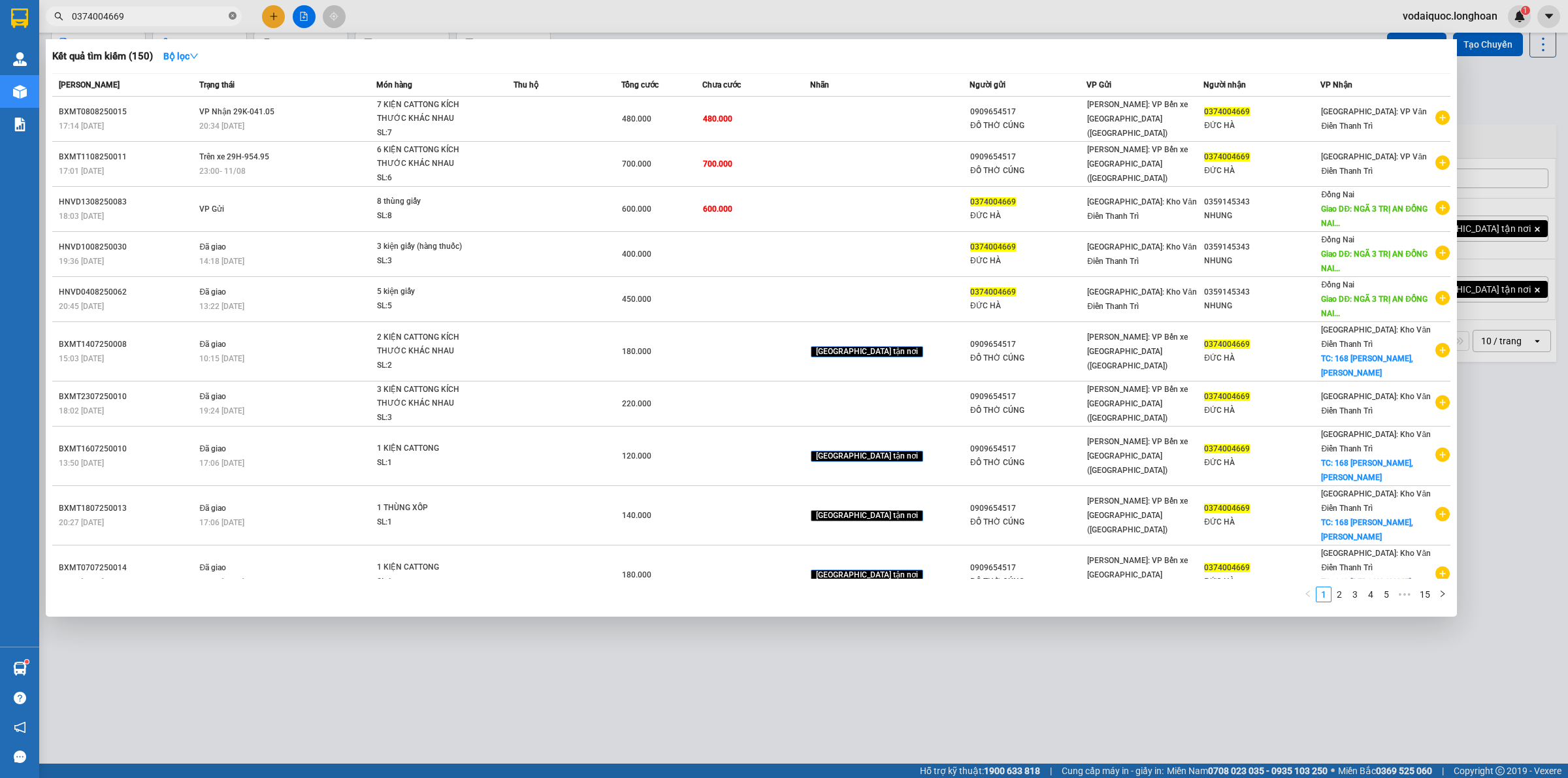
click at [234, 14] on icon "close-circle" at bounding box center [232, 15] width 8 height 8
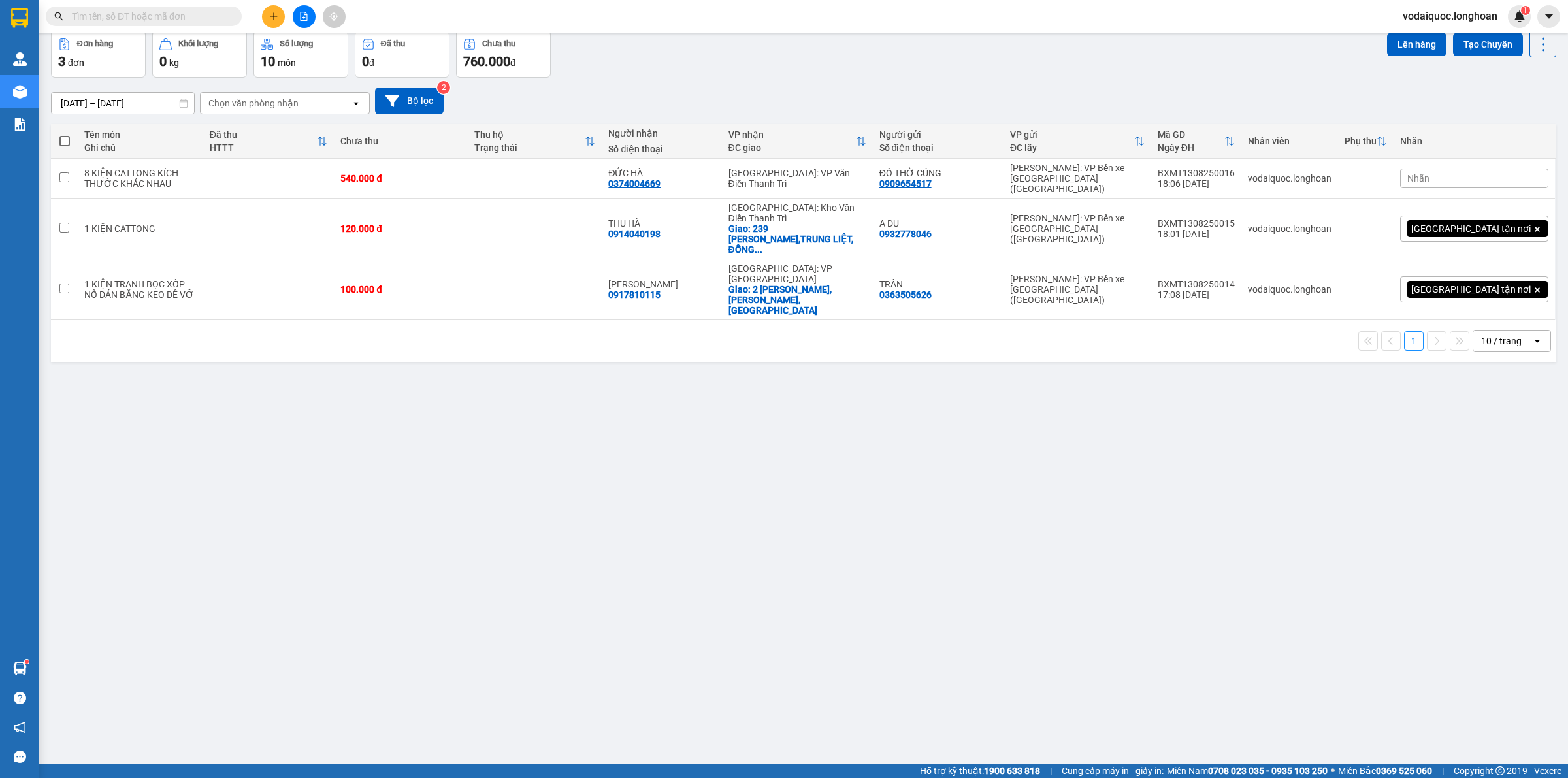
scroll to position [0, 0]
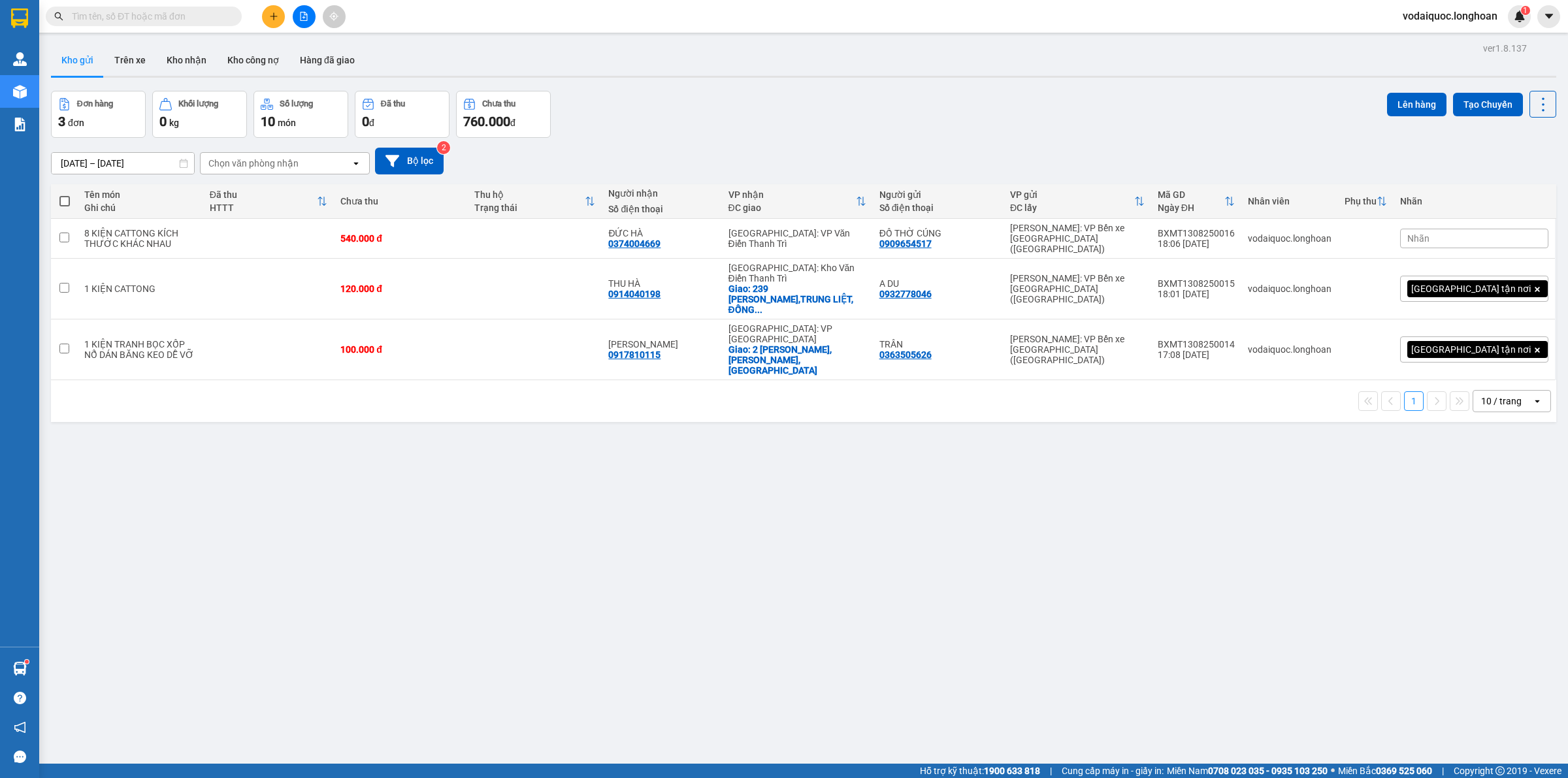
click at [1372, 499] on div "ver 1.8.137 Kho gửi Trên xe Kho nhận Kho công nợ Hàng đã giao Đơn hàng 3 đơn Kh…" at bounding box center [803, 428] width 1516 height 778
click at [1448, 234] on icon at bounding box center [1453, 238] width 9 height 9
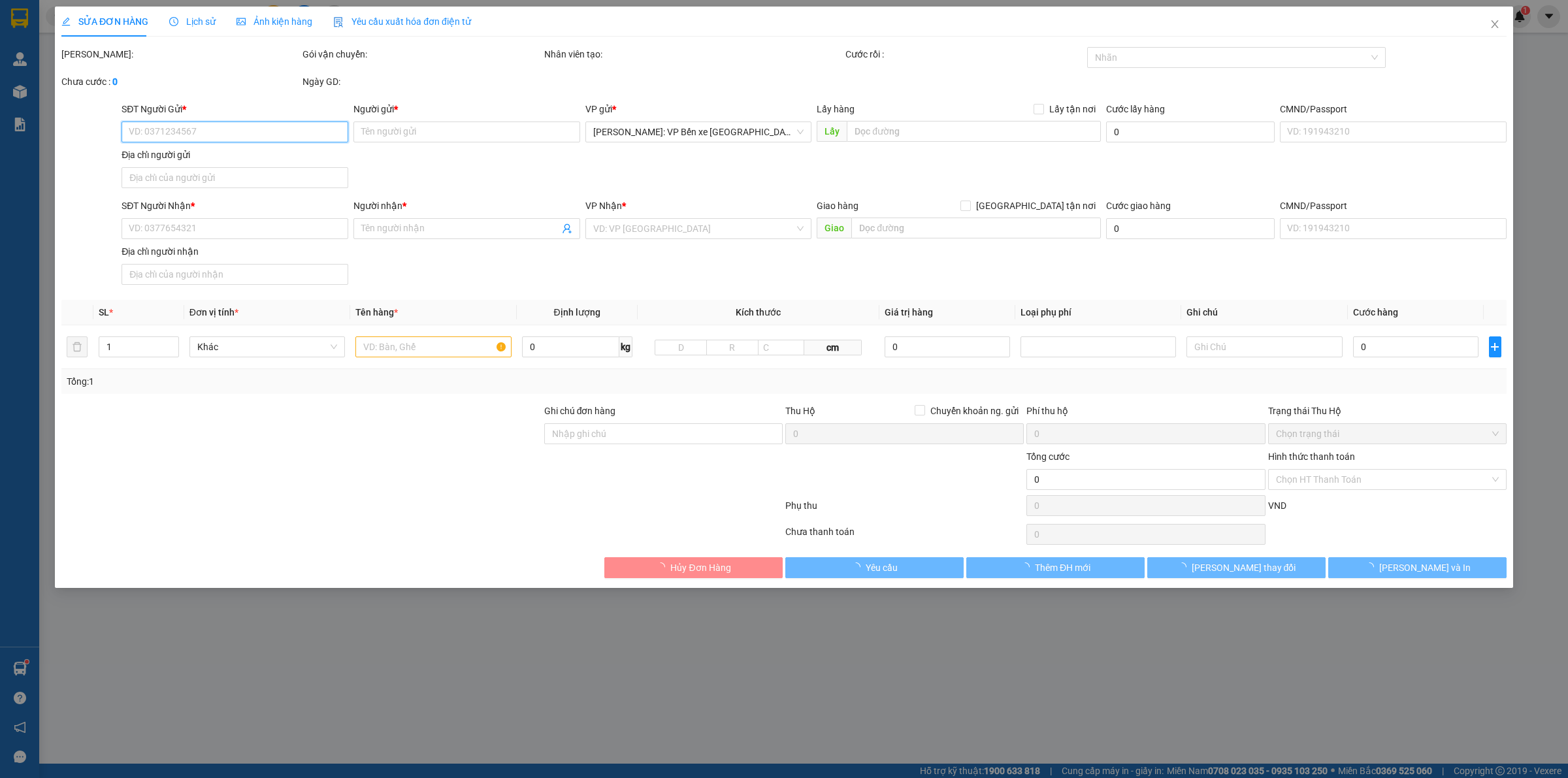
type input "0909654517"
type input "ĐỒ THỜ CÚNG"
type input "0374004669"
type input "ĐỨC HÀ"
type input "540.000"
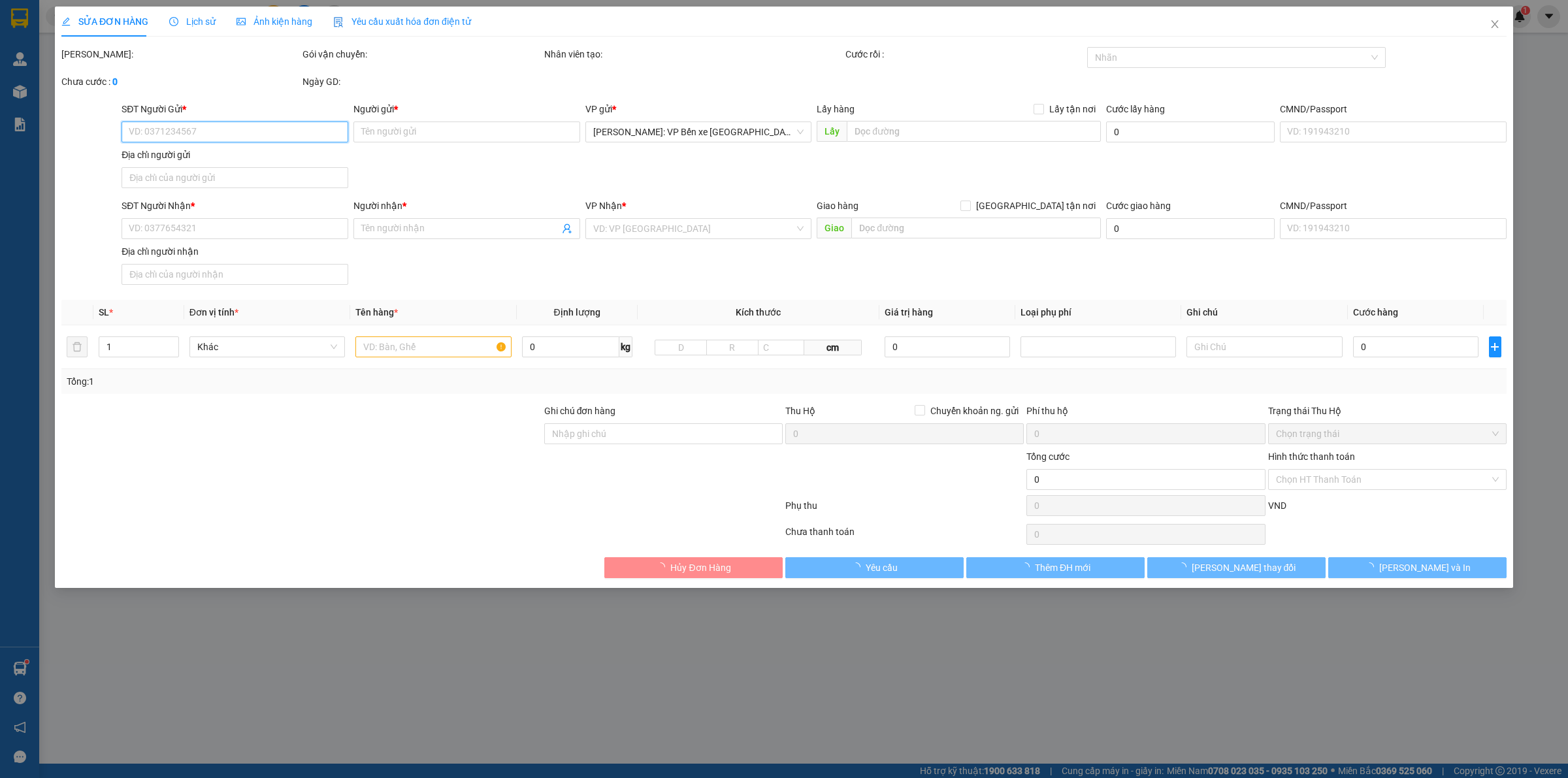
type input "540.000"
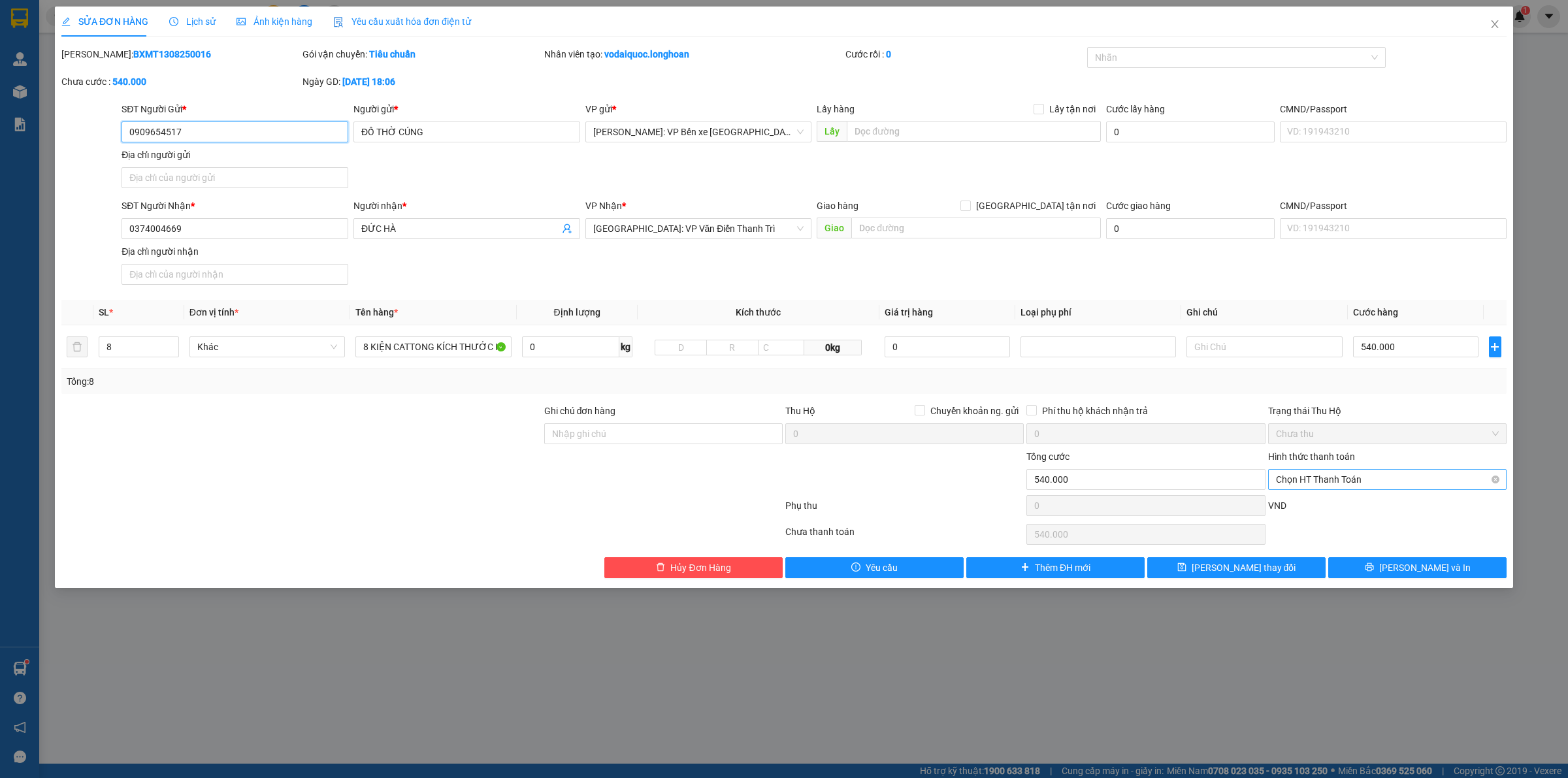
click at [1348, 479] on span "Chọn HT Thanh Toán" at bounding box center [1387, 480] width 223 height 20
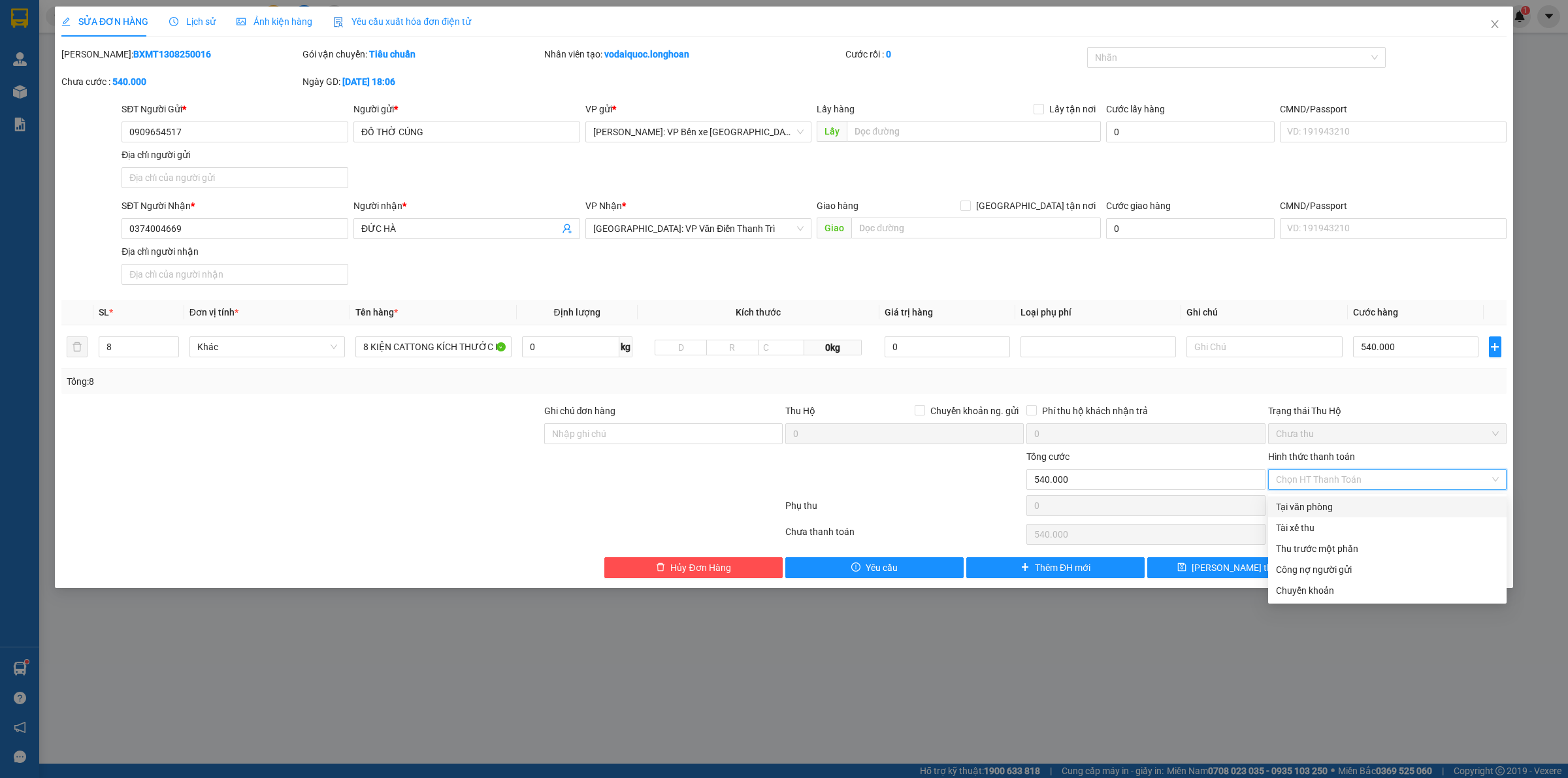
click at [1000, 675] on div "SỬA ĐƠN HÀNG Lịch sử Ảnh kiện hàng Yêu cầu xuất hóa đơn điện tử Total Paid Fee …" at bounding box center [784, 389] width 1568 height 778
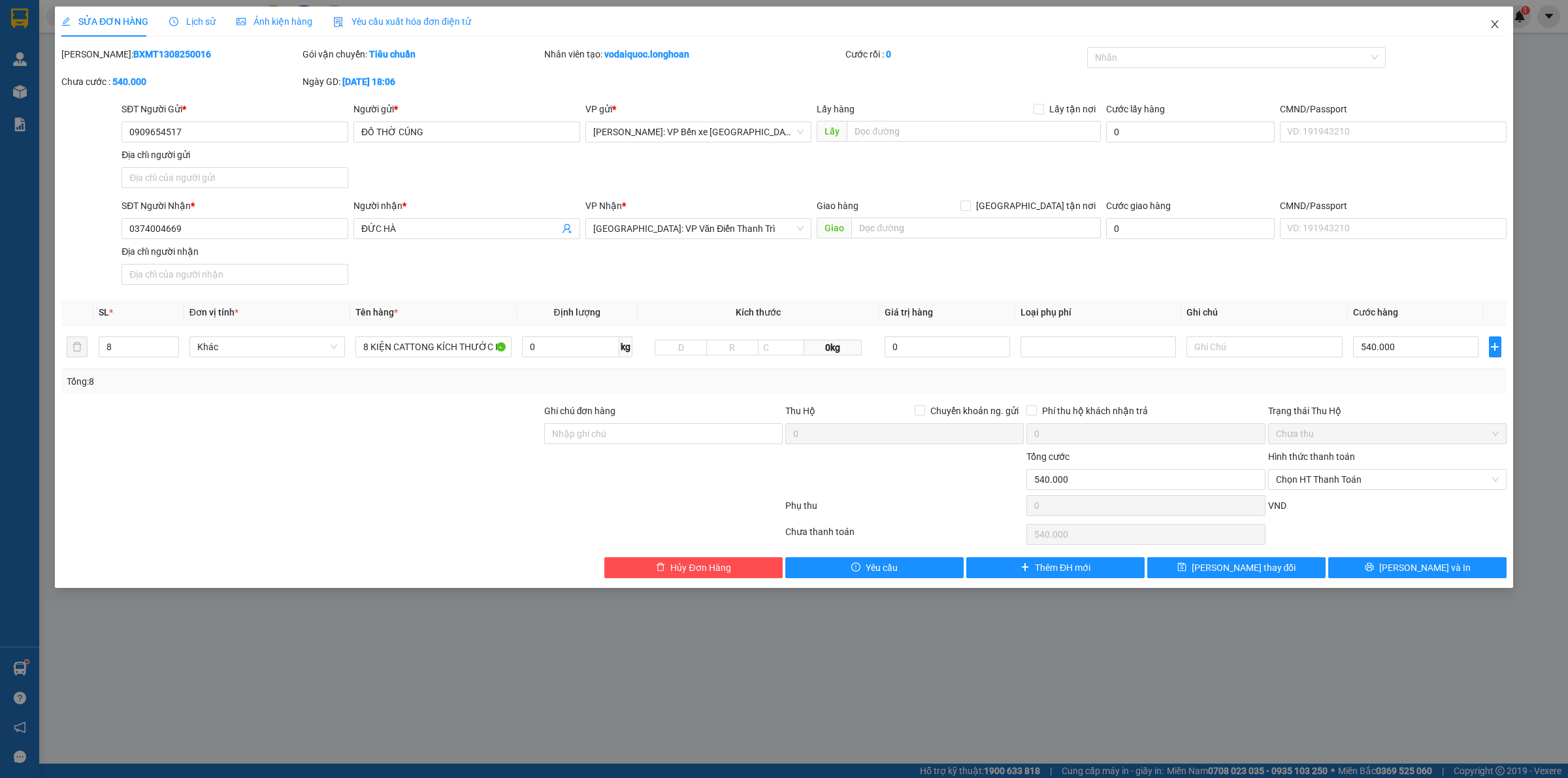
click at [1496, 23] on icon "close" at bounding box center [1495, 24] width 7 height 8
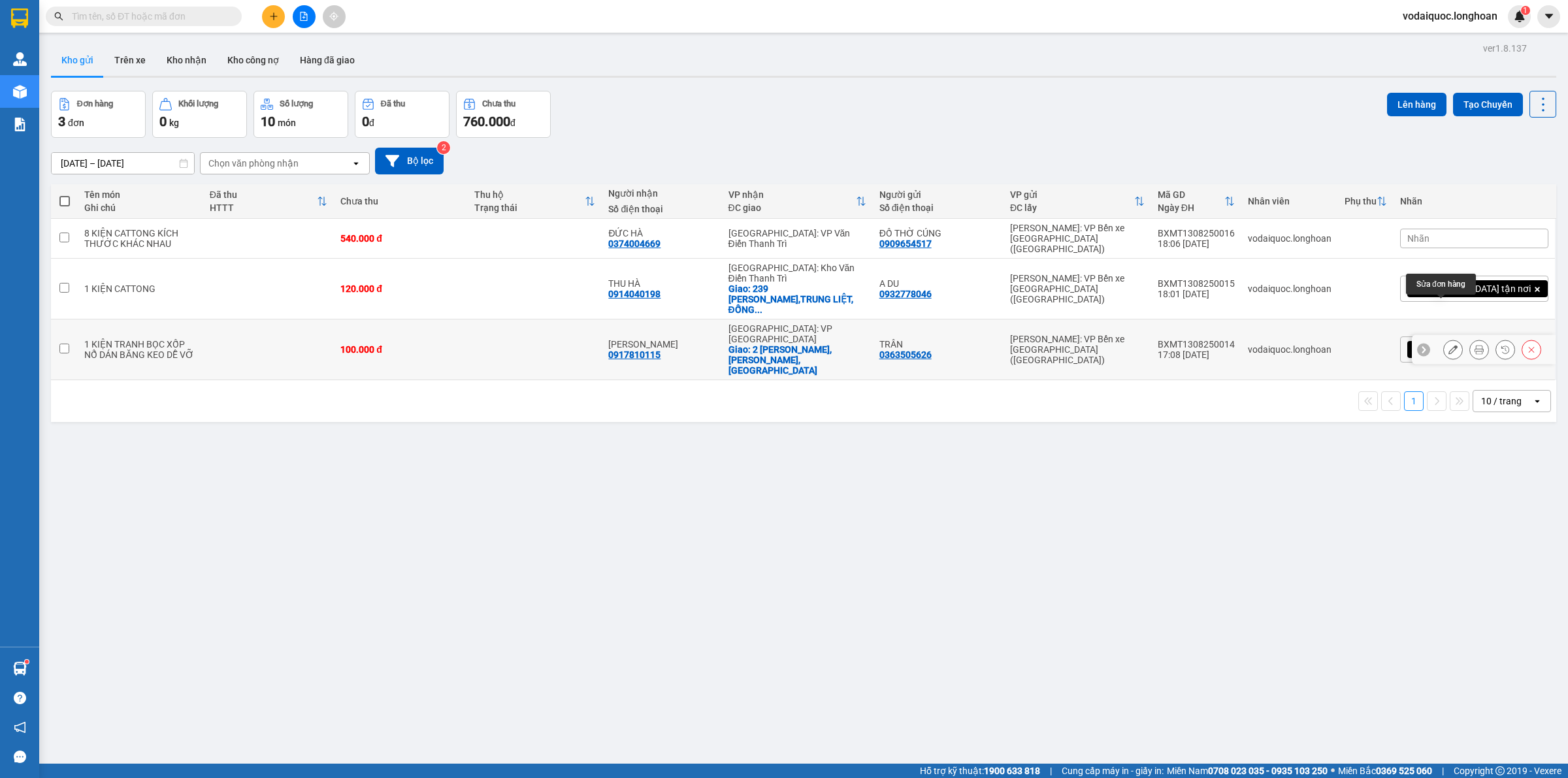
click at [1448, 345] on icon at bounding box center [1453, 349] width 9 height 9
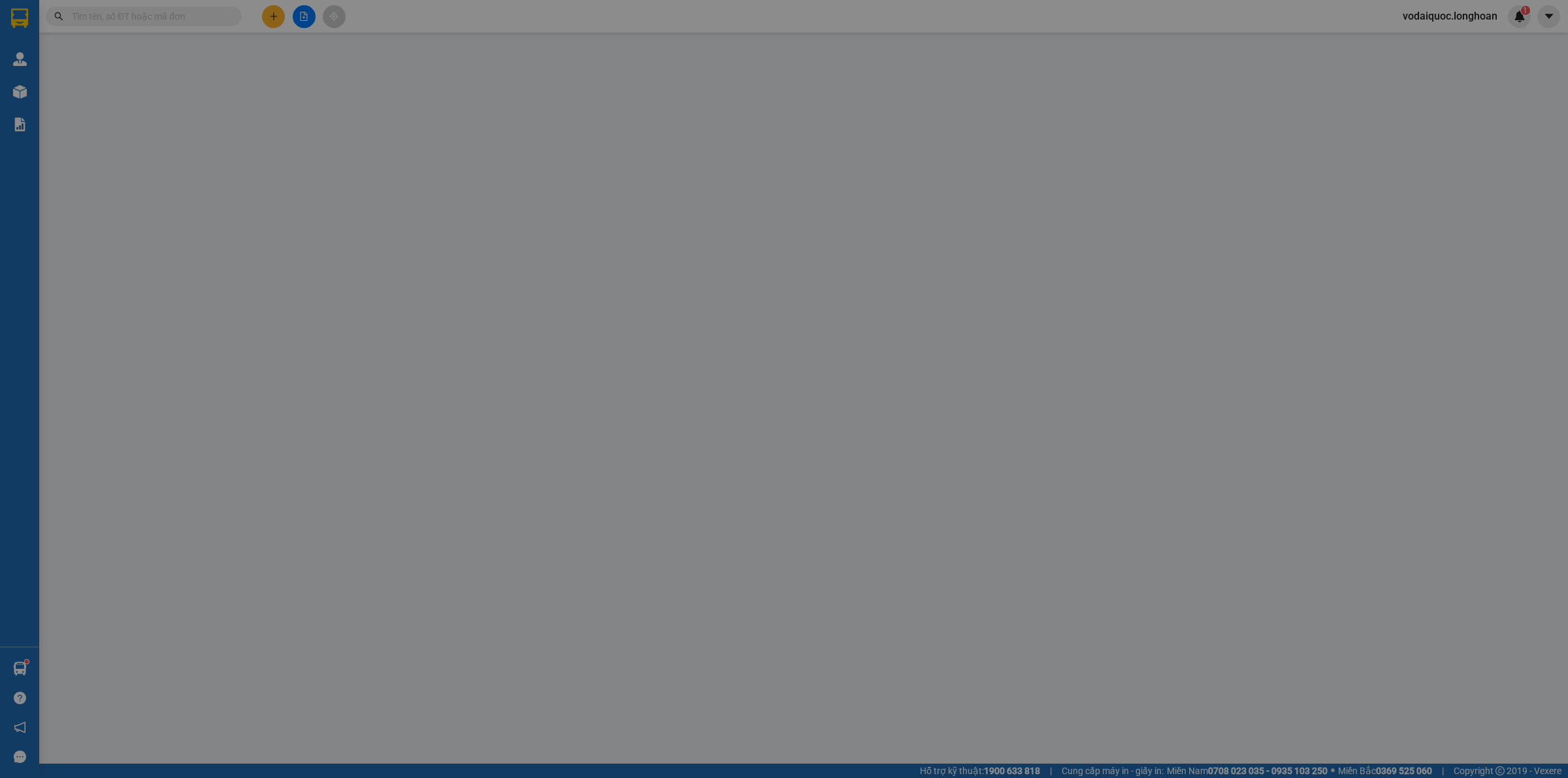
type input "0363505626"
type input "TRÂN"
type input "0917810115"
type input "[PERSON_NAME]"
checkbox input "true"
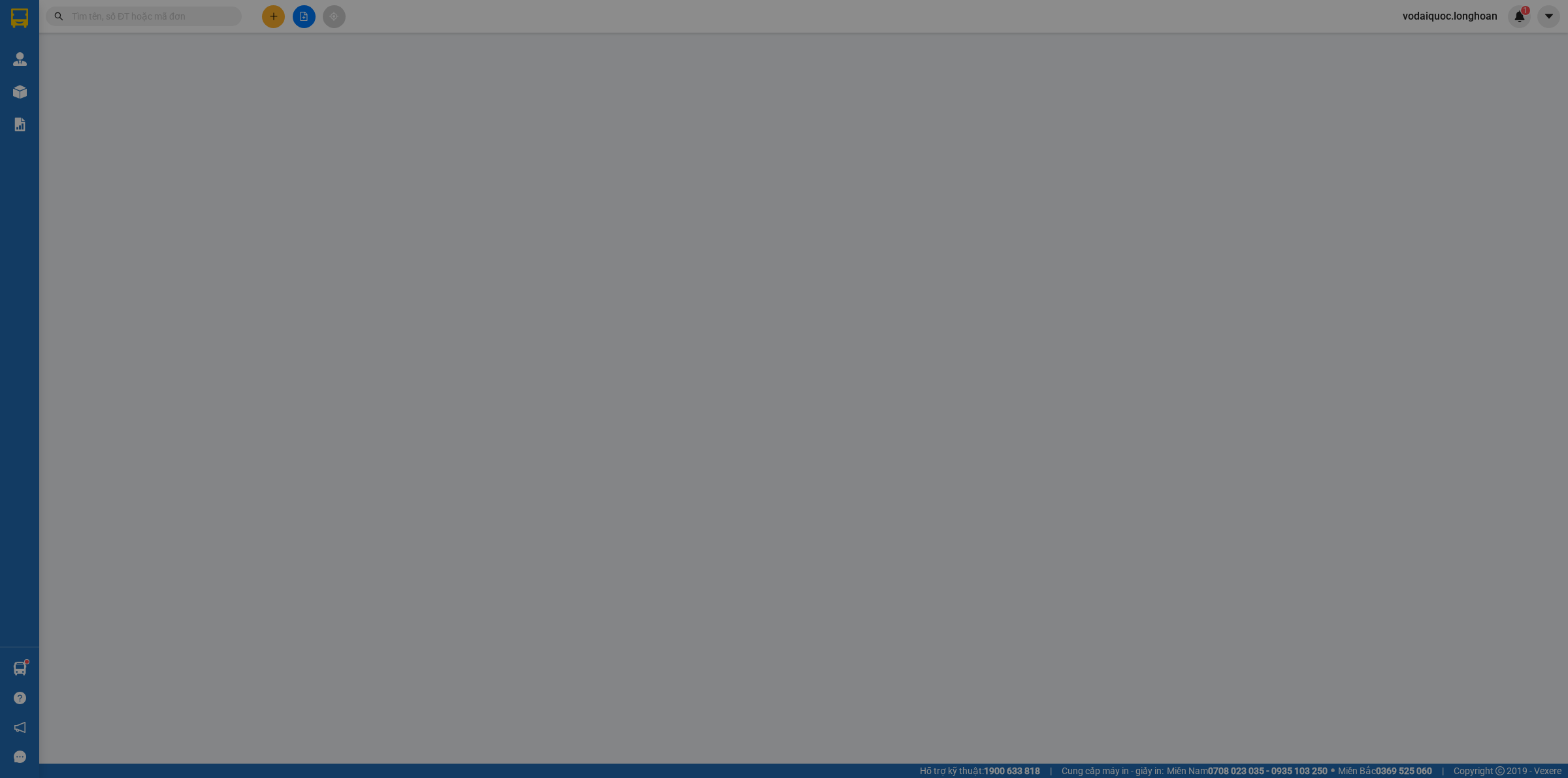
type input "2 [PERSON_NAME],[PERSON_NAME],[GEOGRAPHIC_DATA]"
type input "HÀNG DỄ VỠ HƯ VỠ KHÔNG ĐỀN"
type input "100.000"
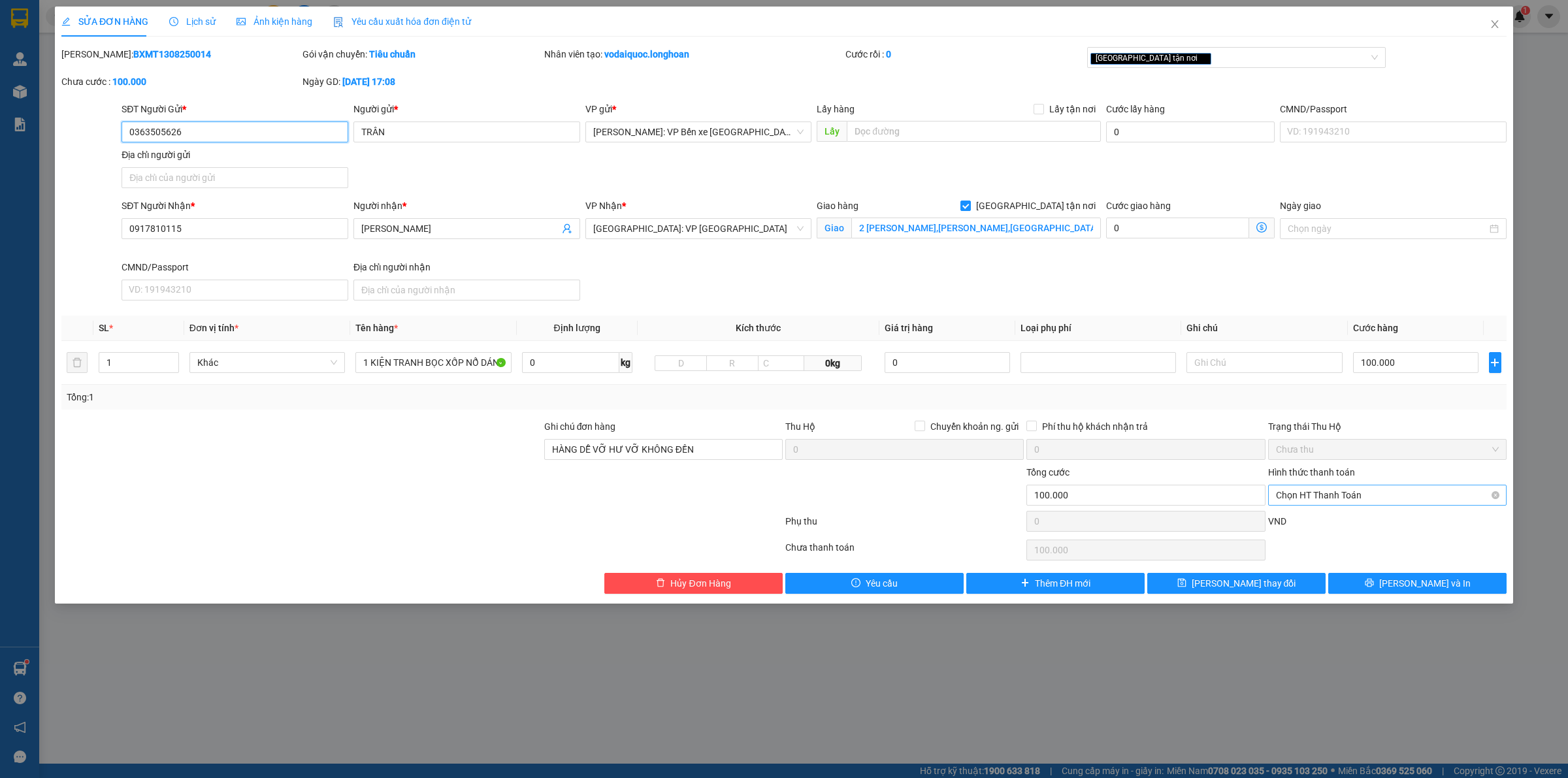
click at [1336, 500] on span "Chọn HT Thanh Toán" at bounding box center [1387, 495] width 223 height 20
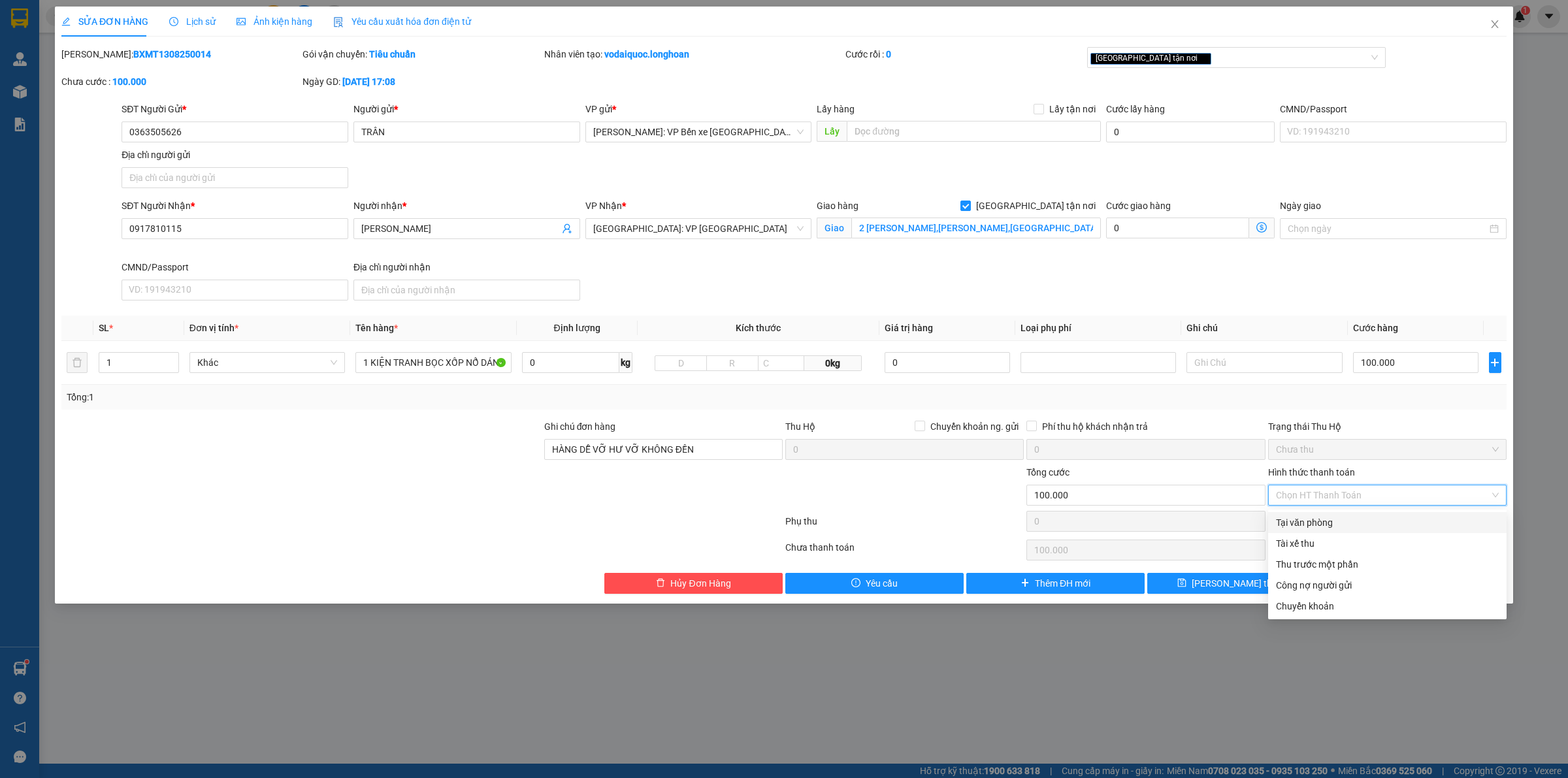
click at [1322, 528] on div "Tại văn phòng" at bounding box center [1387, 523] width 223 height 14
type input "0"
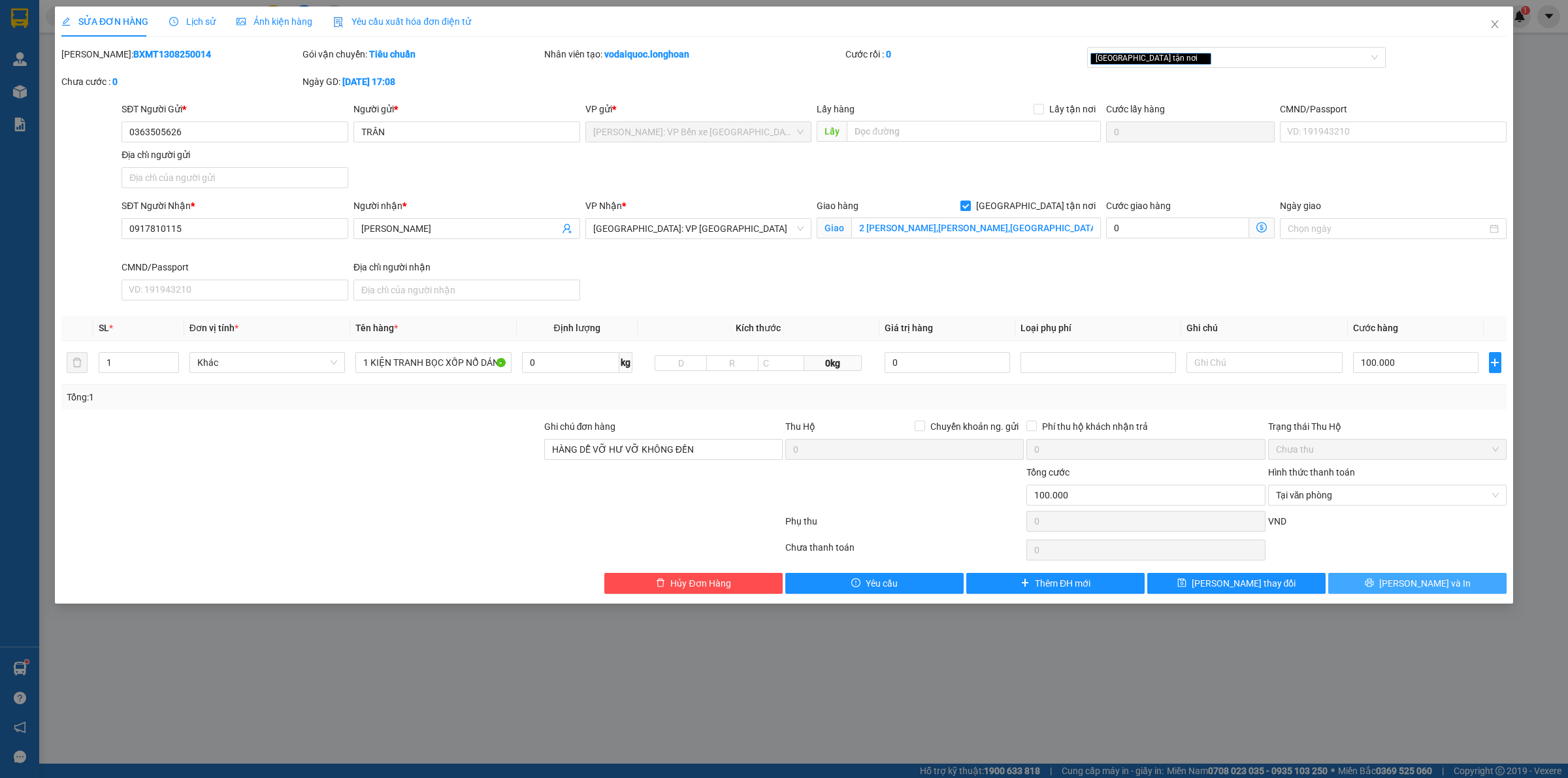
click at [1416, 586] on span "[PERSON_NAME] và In" at bounding box center [1425, 583] width 91 height 14
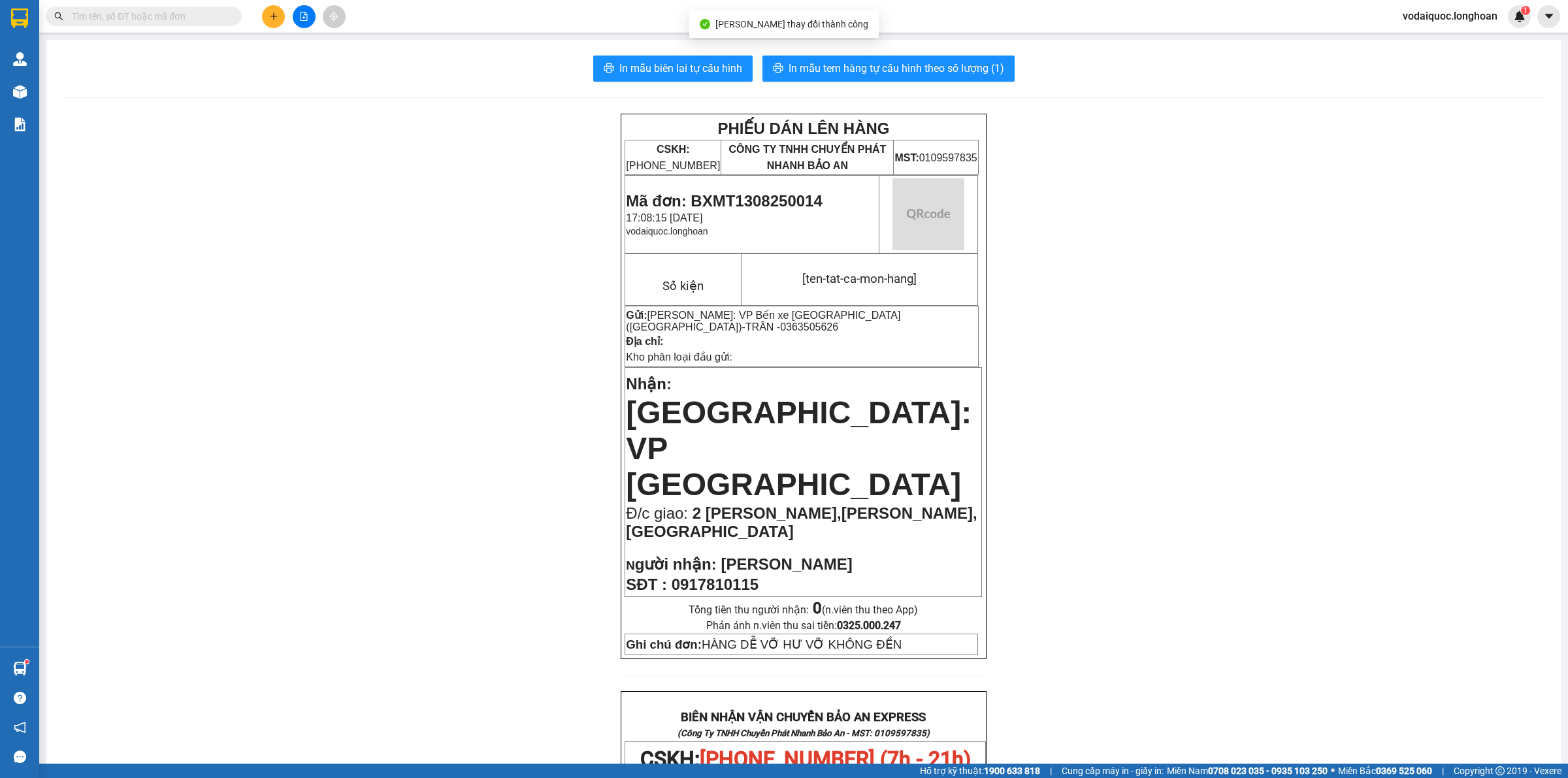
scroll to position [572, 0]
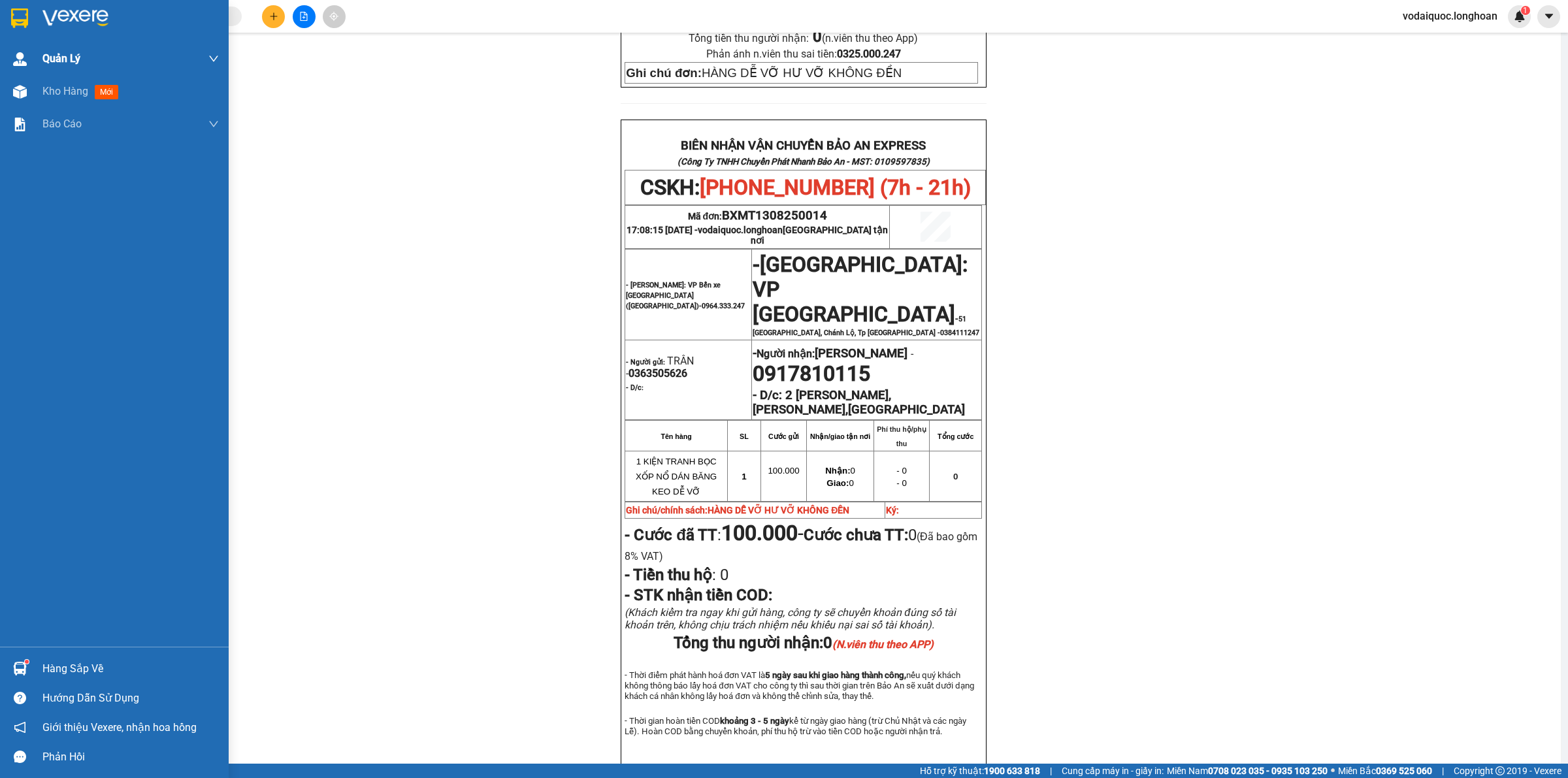
drag, startPoint x: 77, startPoint y: 15, endPoint x: 4, endPoint y: 69, distance: 90.8
click at [77, 15] on img at bounding box center [75, 18] width 66 height 20
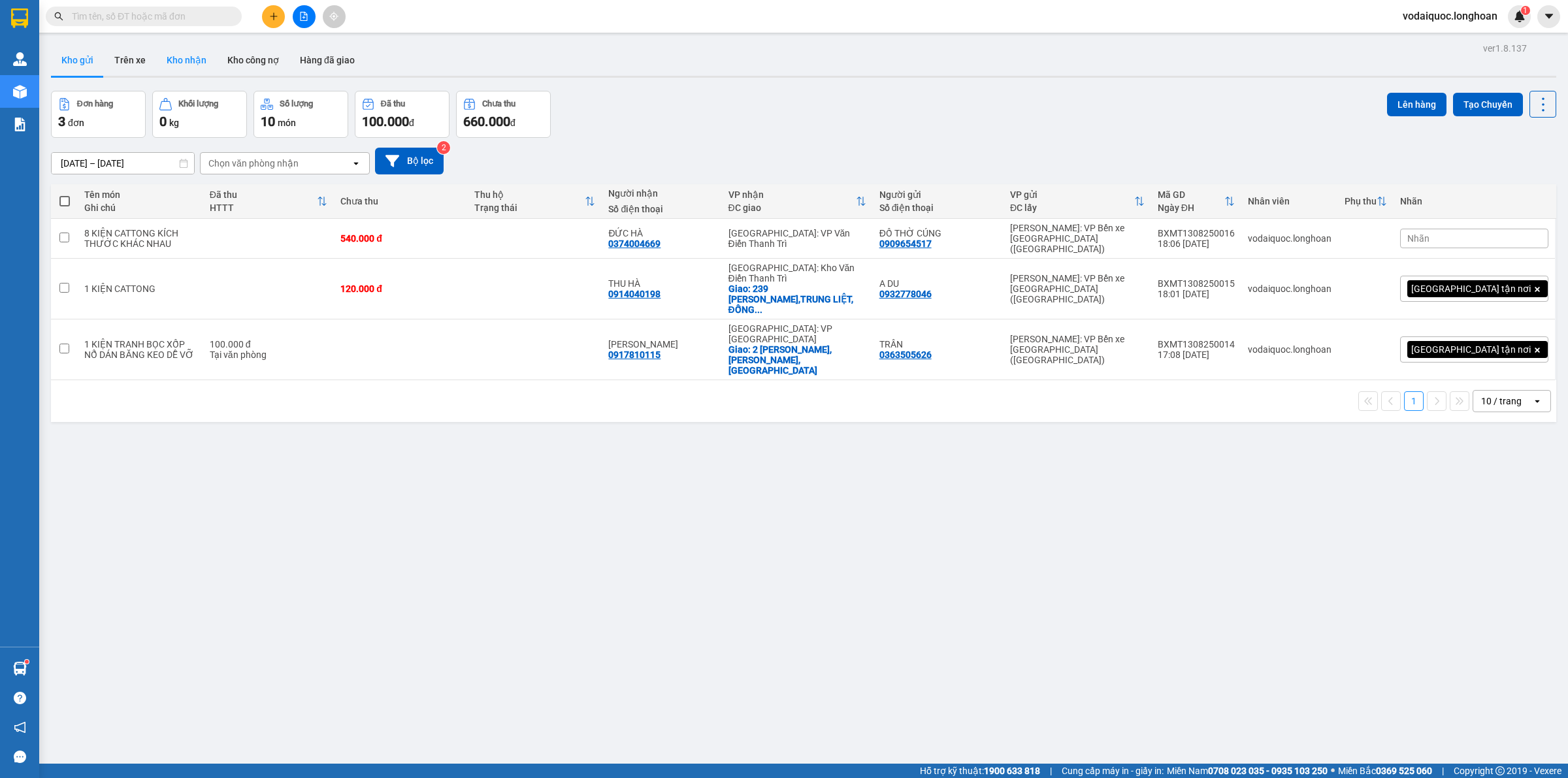
click at [197, 59] on button "Kho nhận" at bounding box center [186, 60] width 60 height 32
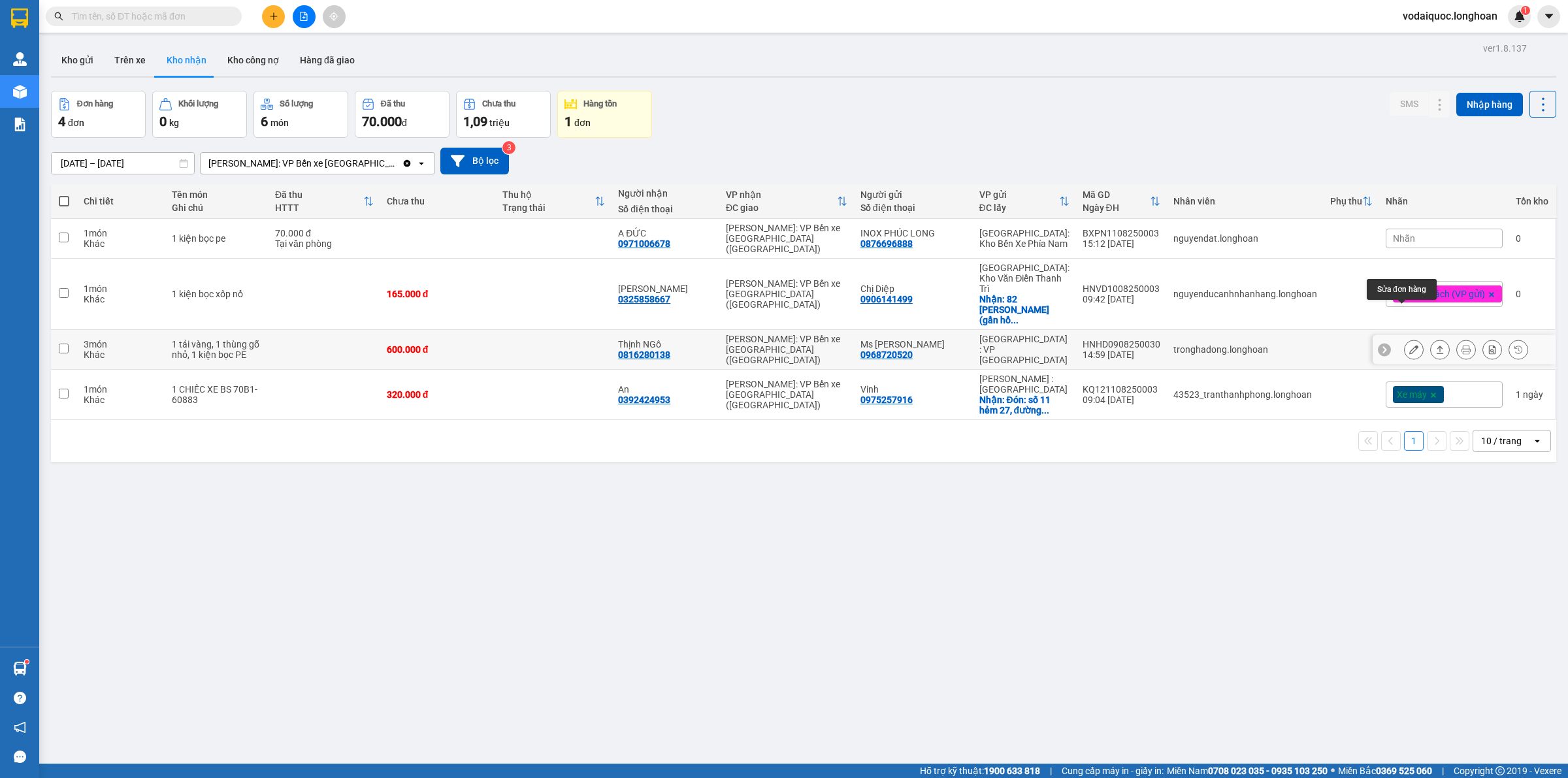
click at [1409, 345] on icon at bounding box center [1413, 349] width 9 height 9
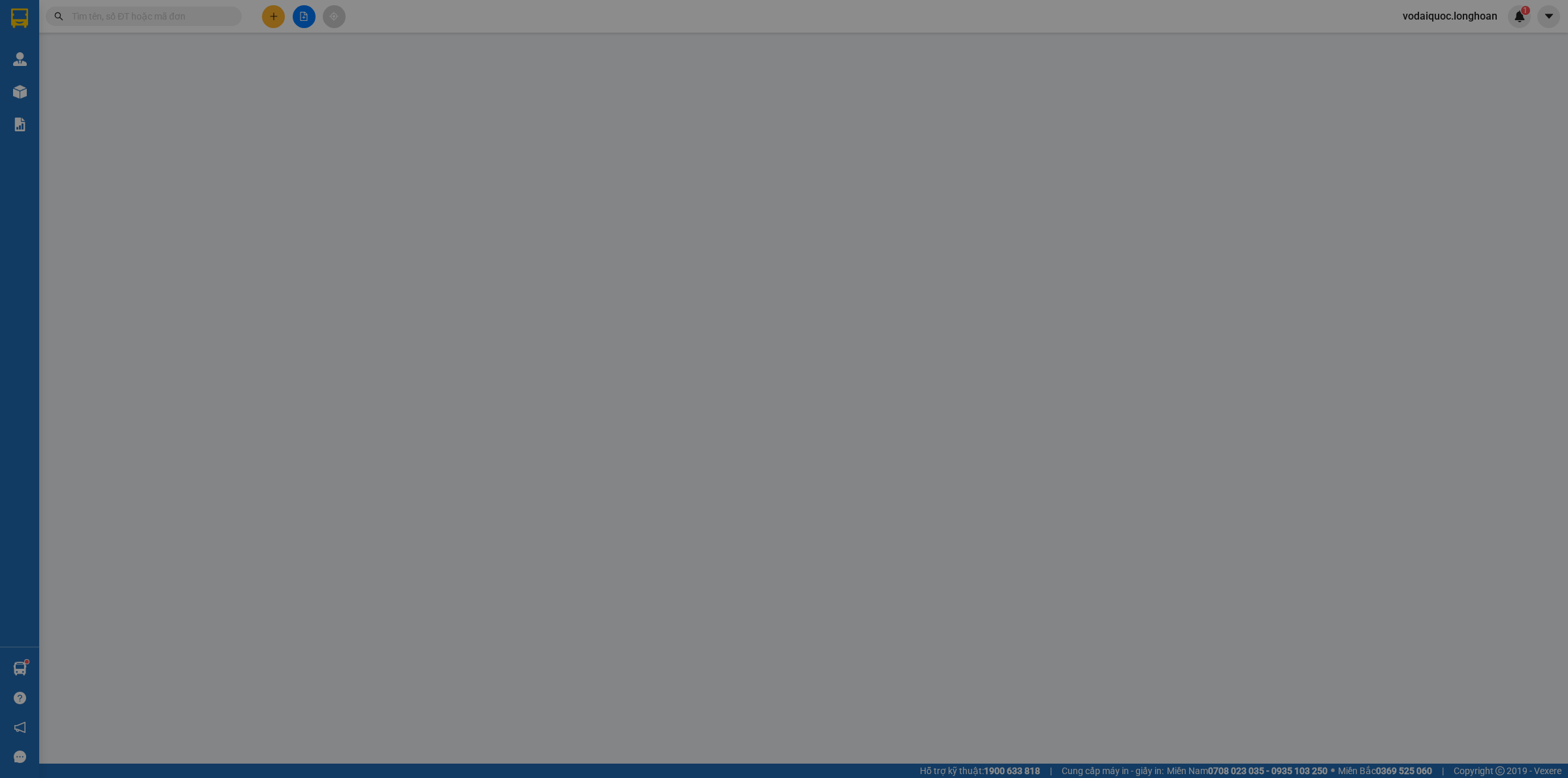
type input "0968720520"
type input "Ms [PERSON_NAME]"
type input "0816280138"
type input "Thịnh NGô"
type input "600.000"
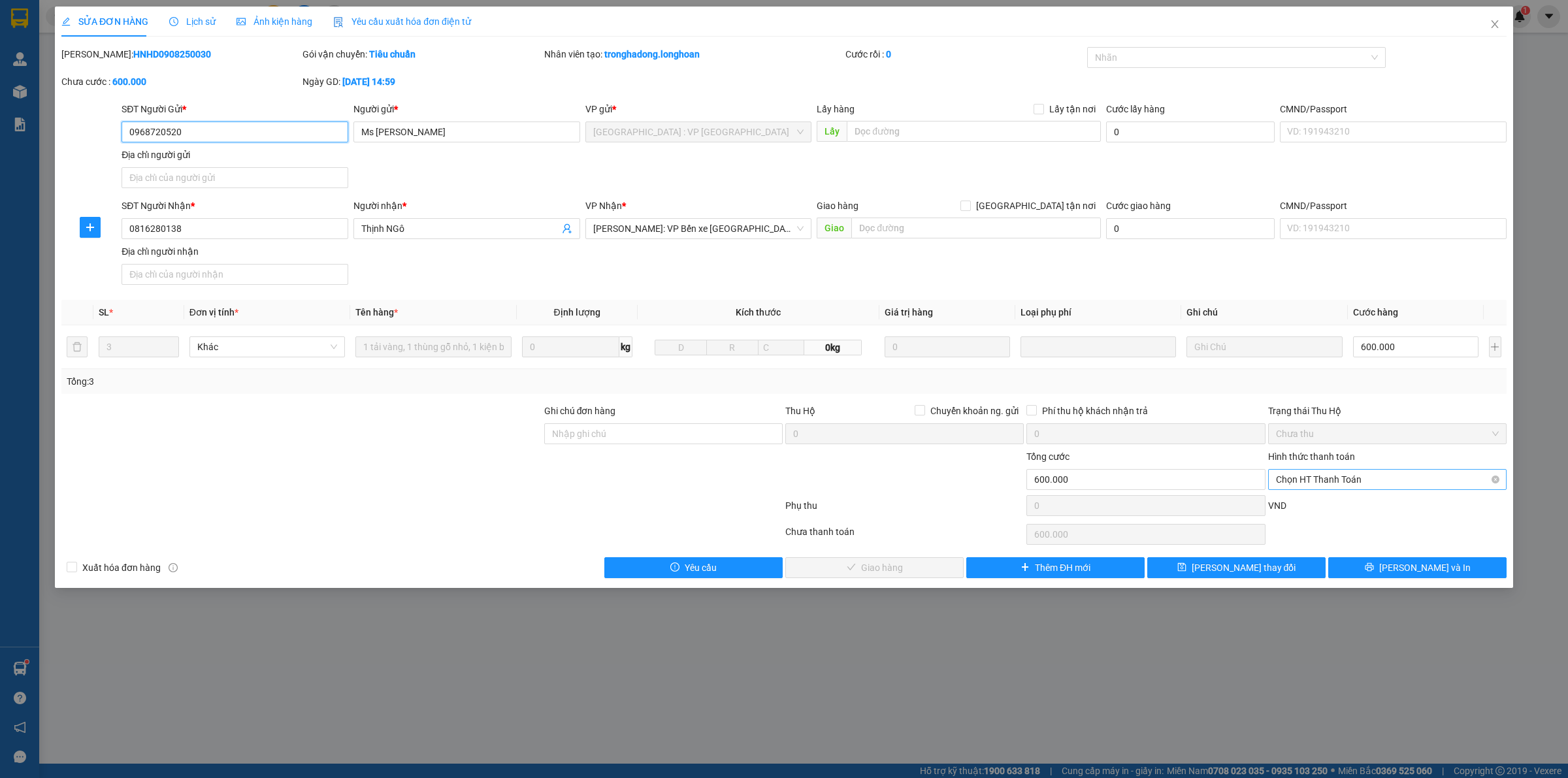
click at [1363, 475] on span "Chọn HT Thanh Toán" at bounding box center [1387, 480] width 223 height 20
click at [1339, 509] on div "Tại văn phòng" at bounding box center [1387, 507] width 223 height 14
type input "0"
click at [883, 567] on span "[PERSON_NAME] và Giao hàng" at bounding box center [882, 568] width 125 height 14
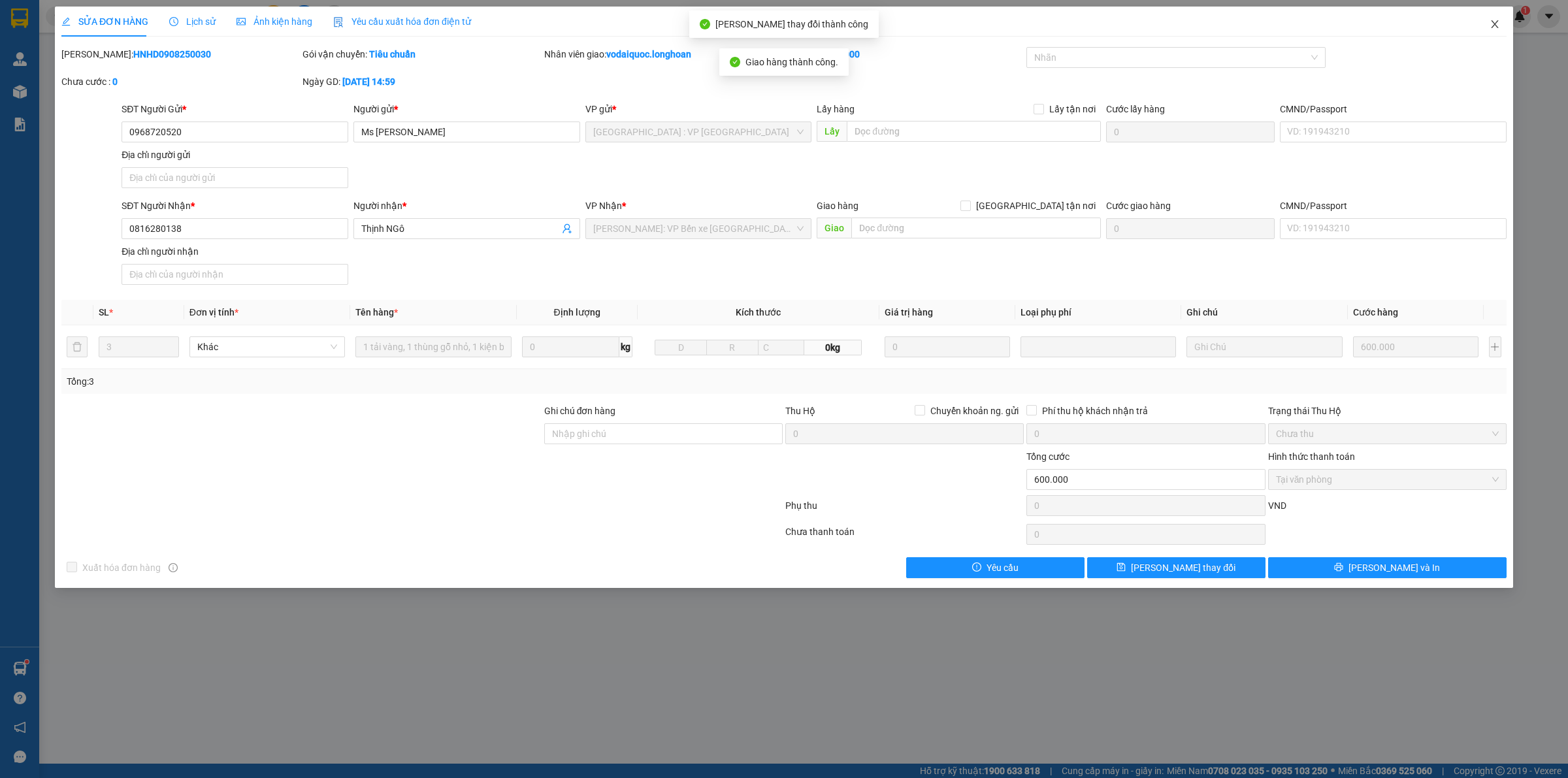
click at [1496, 27] on icon "close" at bounding box center [1495, 24] width 11 height 11
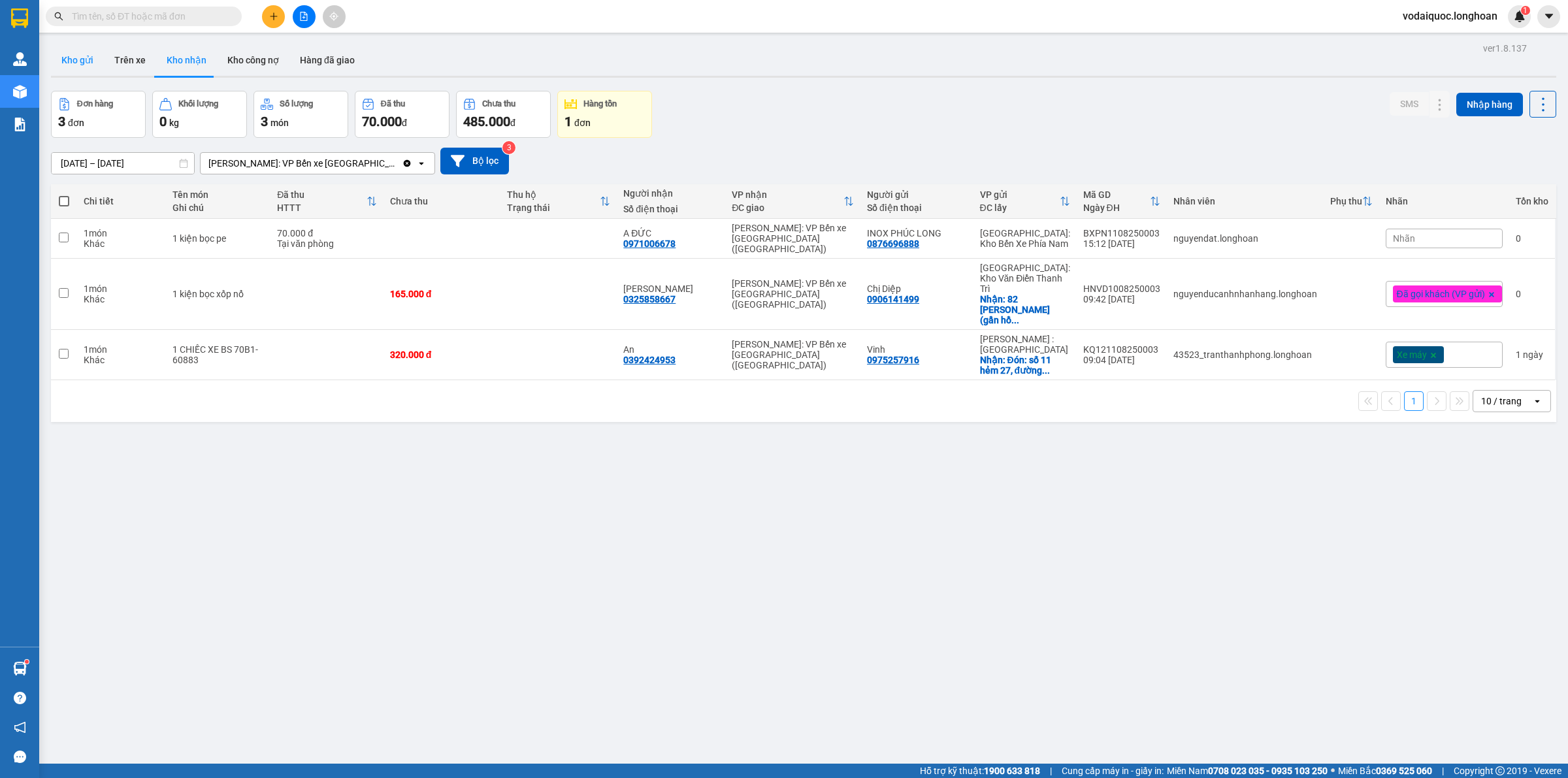
click at [77, 56] on button "Kho gửi" at bounding box center [77, 60] width 53 height 32
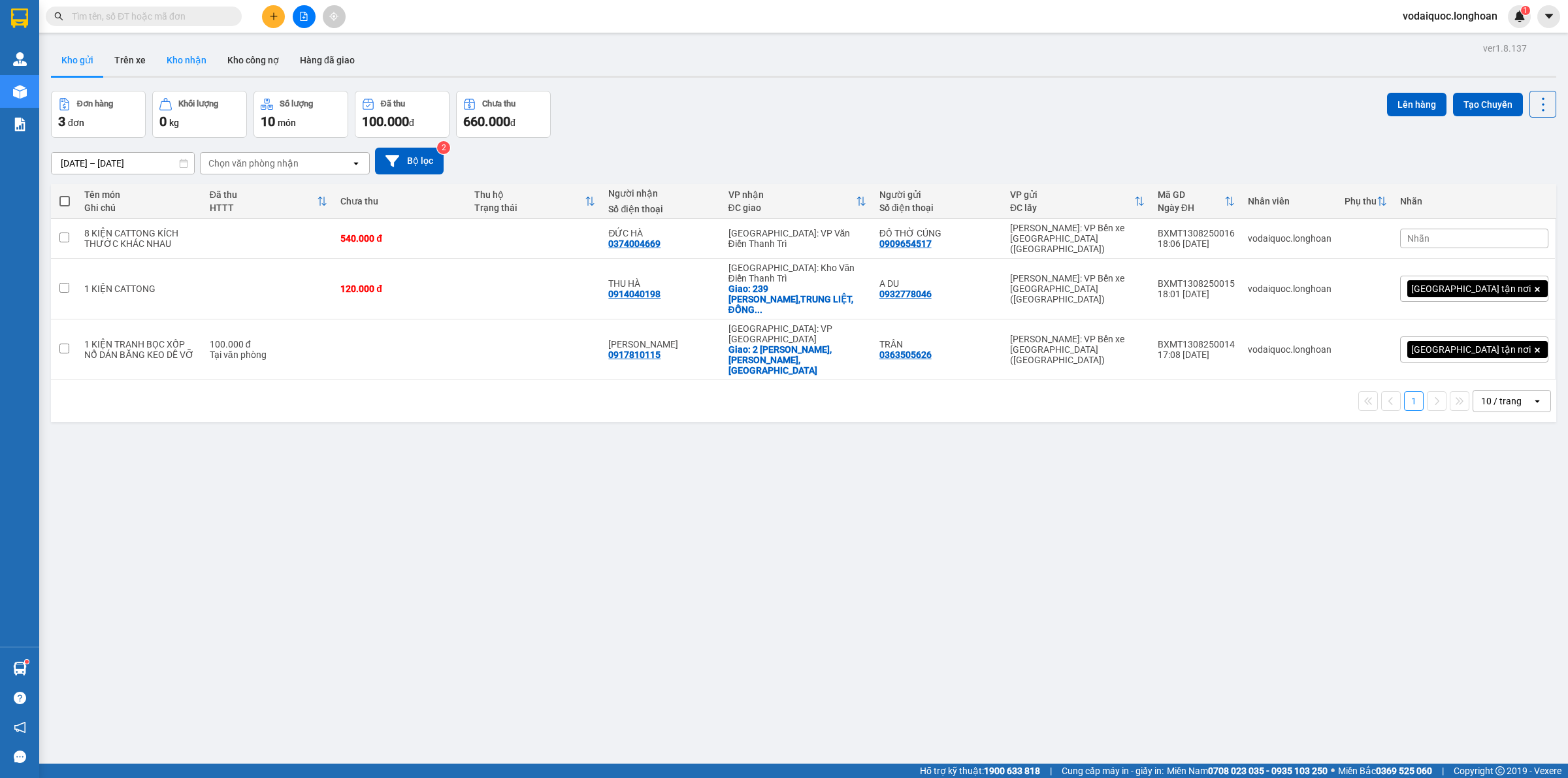
drag, startPoint x: 188, startPoint y: 66, endPoint x: 174, endPoint y: 64, distance: 14.1
click at [185, 66] on button "Kho nhận" at bounding box center [186, 60] width 60 height 32
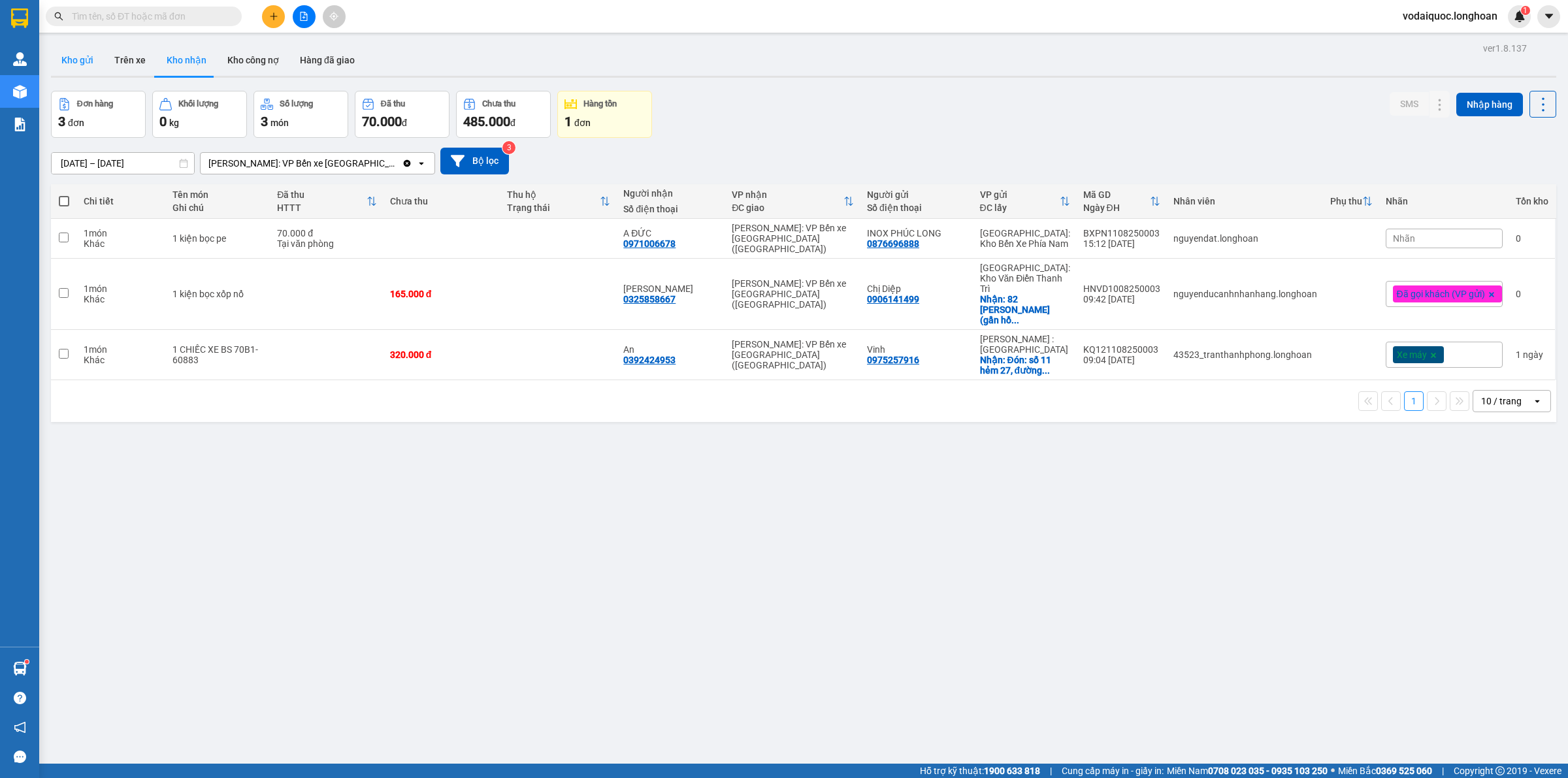
click at [70, 53] on button "Kho gửi" at bounding box center [77, 60] width 53 height 32
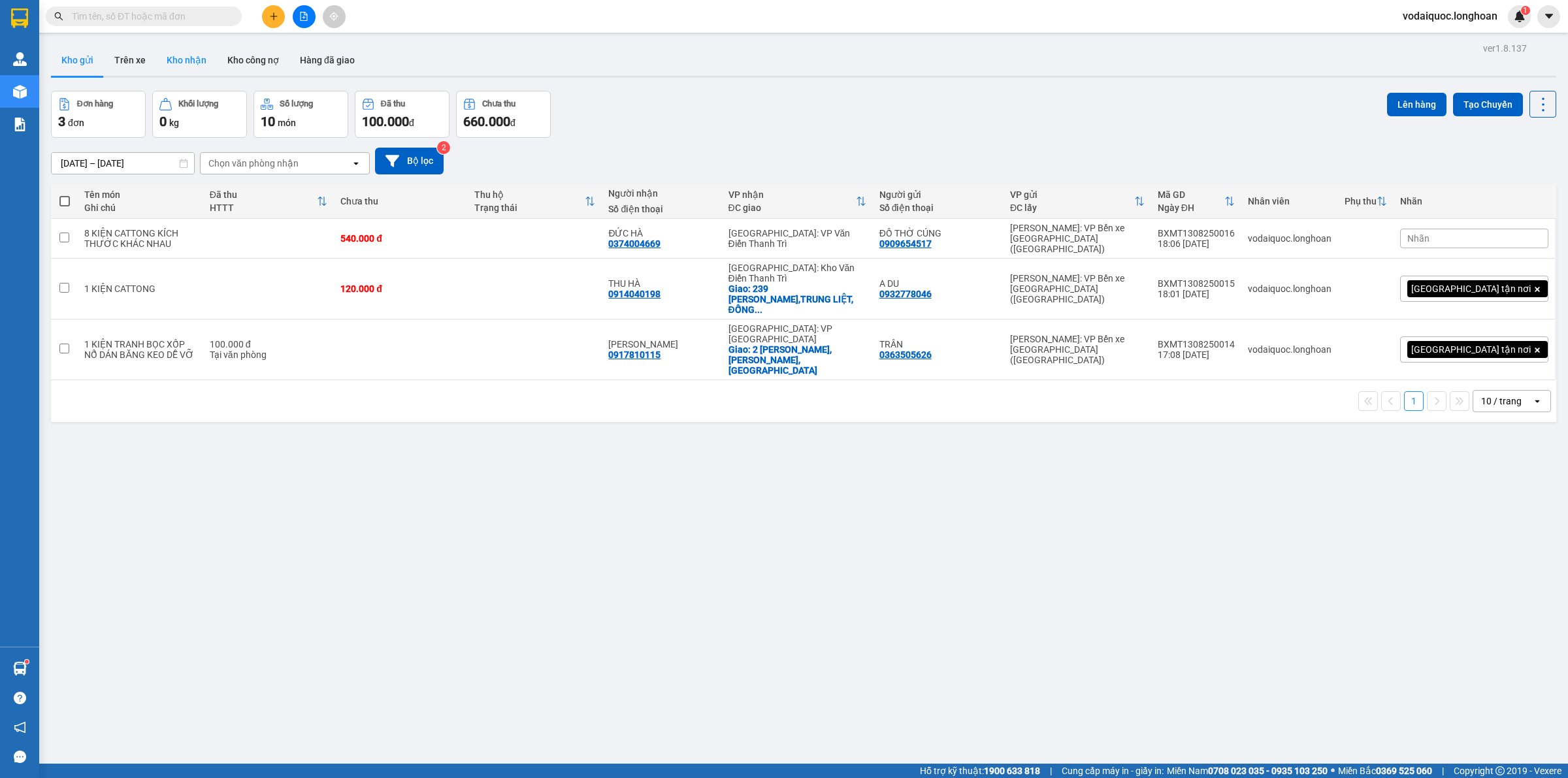
click at [193, 56] on button "Kho nhận" at bounding box center [186, 60] width 60 height 32
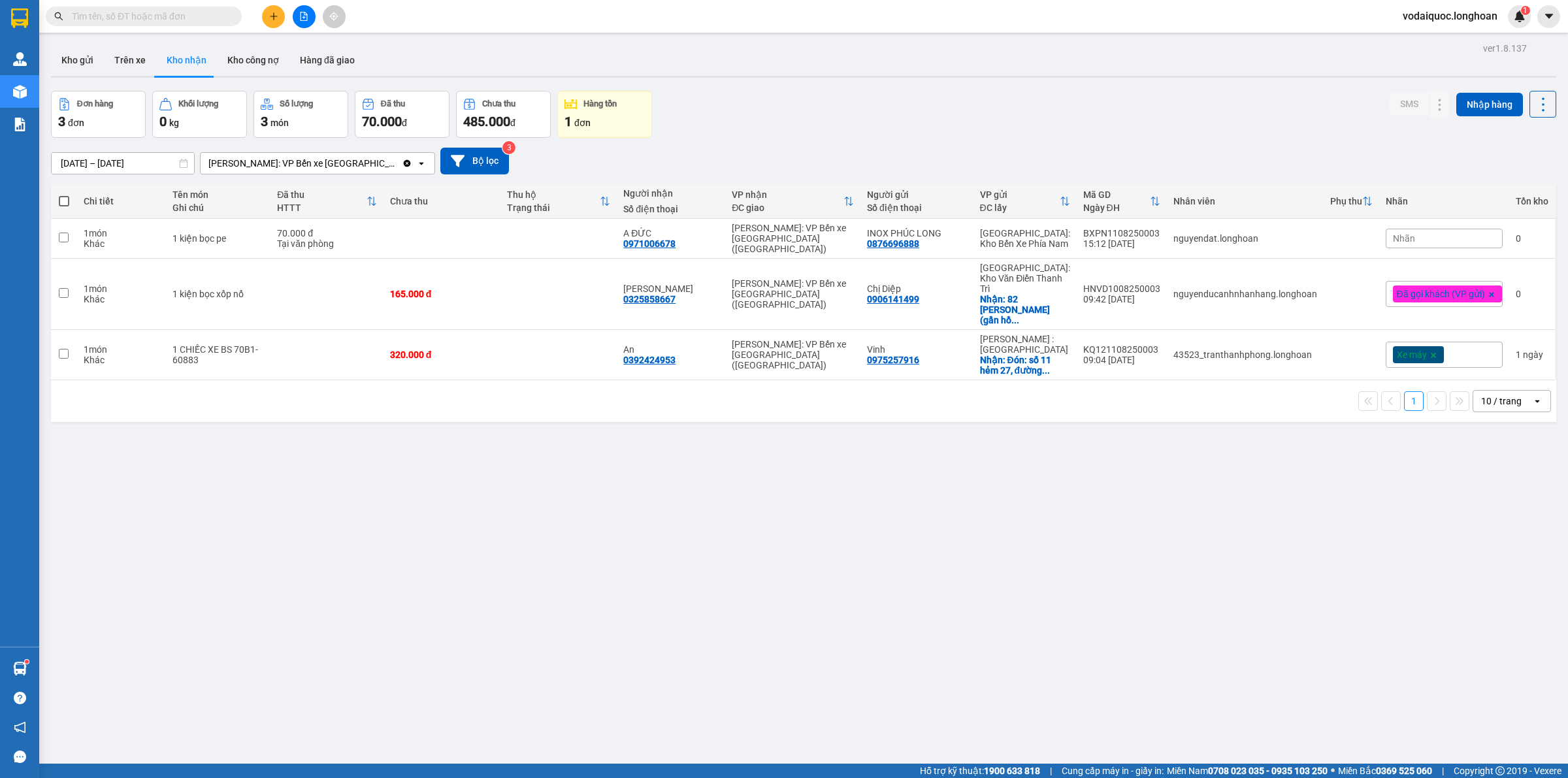
drag, startPoint x: 79, startPoint y: 63, endPoint x: 102, endPoint y: 79, distance: 28.0
click at [79, 63] on button "Kho gửi" at bounding box center [77, 60] width 53 height 32
